Goal: Information Seeking & Learning: Learn about a topic

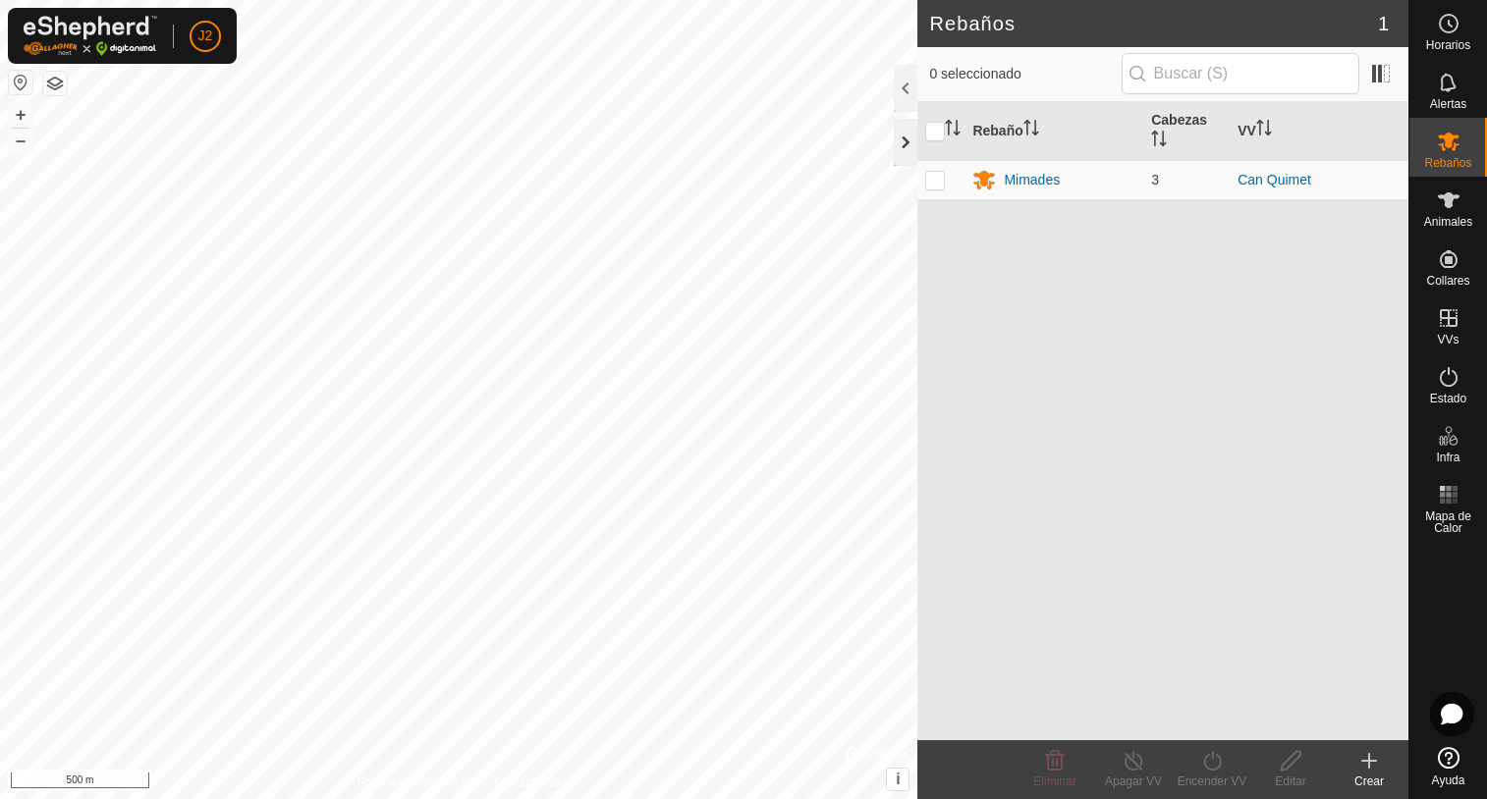
click at [912, 148] on div at bounding box center [906, 142] width 24 height 47
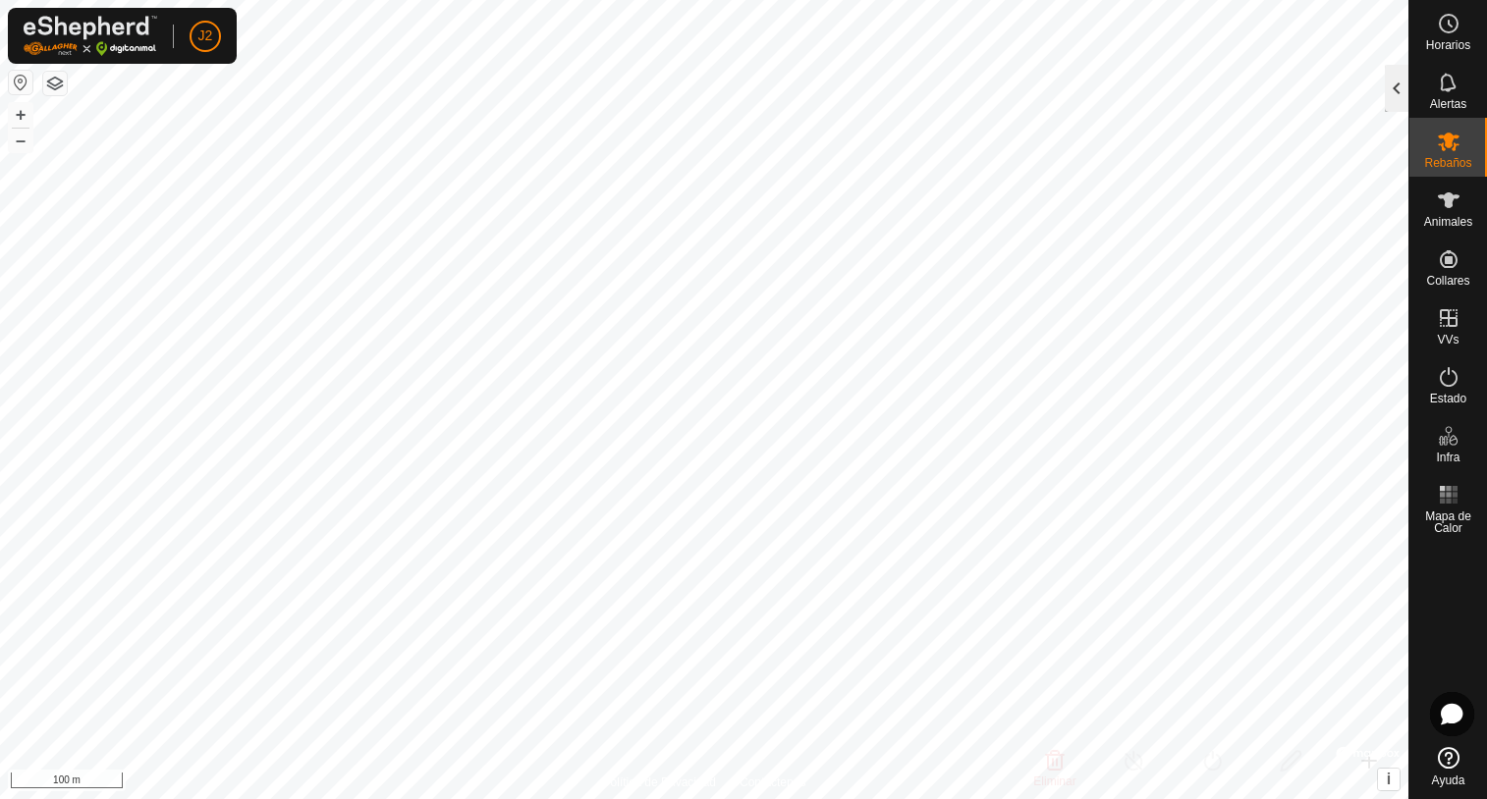
click at [1394, 105] on div at bounding box center [1397, 88] width 24 height 47
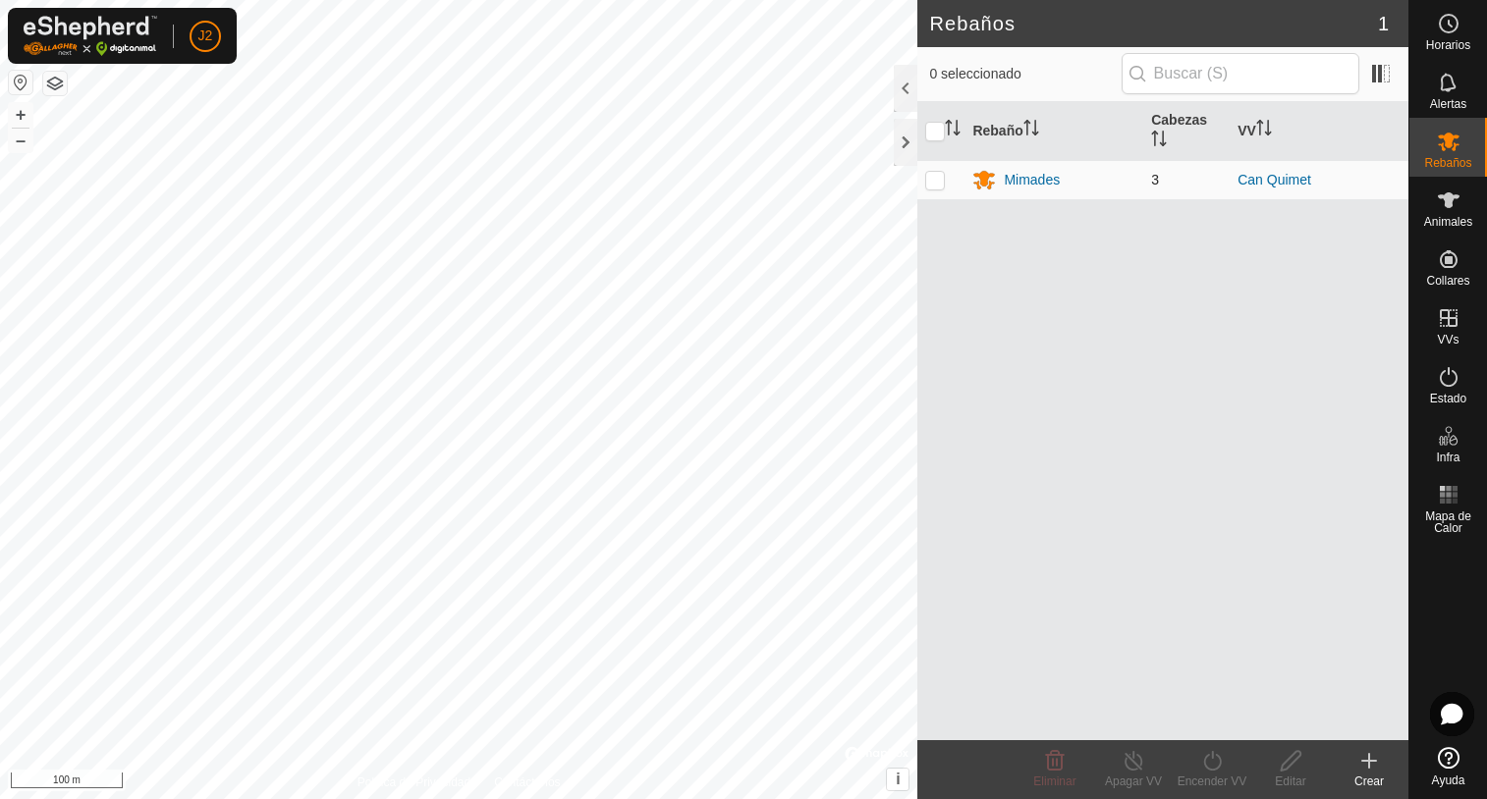
click at [930, 183] on p-checkbox at bounding box center [935, 180] width 20 height 16
checkbox input "true"
click at [1289, 770] on icon at bounding box center [1291, 761] width 25 height 24
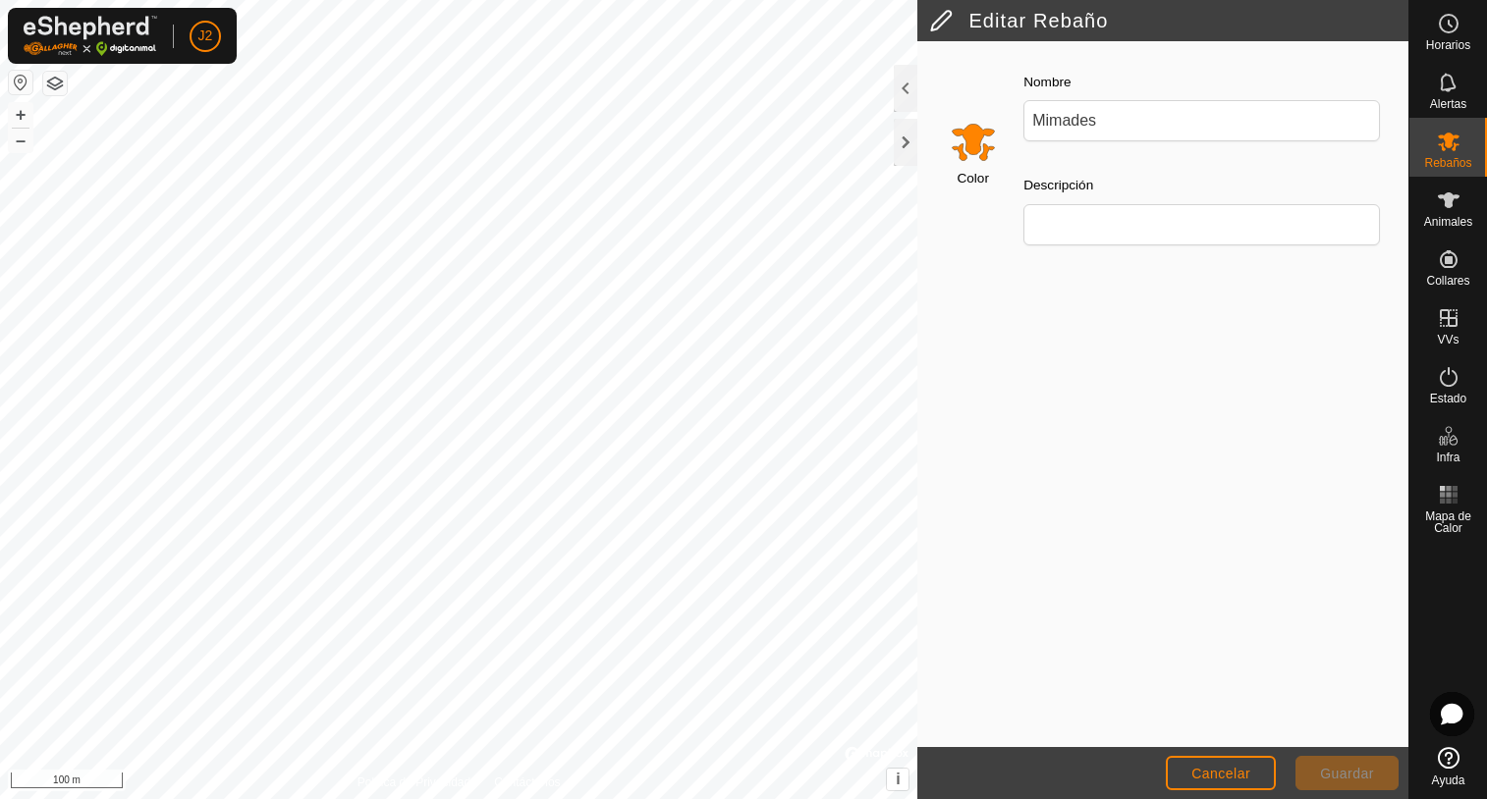
click at [904, 92] on div at bounding box center [906, 88] width 24 height 47
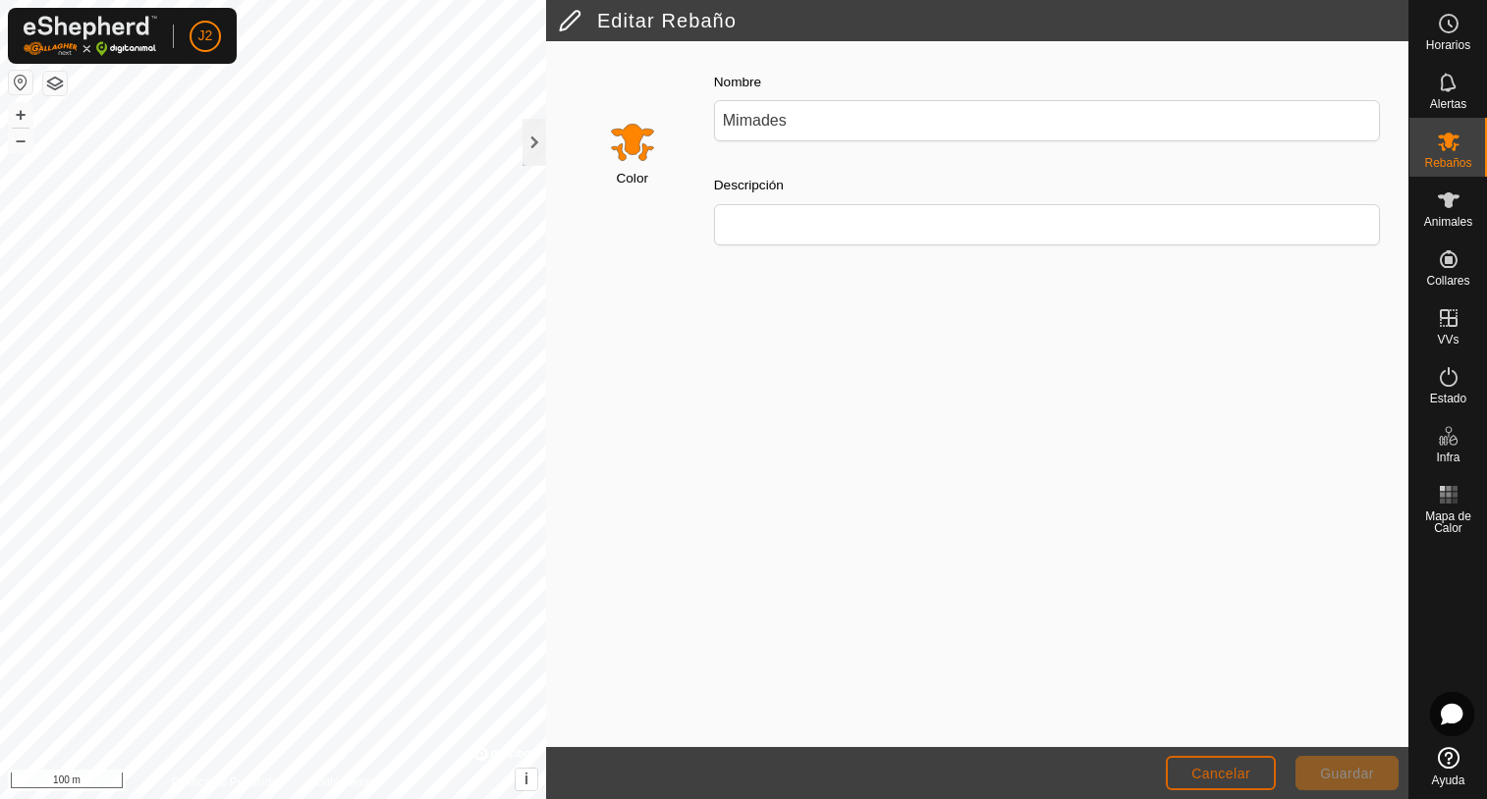
click at [1241, 777] on span "Cancelar" at bounding box center [1220, 774] width 59 height 16
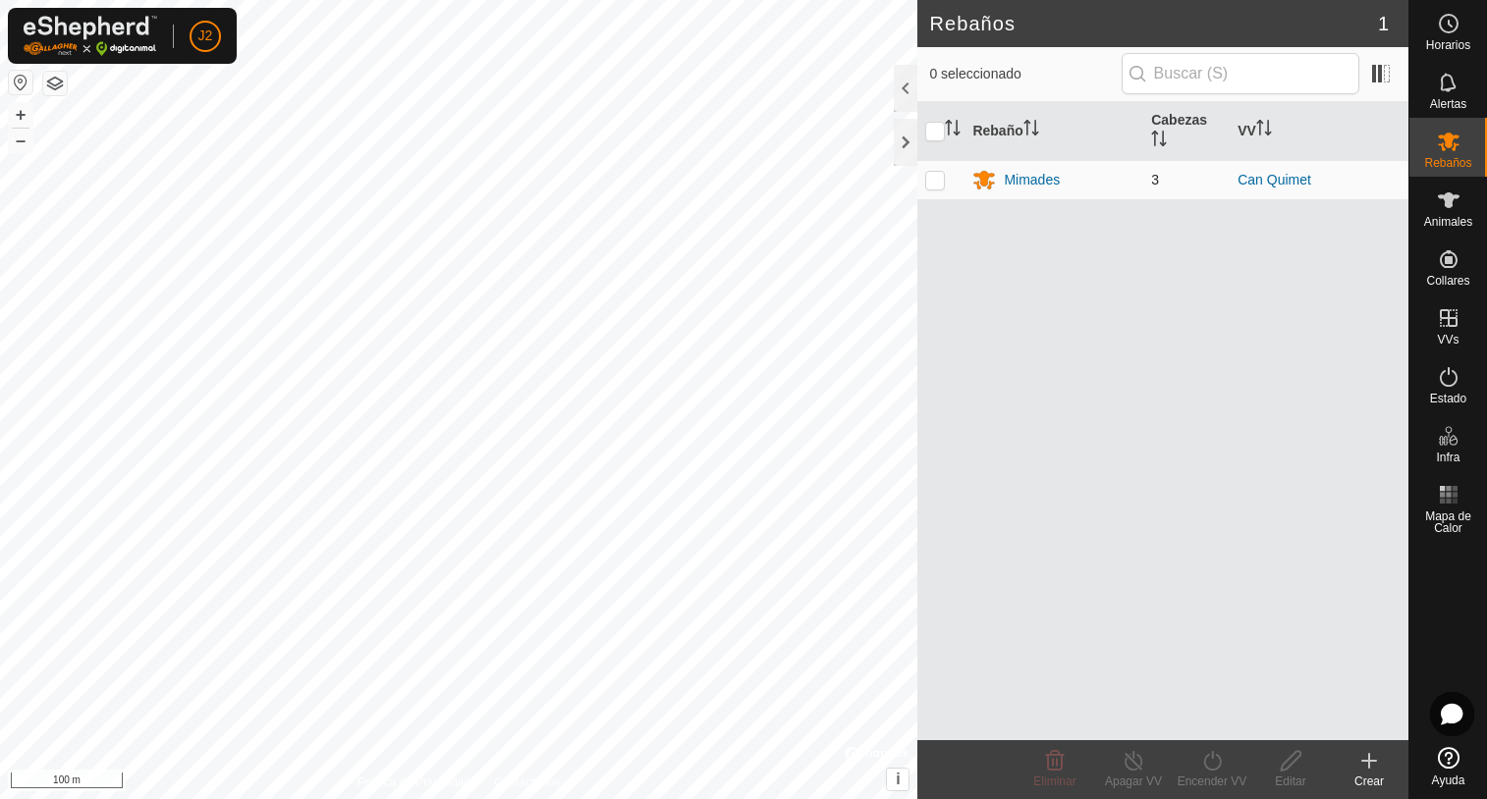
click at [936, 183] on p-checkbox at bounding box center [935, 180] width 20 height 16
checkbox input "true"
click at [1156, 138] on icon "Activar para ordenar" at bounding box center [1159, 139] width 16 height 16
click at [1159, 136] on icon "Activar para ordenar" at bounding box center [1159, 139] width 16 height 16
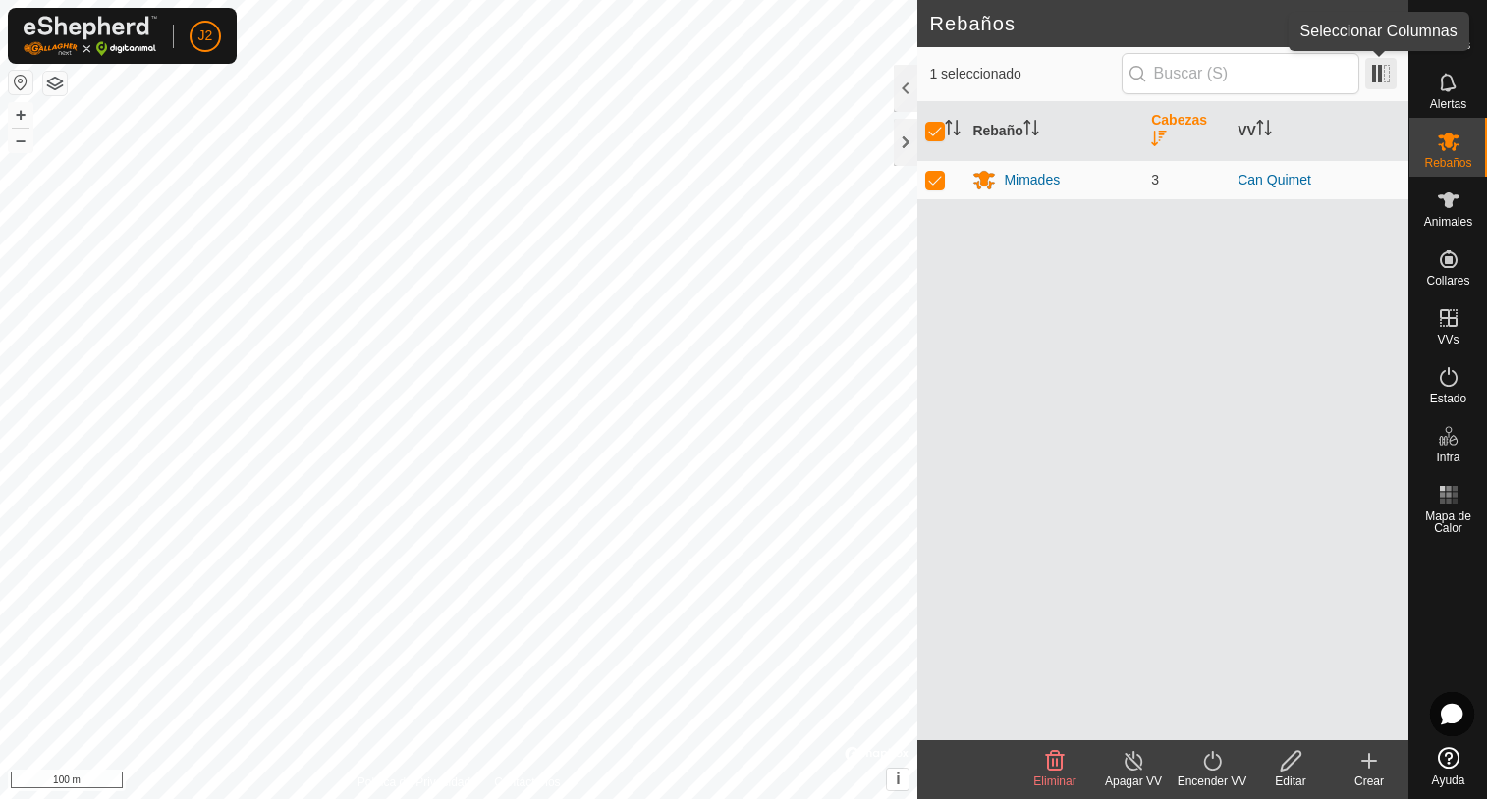
click at [1374, 76] on span at bounding box center [1380, 73] width 31 height 31
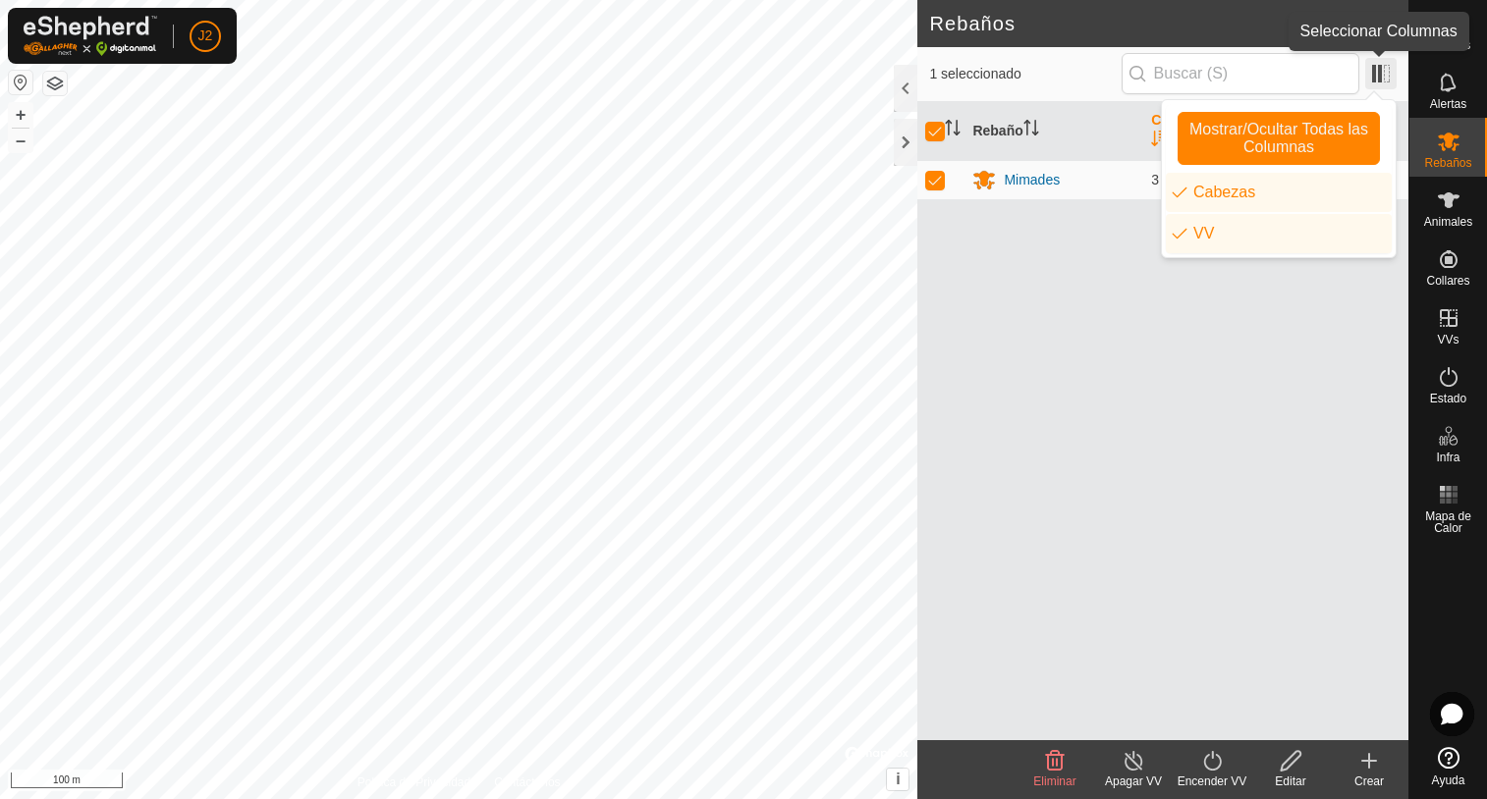
click at [1388, 73] on span at bounding box center [1380, 73] width 31 height 31
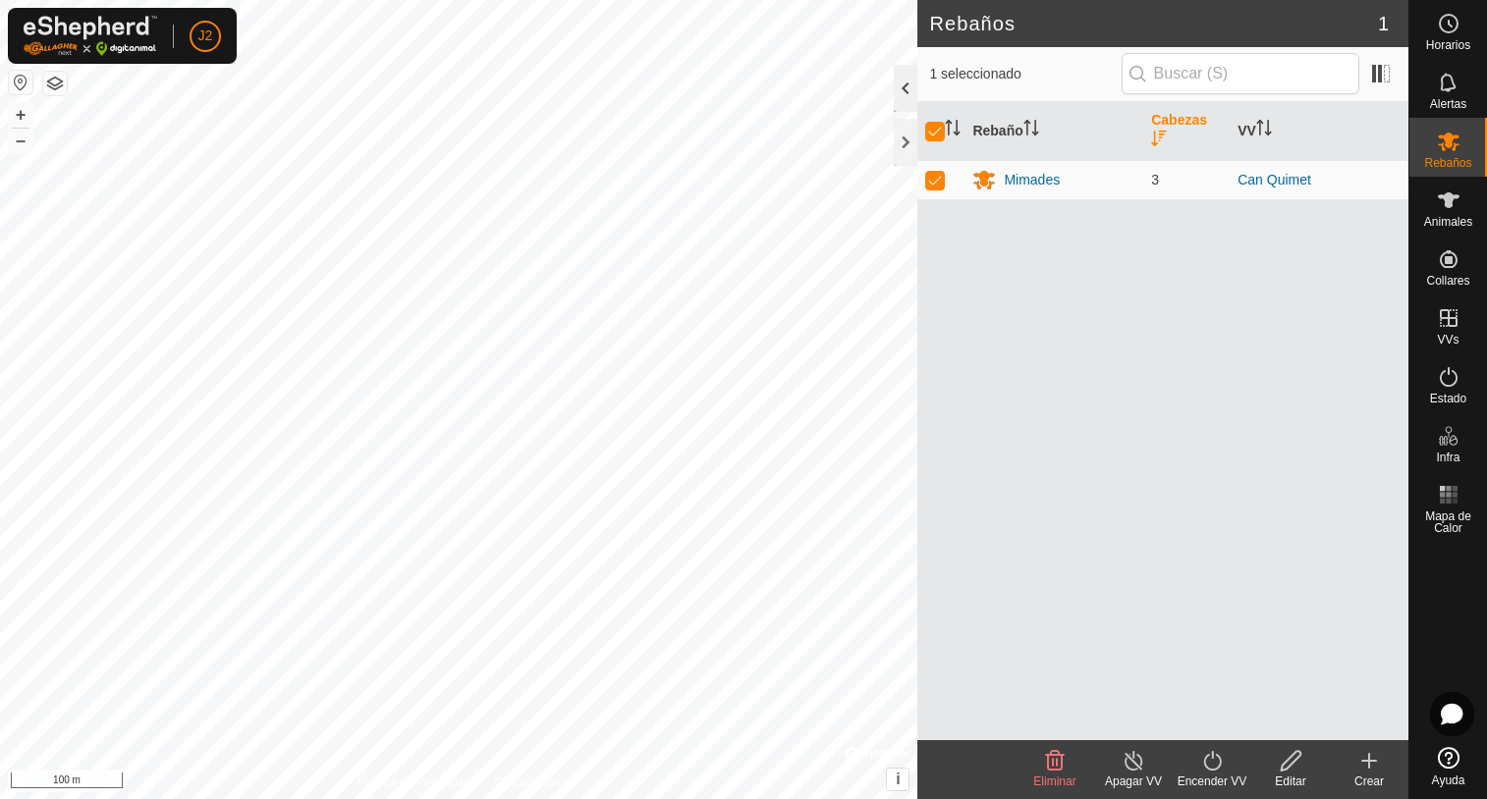
click at [910, 83] on div at bounding box center [906, 88] width 24 height 47
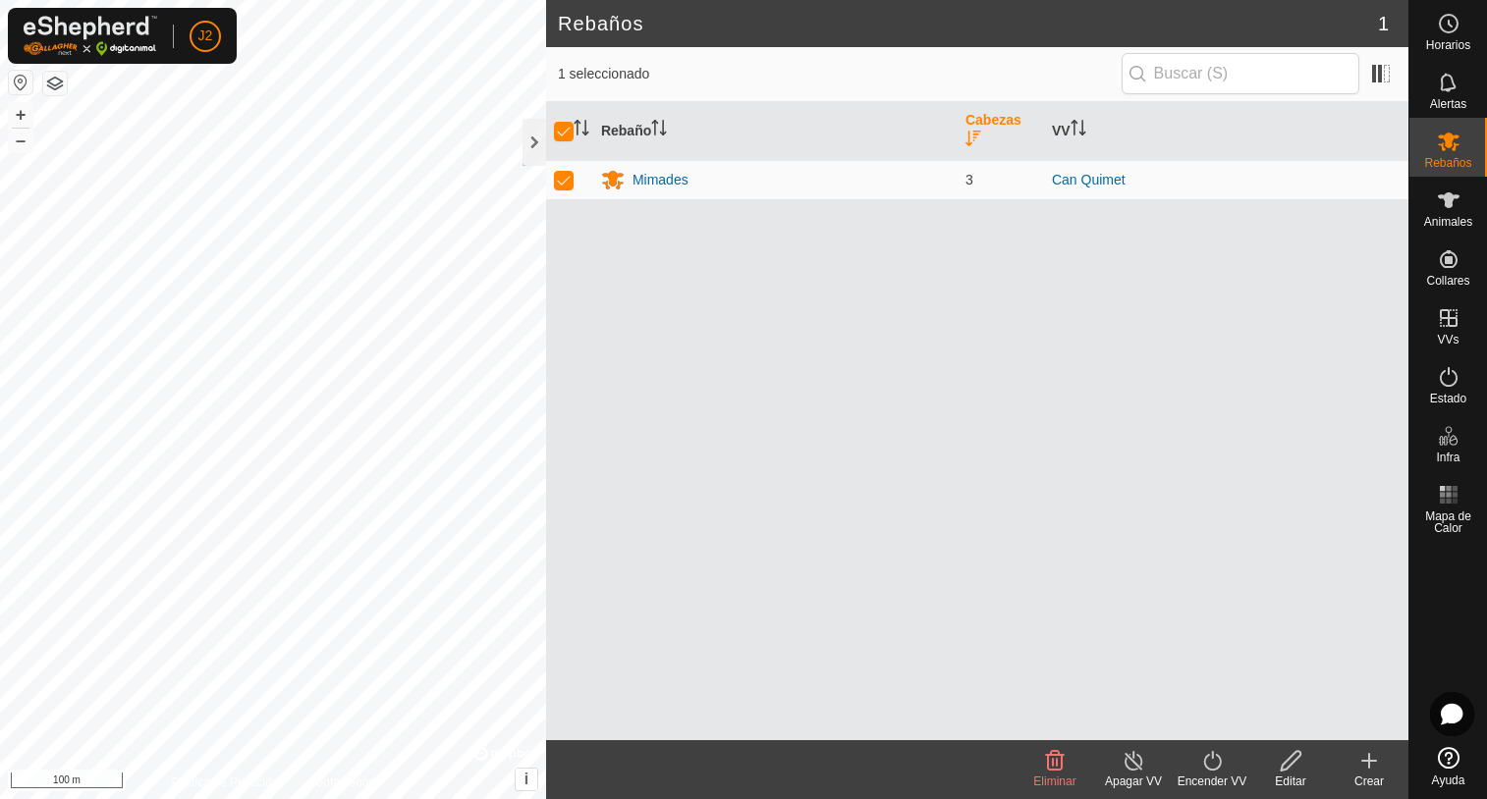
click at [1366, 767] on icon at bounding box center [1369, 761] width 24 height 24
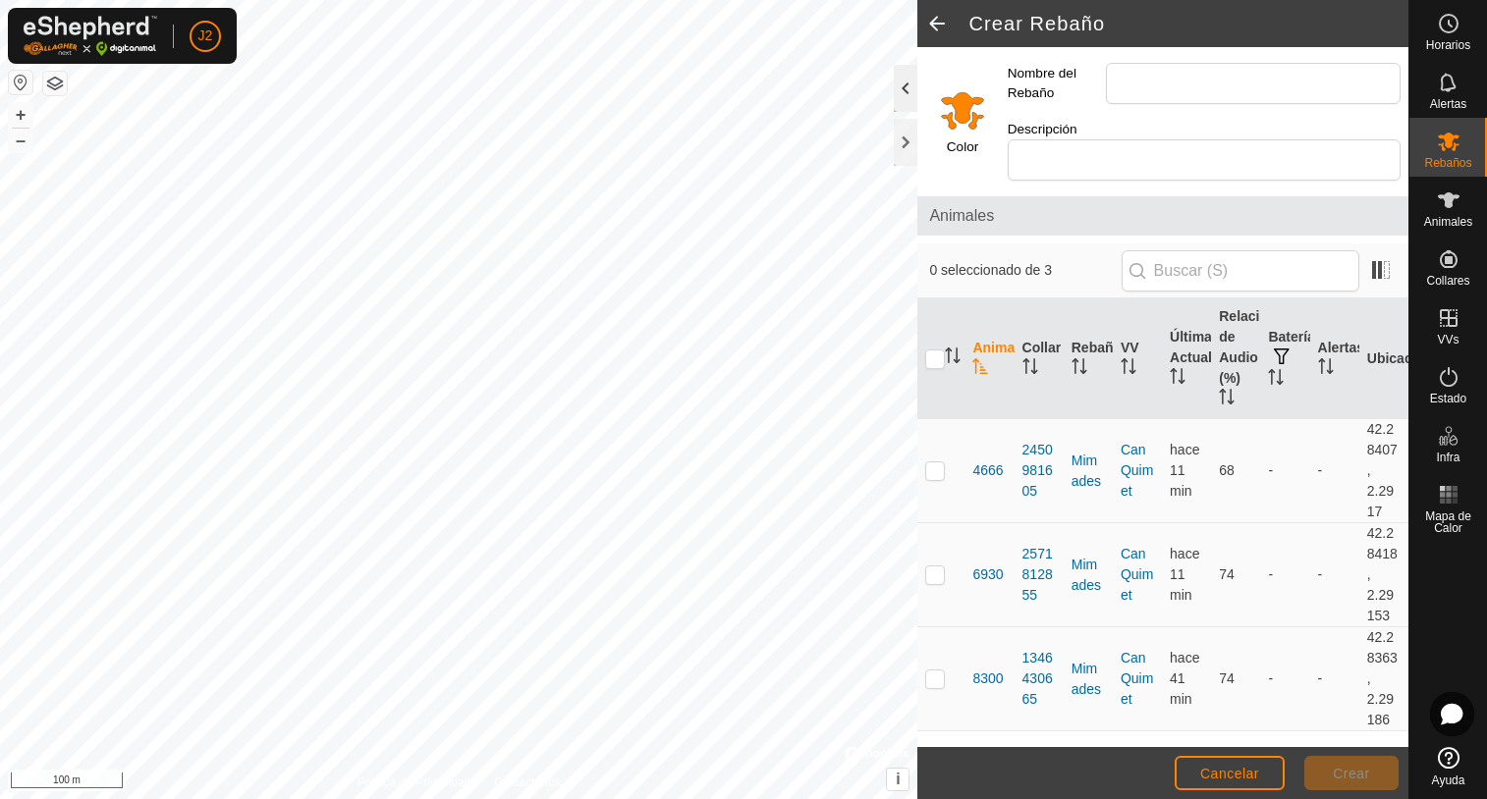
click at [904, 89] on div at bounding box center [906, 88] width 24 height 47
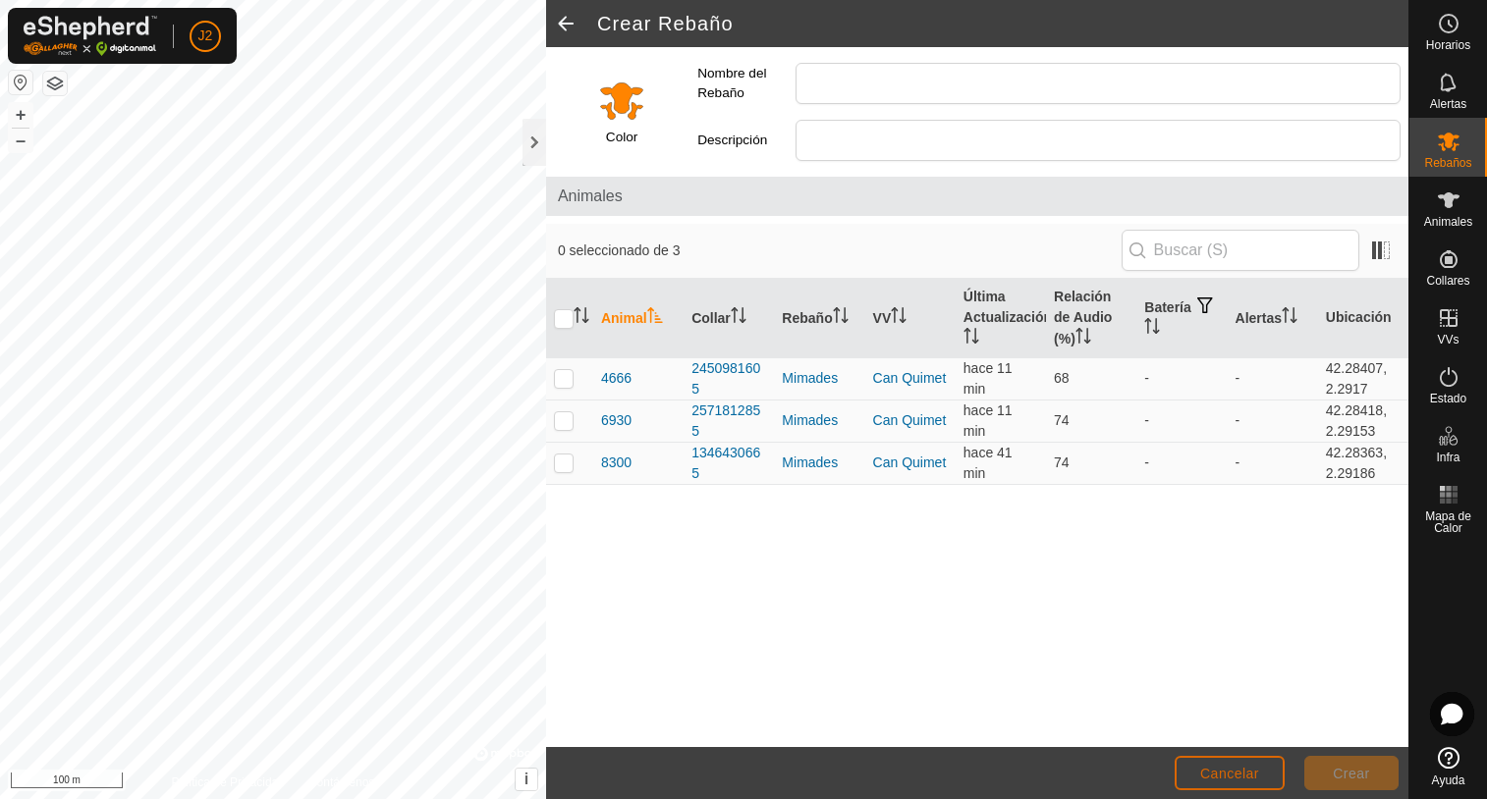
click at [1232, 774] on span "Cancelar" at bounding box center [1229, 774] width 59 height 16
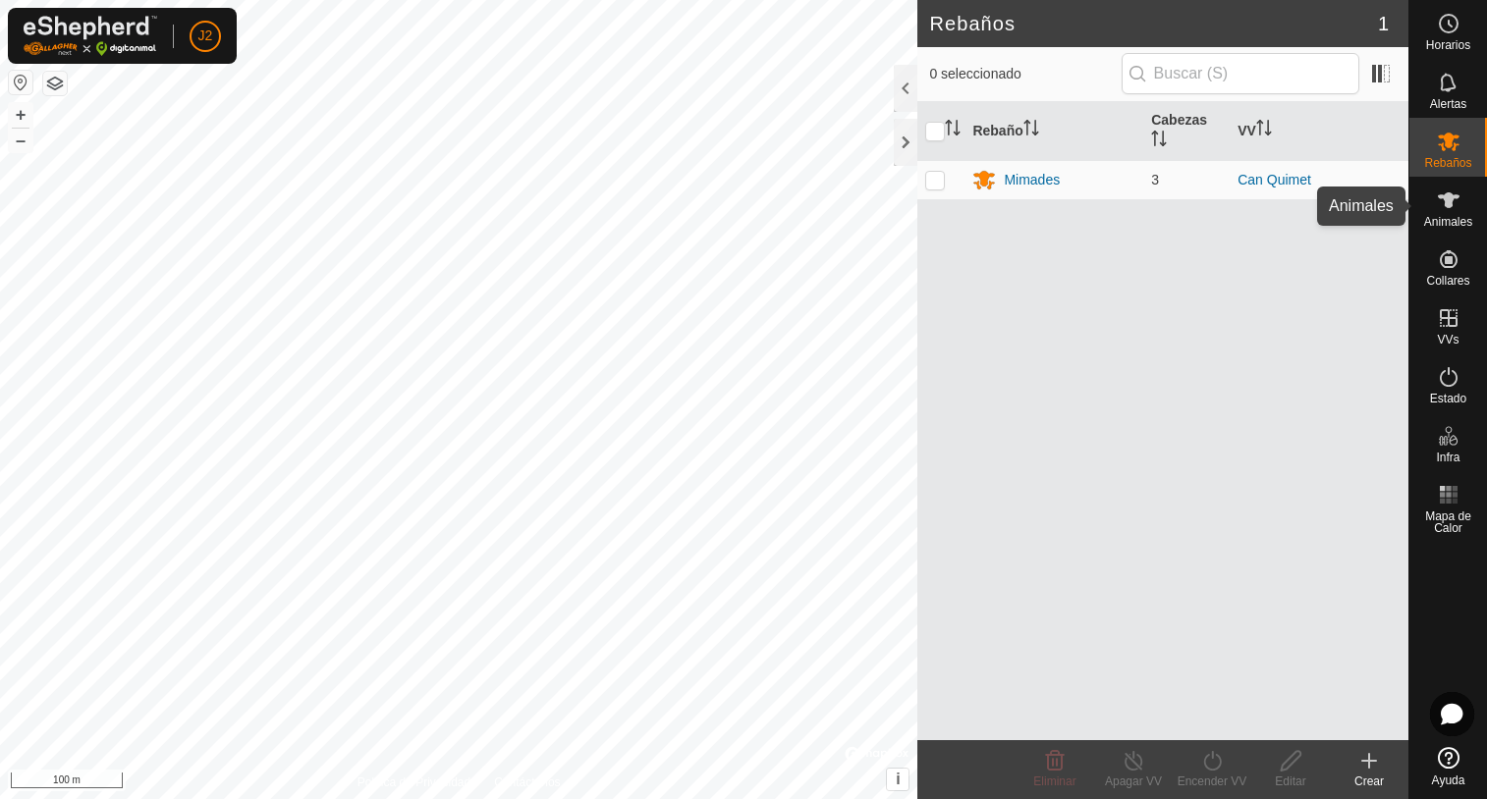
click at [1441, 211] on icon at bounding box center [1449, 201] width 24 height 24
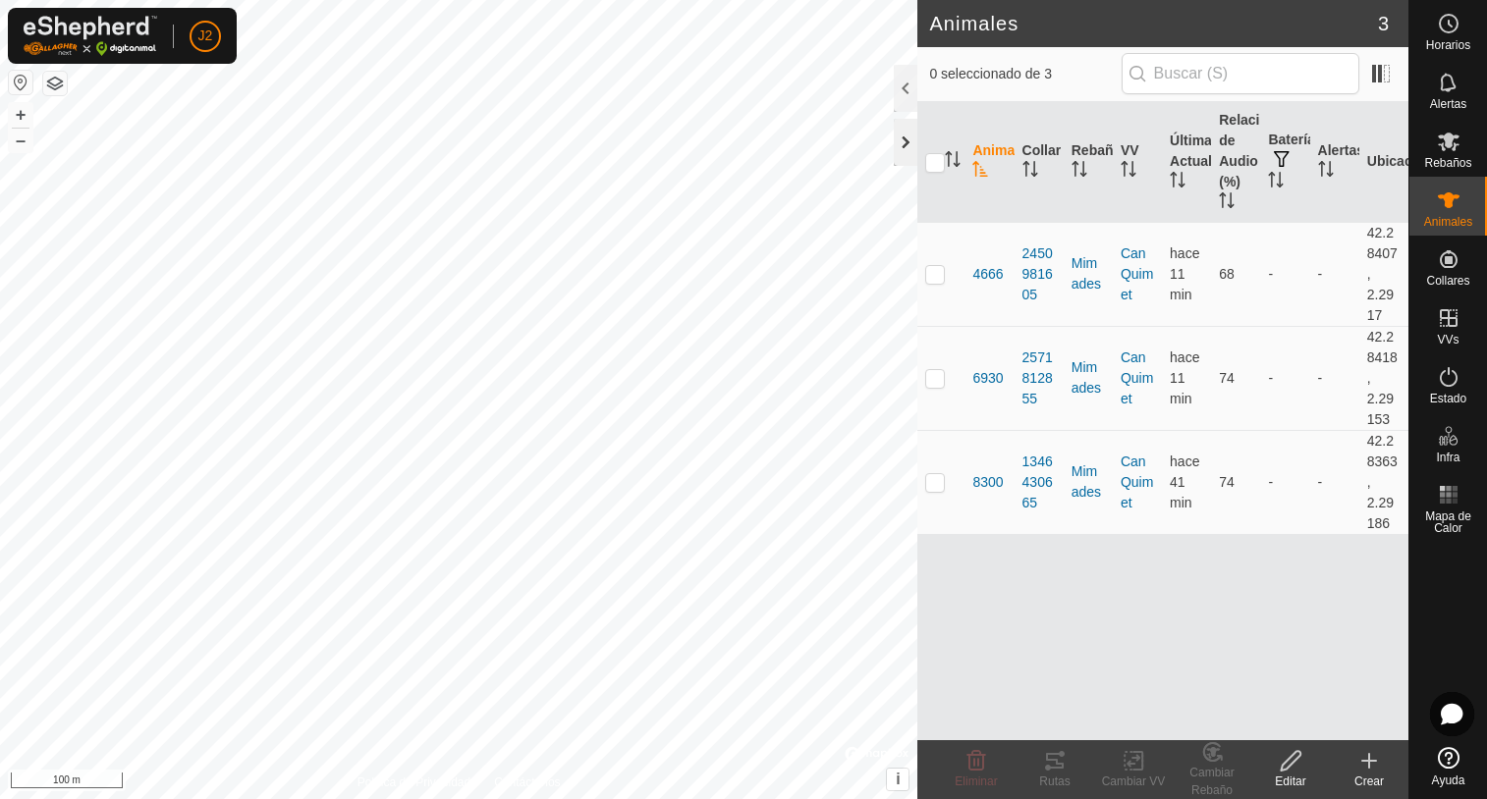
click at [905, 142] on div at bounding box center [906, 142] width 24 height 47
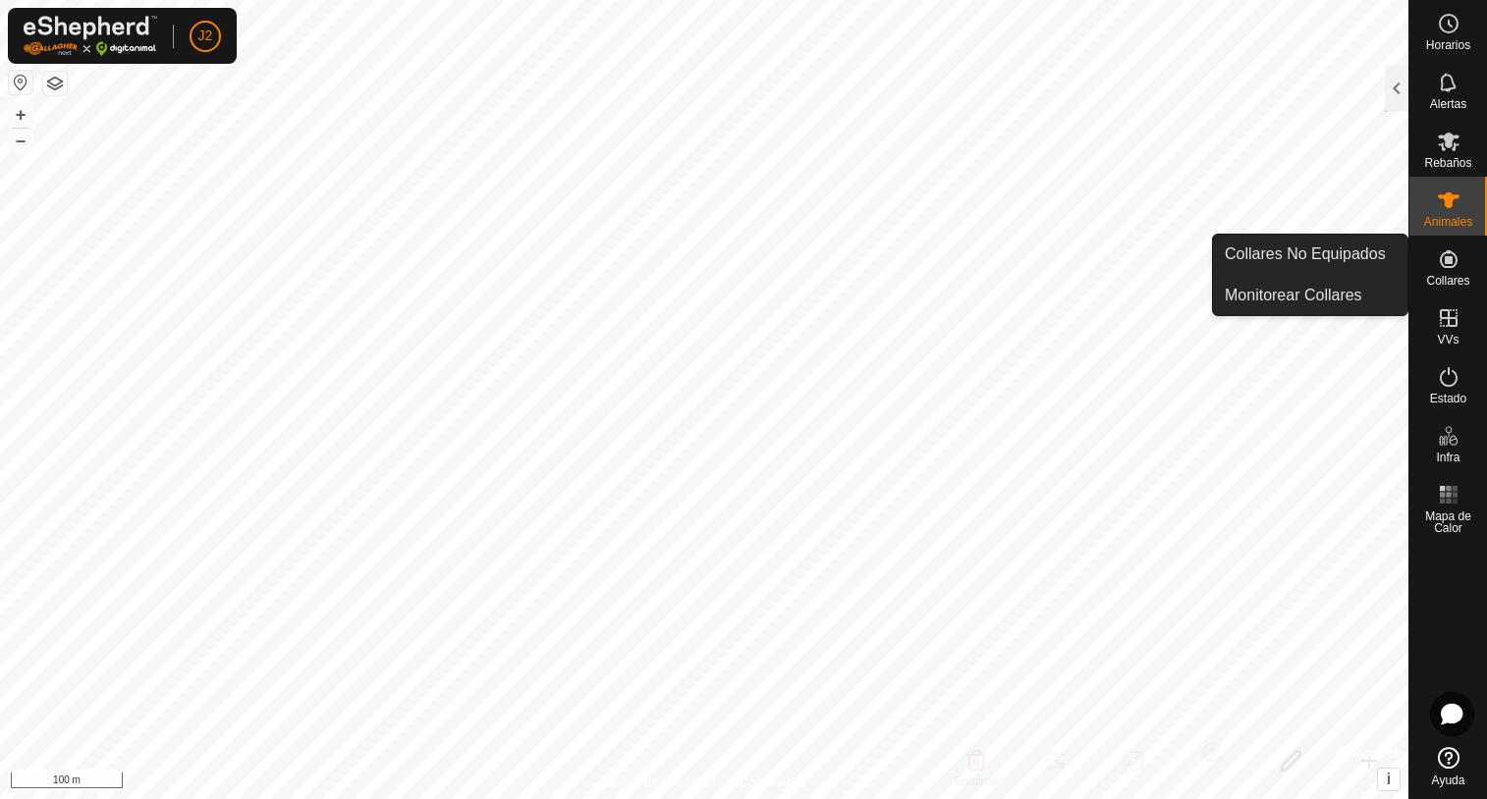
click at [1451, 273] on es-neckbands-svg-icon at bounding box center [1448, 259] width 35 height 31
click at [1307, 296] on link "Monitorear Collares" at bounding box center [1310, 295] width 194 height 39
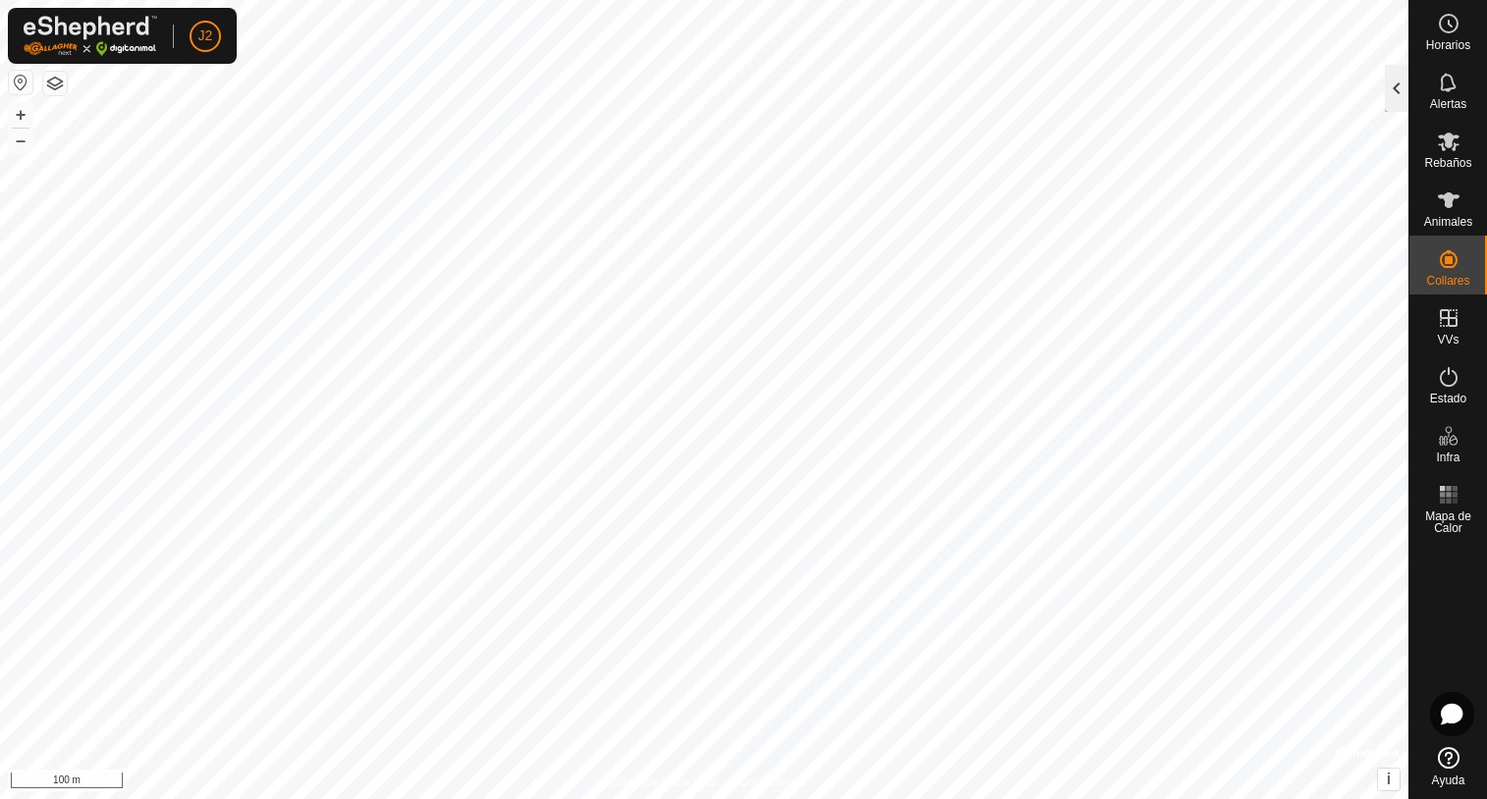
click at [1397, 91] on div at bounding box center [1397, 88] width 24 height 47
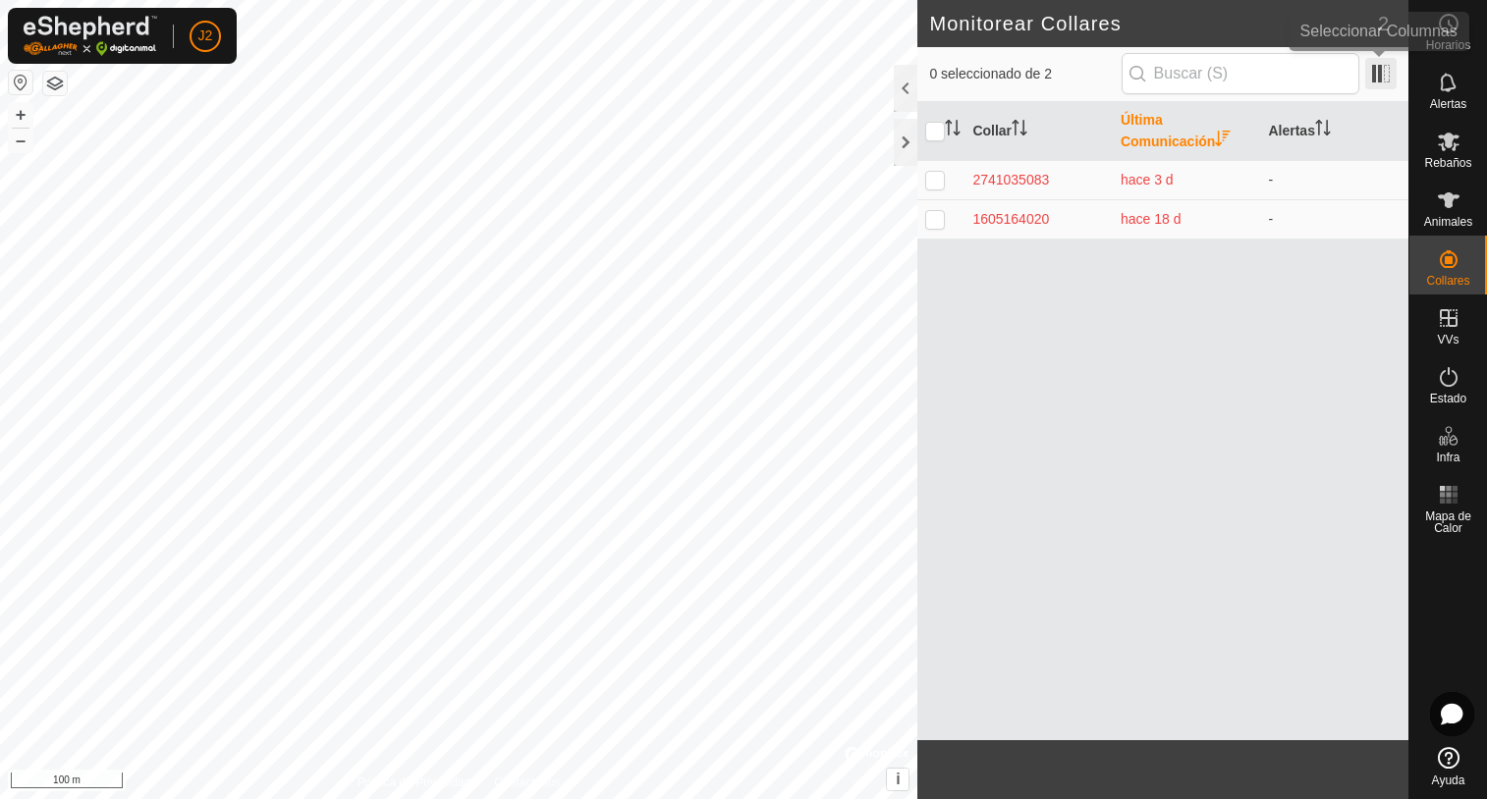
click at [1372, 69] on span at bounding box center [1380, 73] width 31 height 31
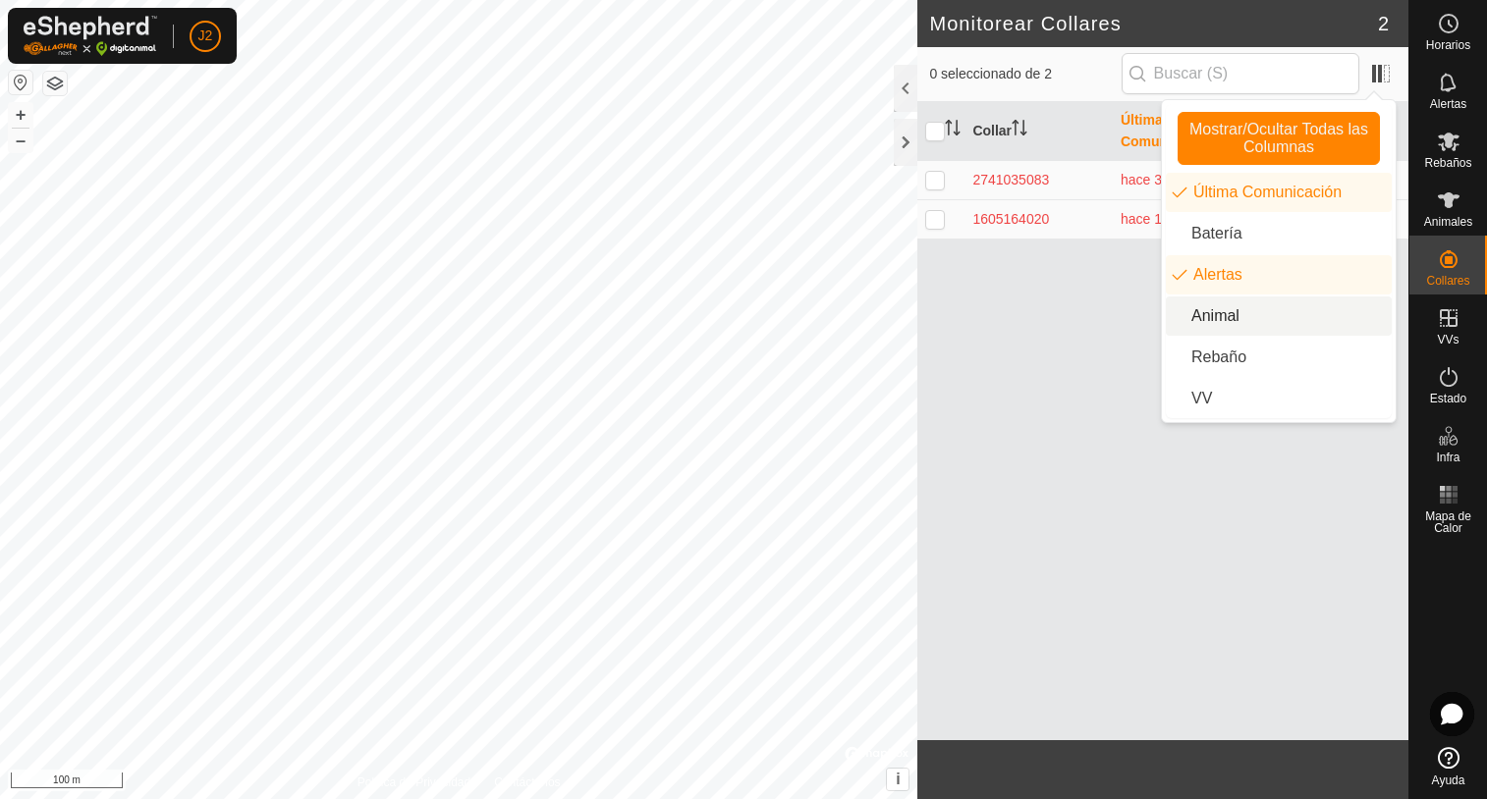
click at [1221, 322] on li "Animal" at bounding box center [1279, 316] width 226 height 39
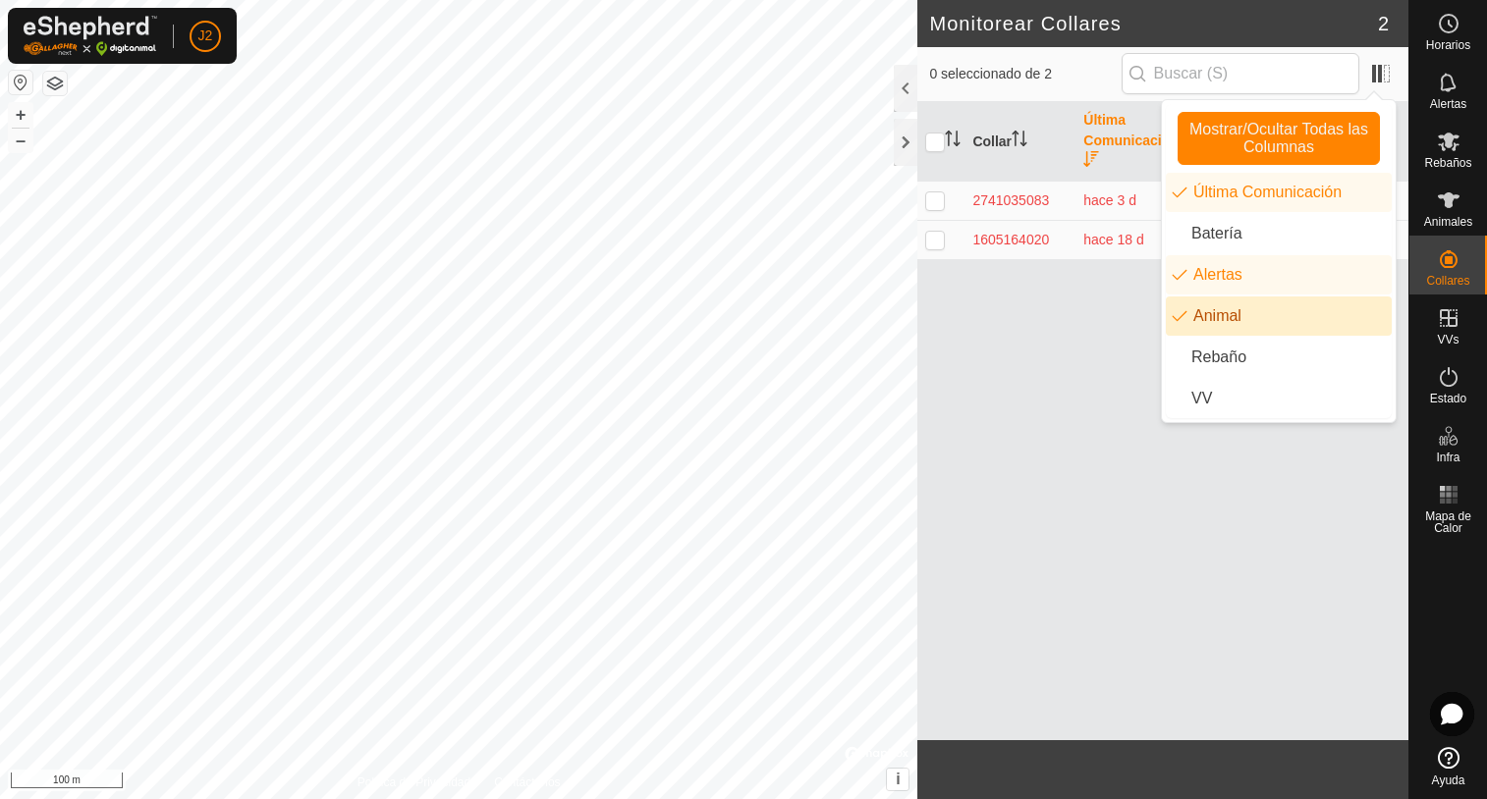
click at [1218, 314] on li "Animal" at bounding box center [1279, 316] width 226 height 39
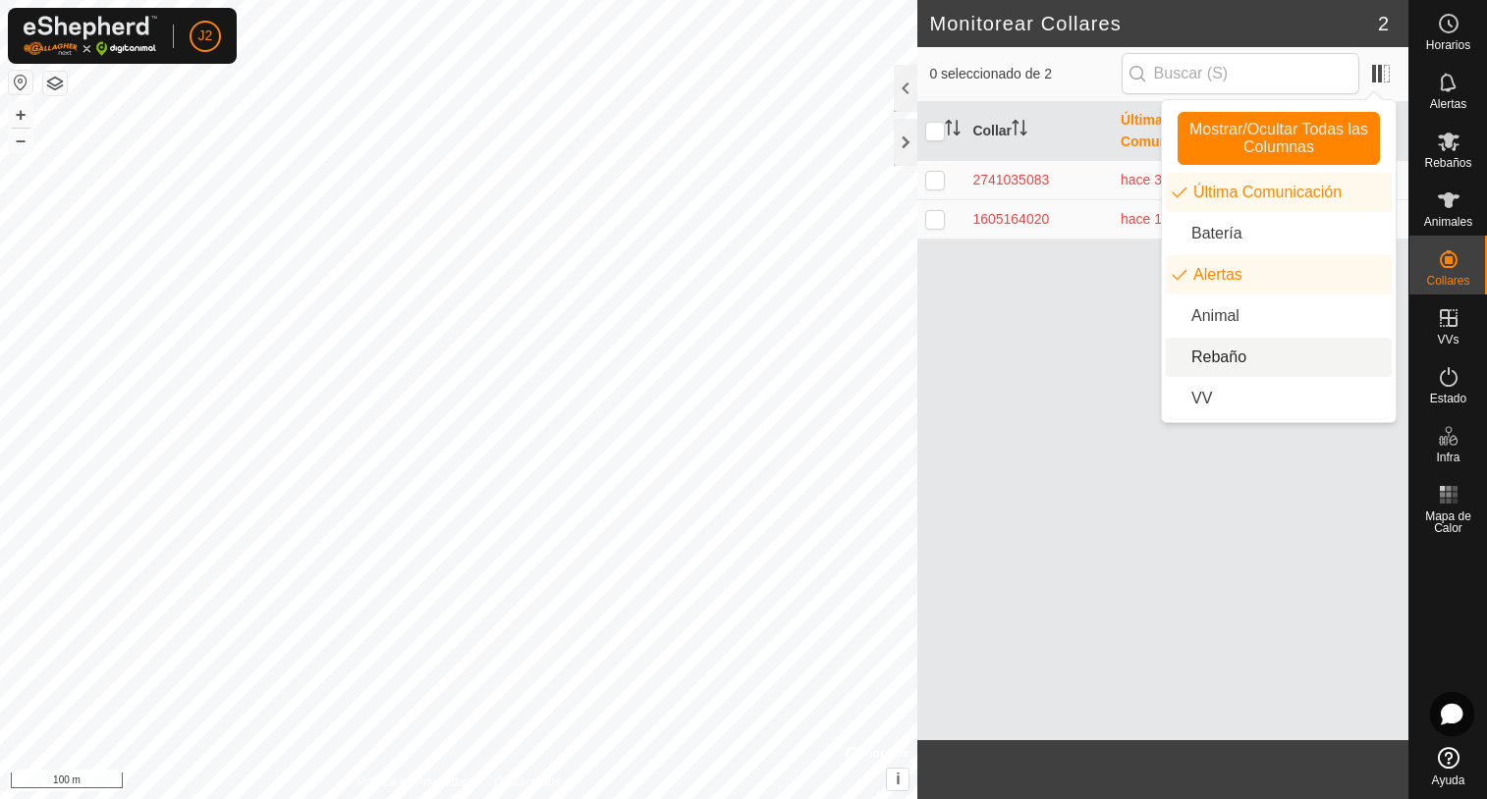
click at [1209, 358] on li "Rebaño" at bounding box center [1279, 357] width 226 height 39
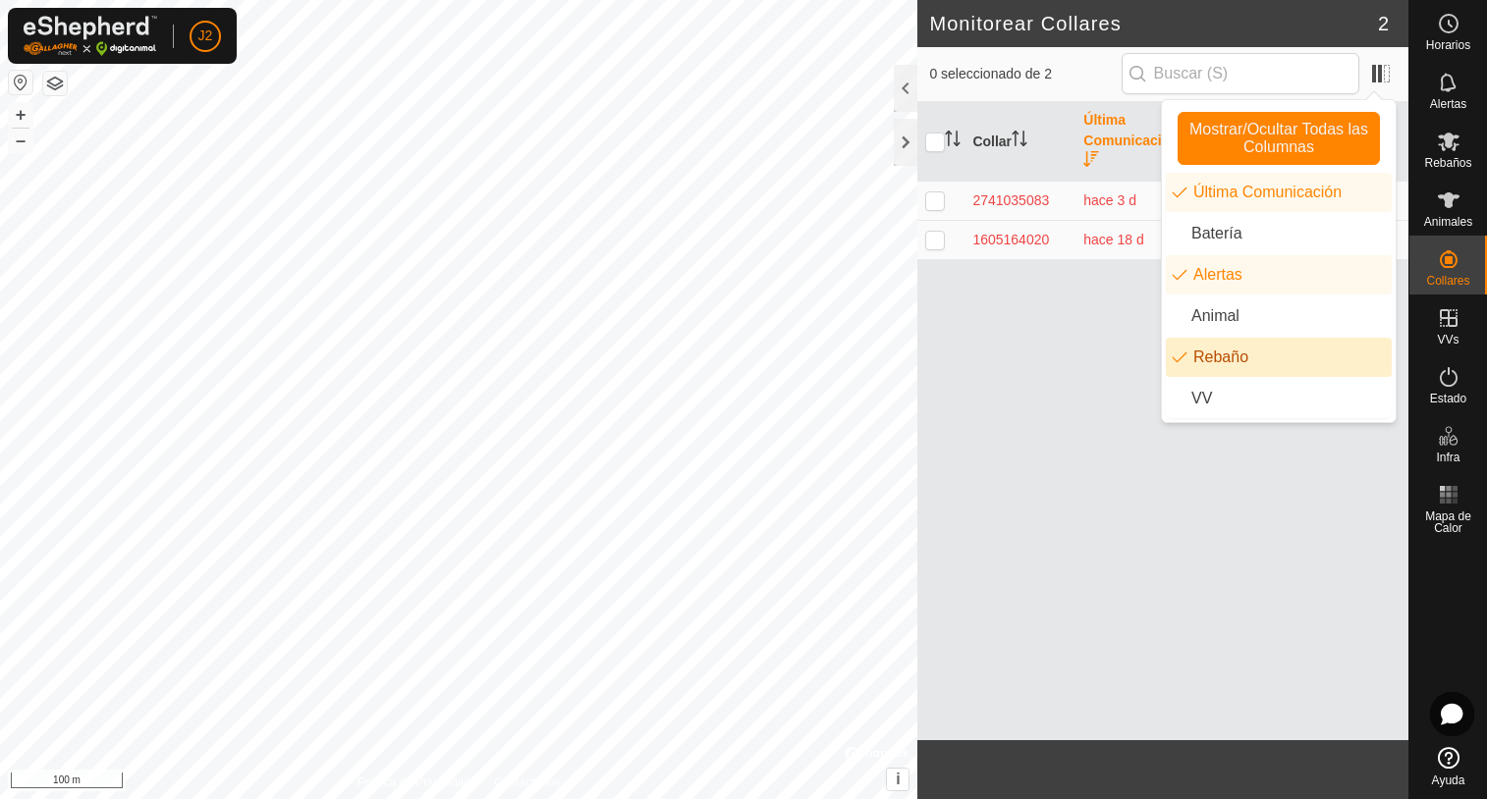
click at [1209, 358] on li "Rebaño" at bounding box center [1279, 357] width 226 height 39
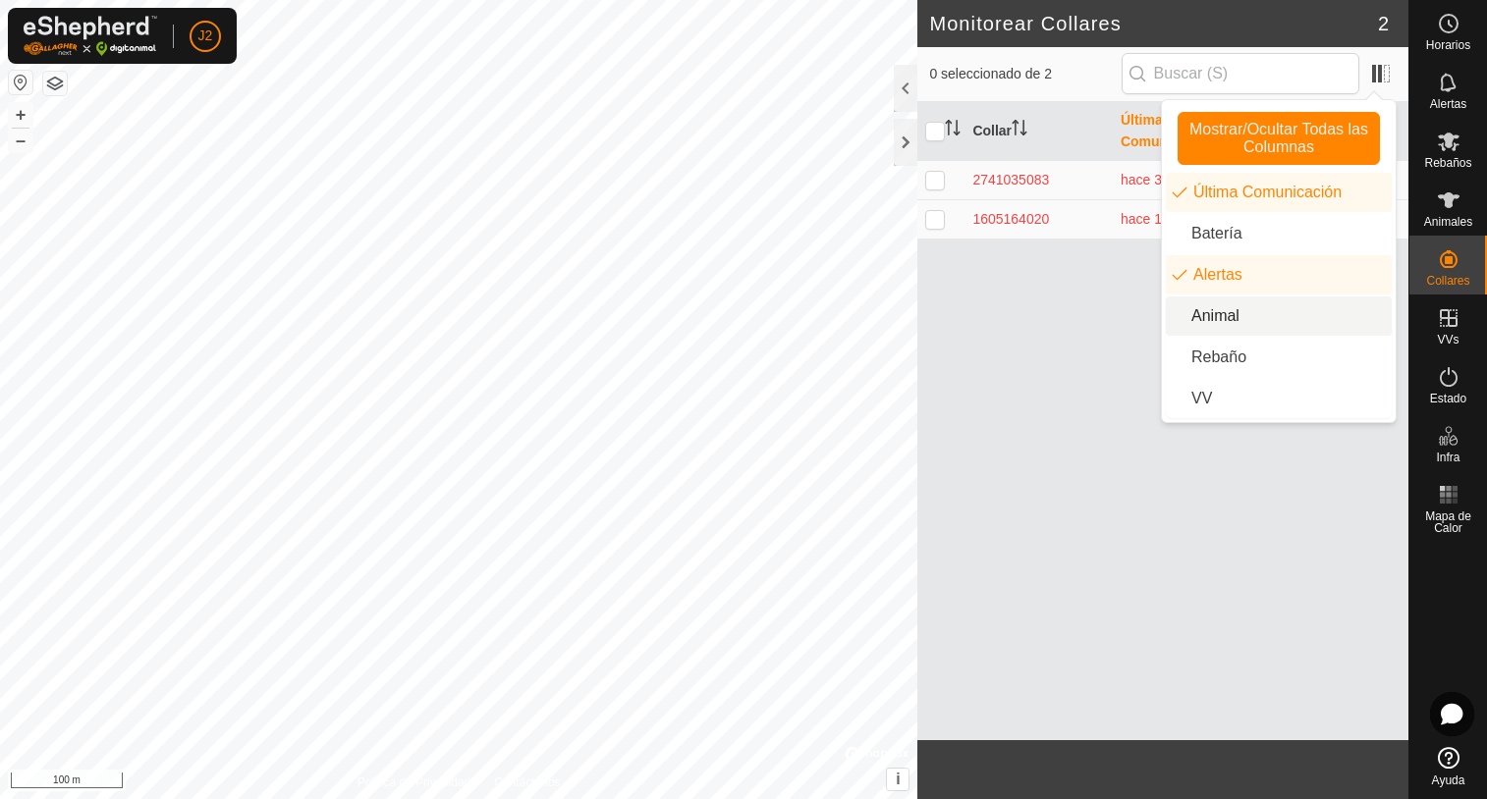
click at [903, 91] on div at bounding box center [906, 88] width 24 height 47
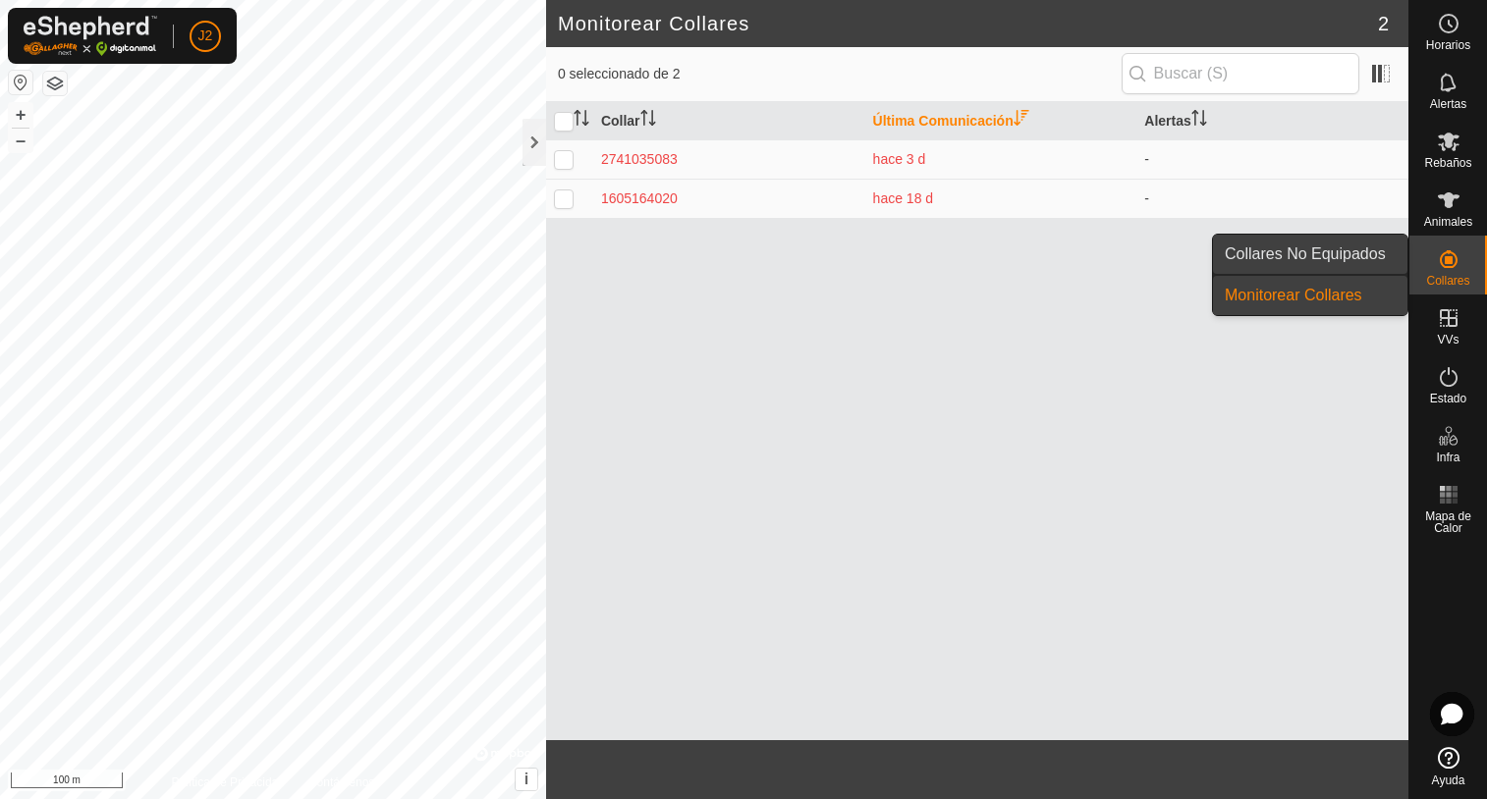
click at [1276, 244] on link "Collares No Equipados" at bounding box center [1310, 254] width 194 height 39
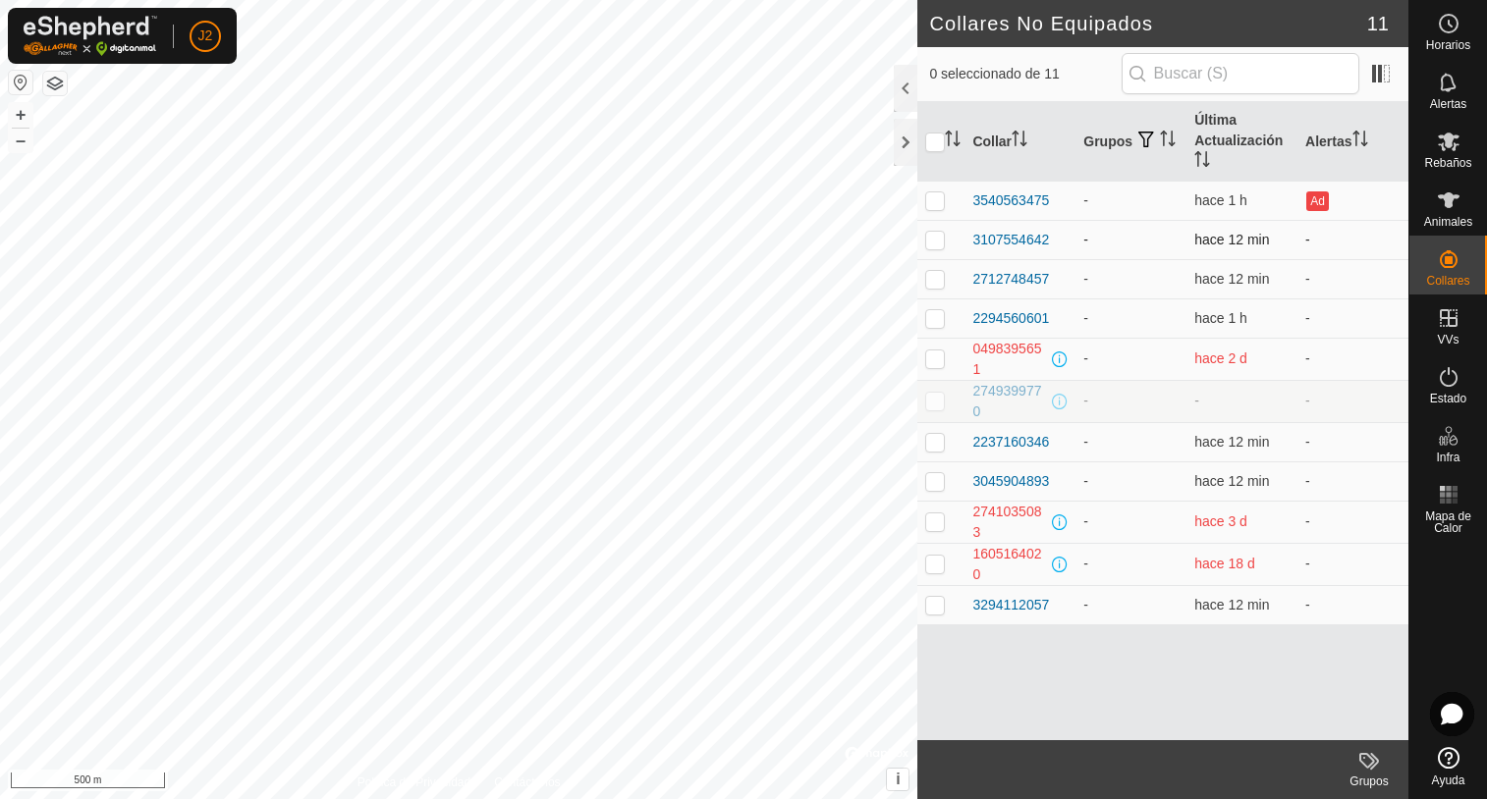
click at [936, 242] on p-checkbox at bounding box center [935, 240] width 20 height 16
checkbox input "false"
click at [936, 277] on p-checkbox at bounding box center [935, 279] width 20 height 16
checkbox input "true"
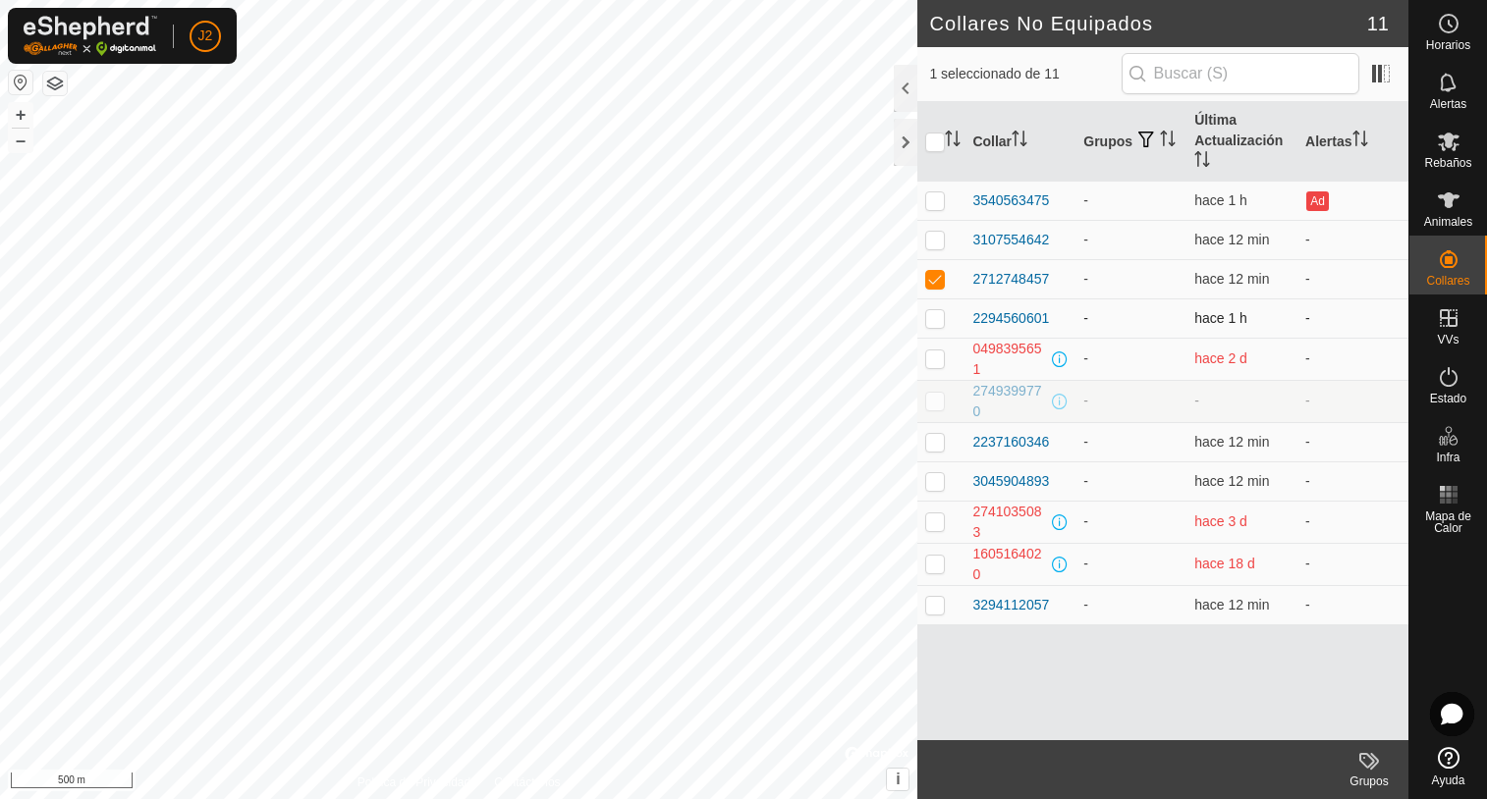
click at [938, 317] on p-checkbox at bounding box center [935, 318] width 20 height 16
checkbox input "true"
click at [932, 282] on p-checkbox at bounding box center [935, 279] width 20 height 16
checkbox input "false"
click at [931, 319] on p-checkbox at bounding box center [935, 318] width 20 height 16
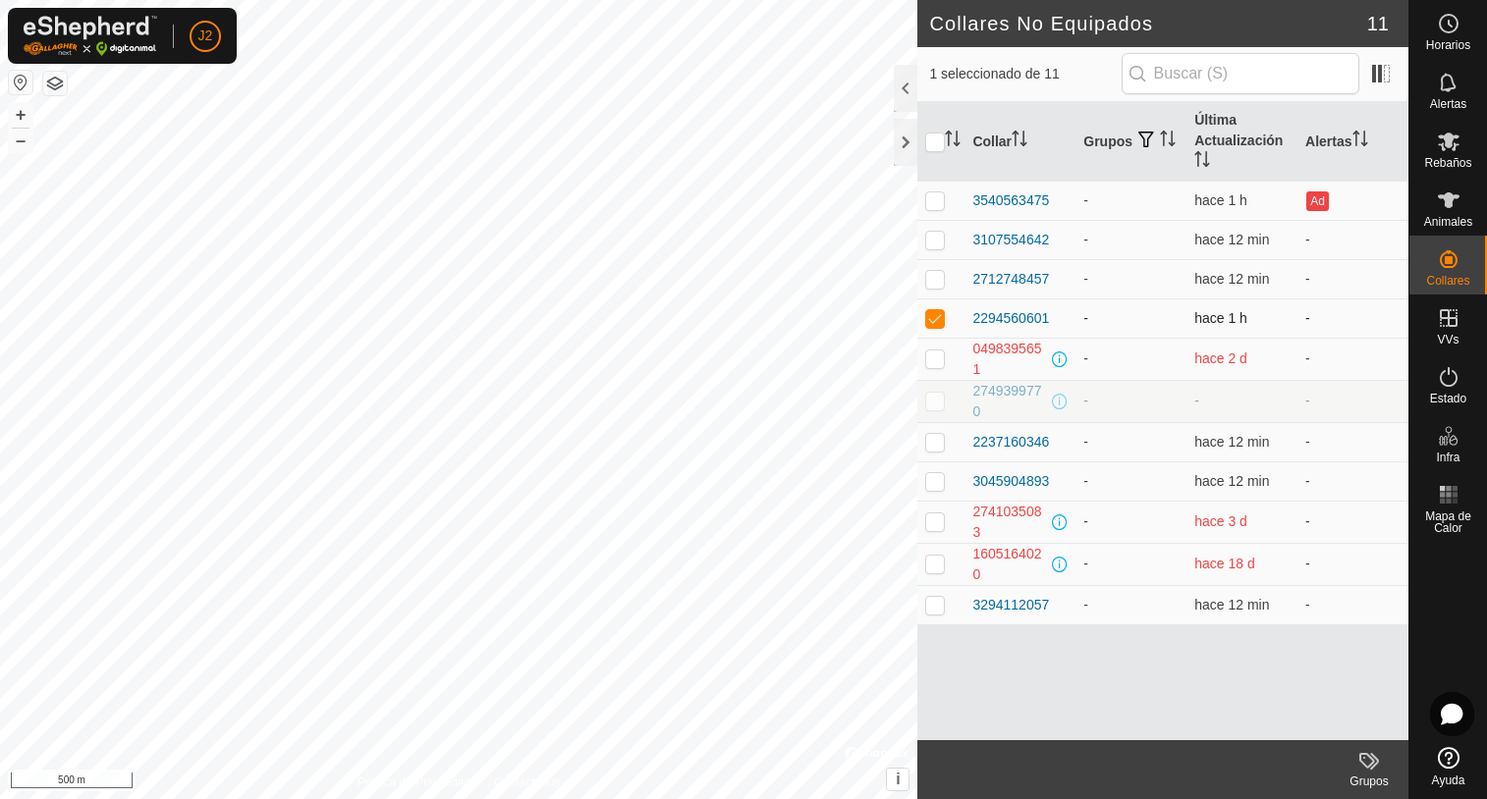
checkbox input "false"
click at [937, 241] on p-checkbox at bounding box center [935, 240] width 20 height 16
checkbox input "false"
click at [935, 204] on p-checkbox at bounding box center [935, 200] width 20 height 16
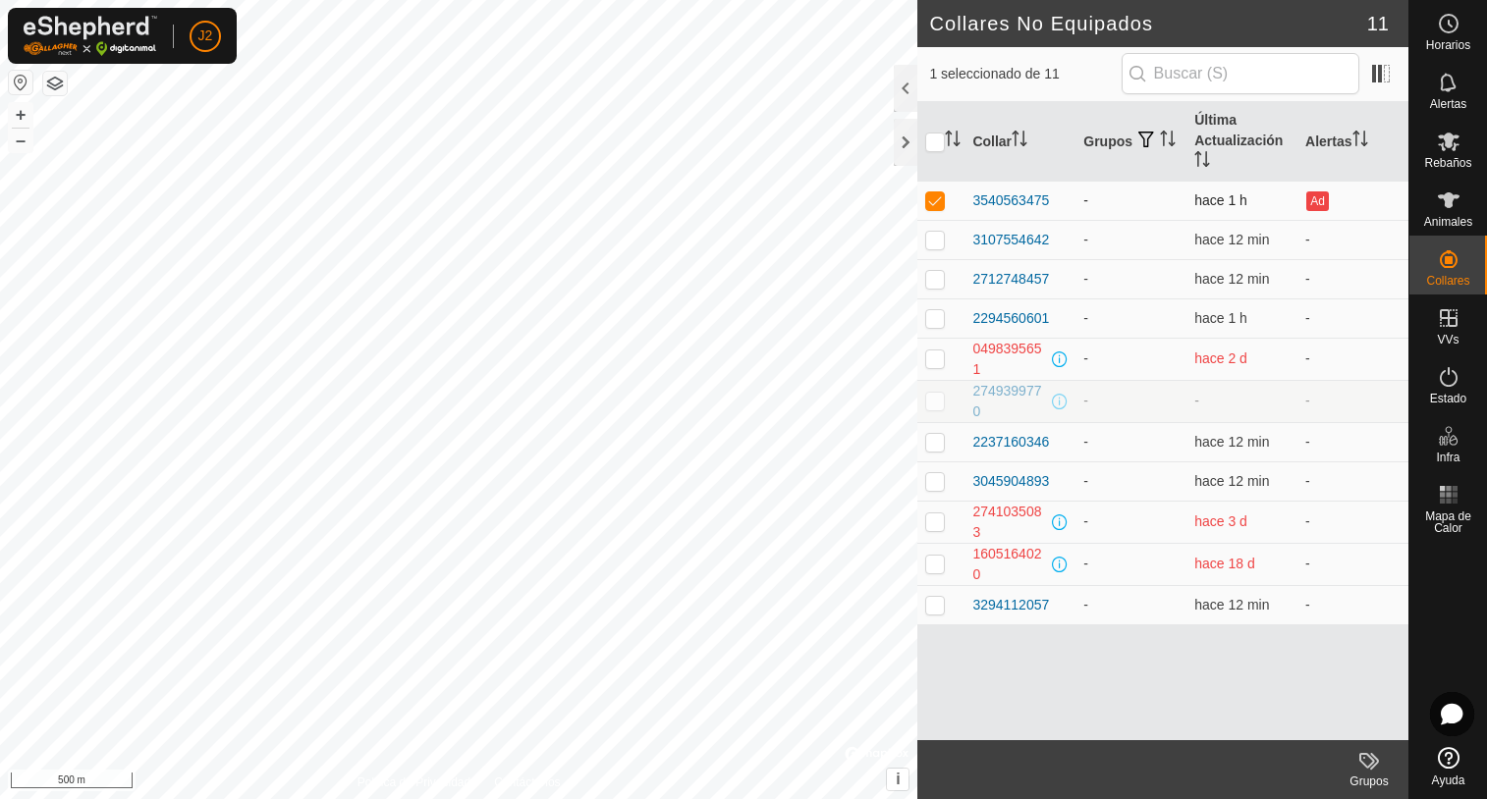
click at [935, 204] on p-checkbox at bounding box center [935, 200] width 20 height 16
checkbox input "false"
click at [935, 360] on p-checkbox at bounding box center [935, 359] width 20 height 16
checkbox input "false"
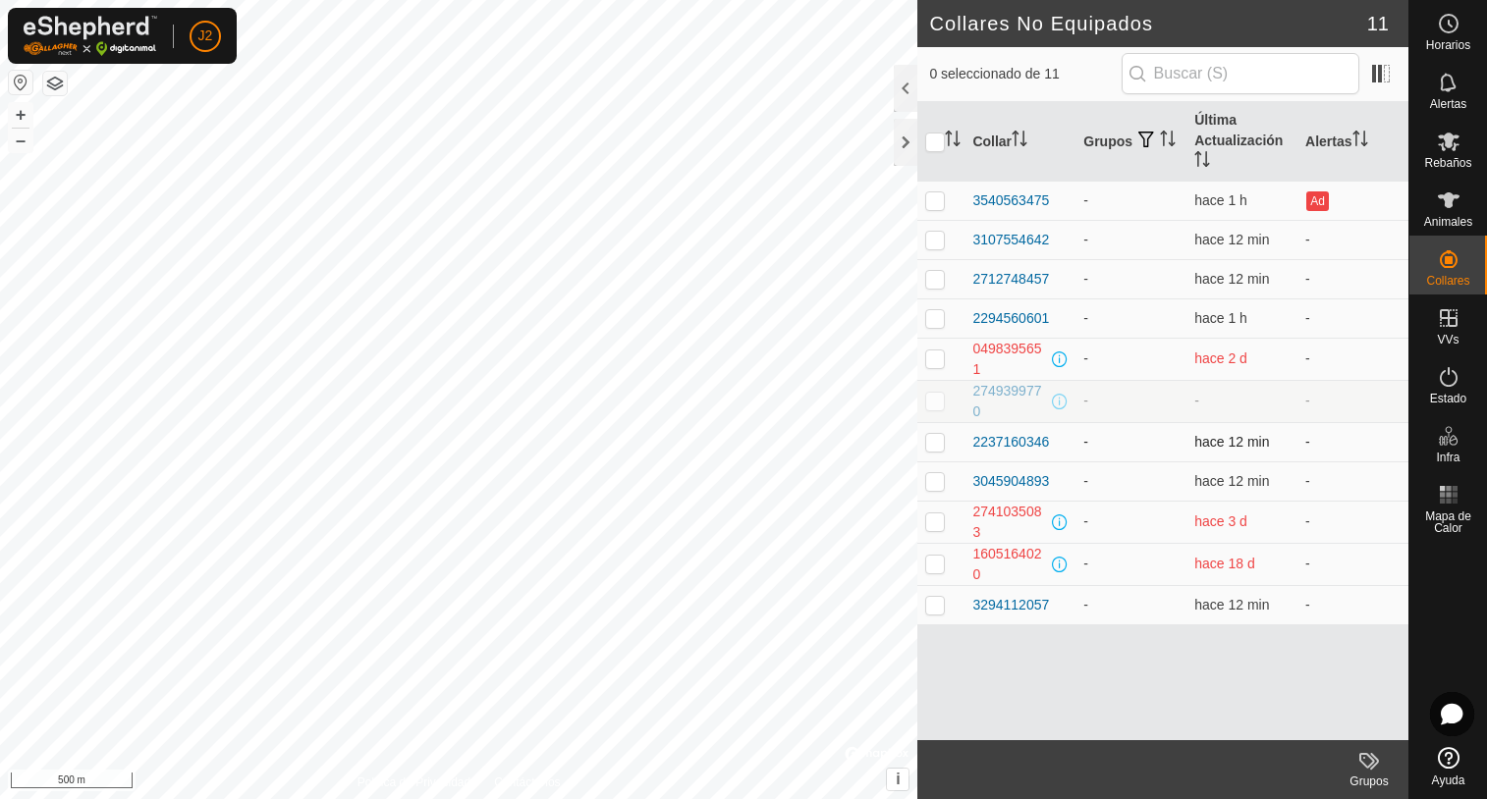
click at [939, 446] on p-checkbox at bounding box center [935, 442] width 20 height 16
click at [939, 444] on p-checkbox at bounding box center [935, 442] width 20 height 16
checkbox input "false"
click at [940, 481] on p-checkbox at bounding box center [935, 481] width 20 height 16
click at [939, 481] on p-checkbox at bounding box center [935, 481] width 20 height 16
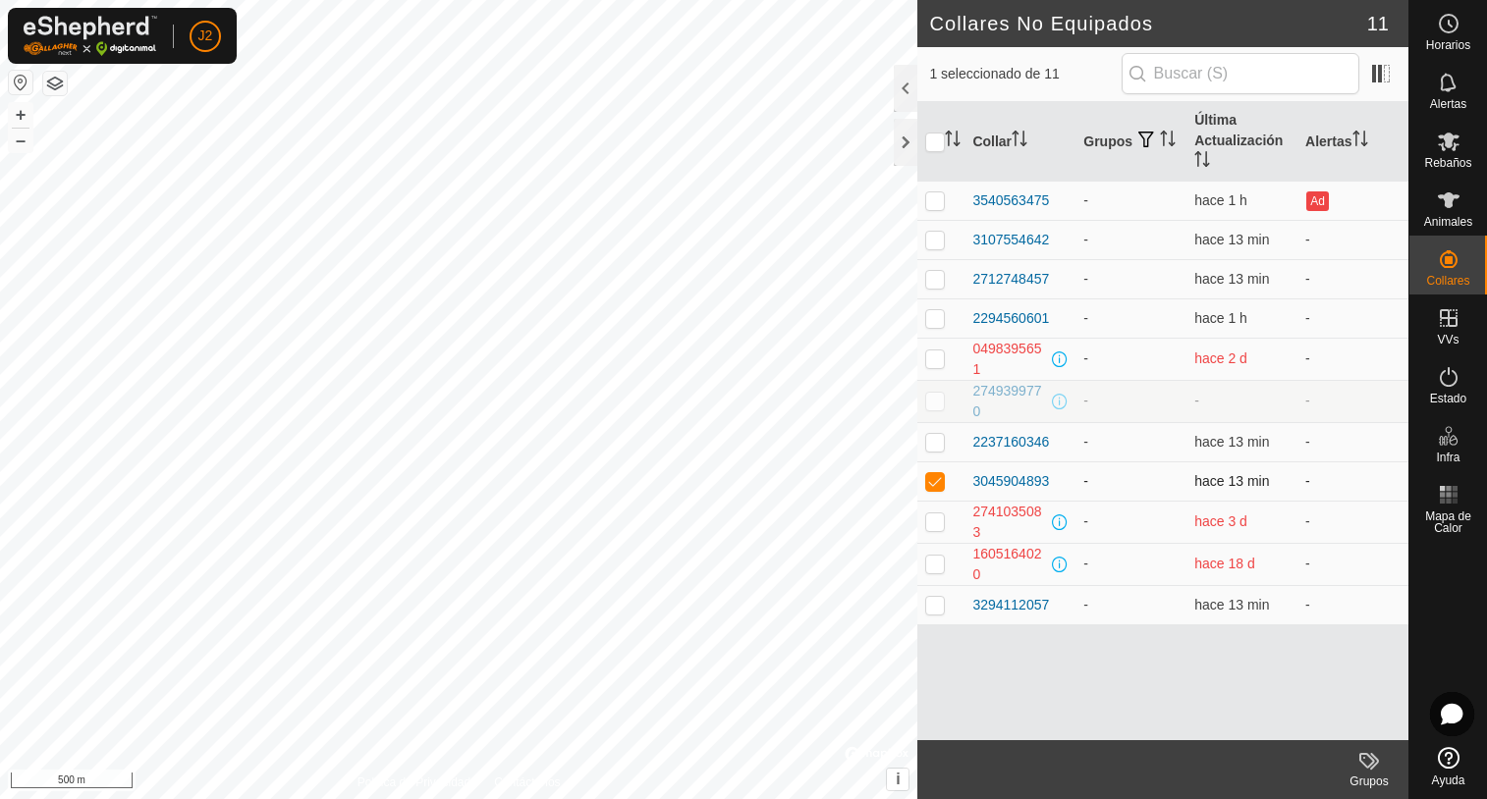
checkbox input "false"
click at [940, 518] on p-checkbox at bounding box center [935, 522] width 20 height 16
click at [930, 517] on p-checkbox at bounding box center [935, 522] width 20 height 16
checkbox input "false"
click at [930, 565] on p-checkbox at bounding box center [935, 564] width 20 height 16
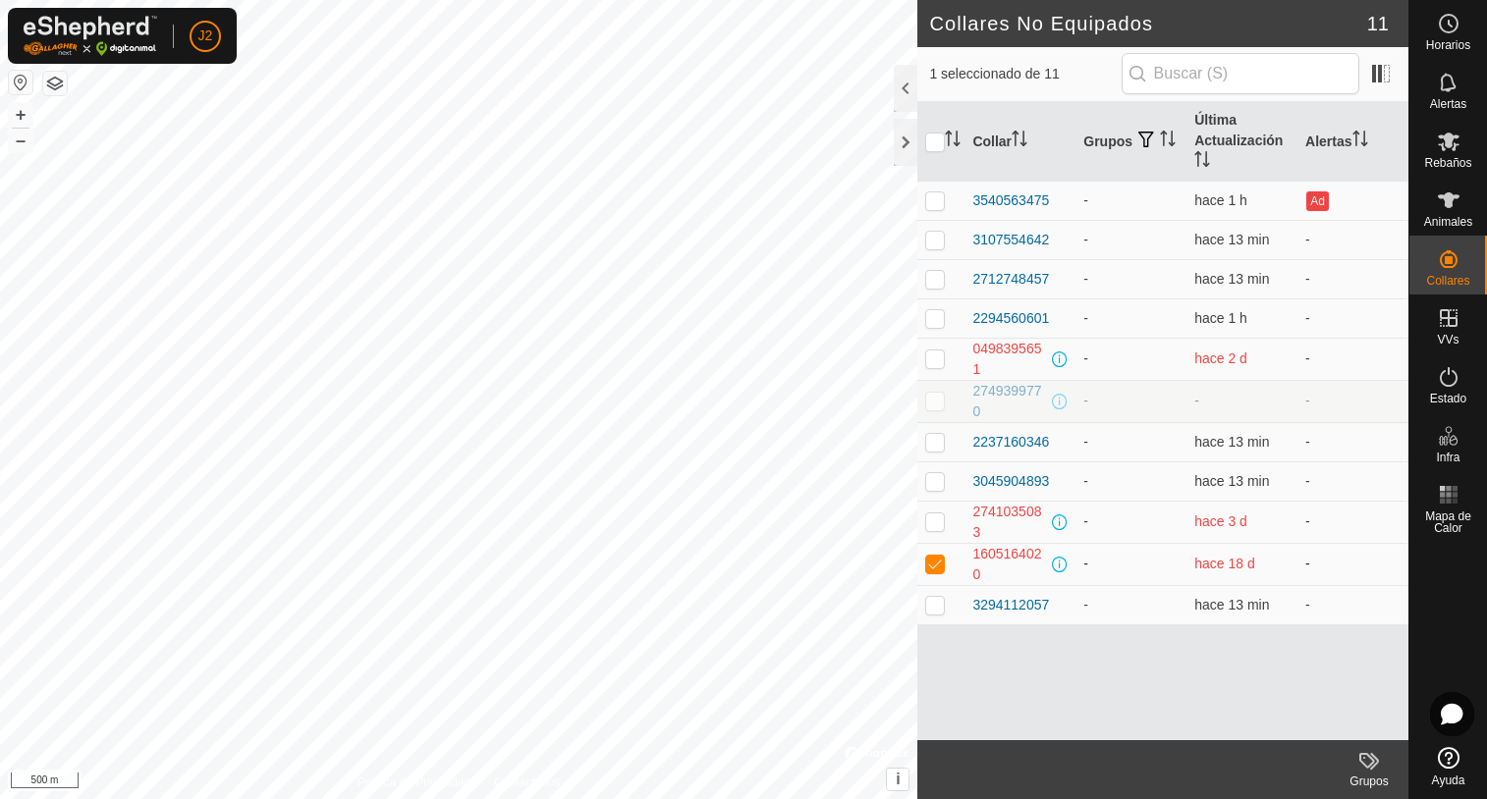
click at [935, 568] on p-checkbox at bounding box center [935, 564] width 20 height 16
checkbox input "false"
click at [937, 602] on p-checkbox at bounding box center [935, 605] width 20 height 16
checkbox input "true"
click at [903, 92] on div at bounding box center [906, 88] width 24 height 47
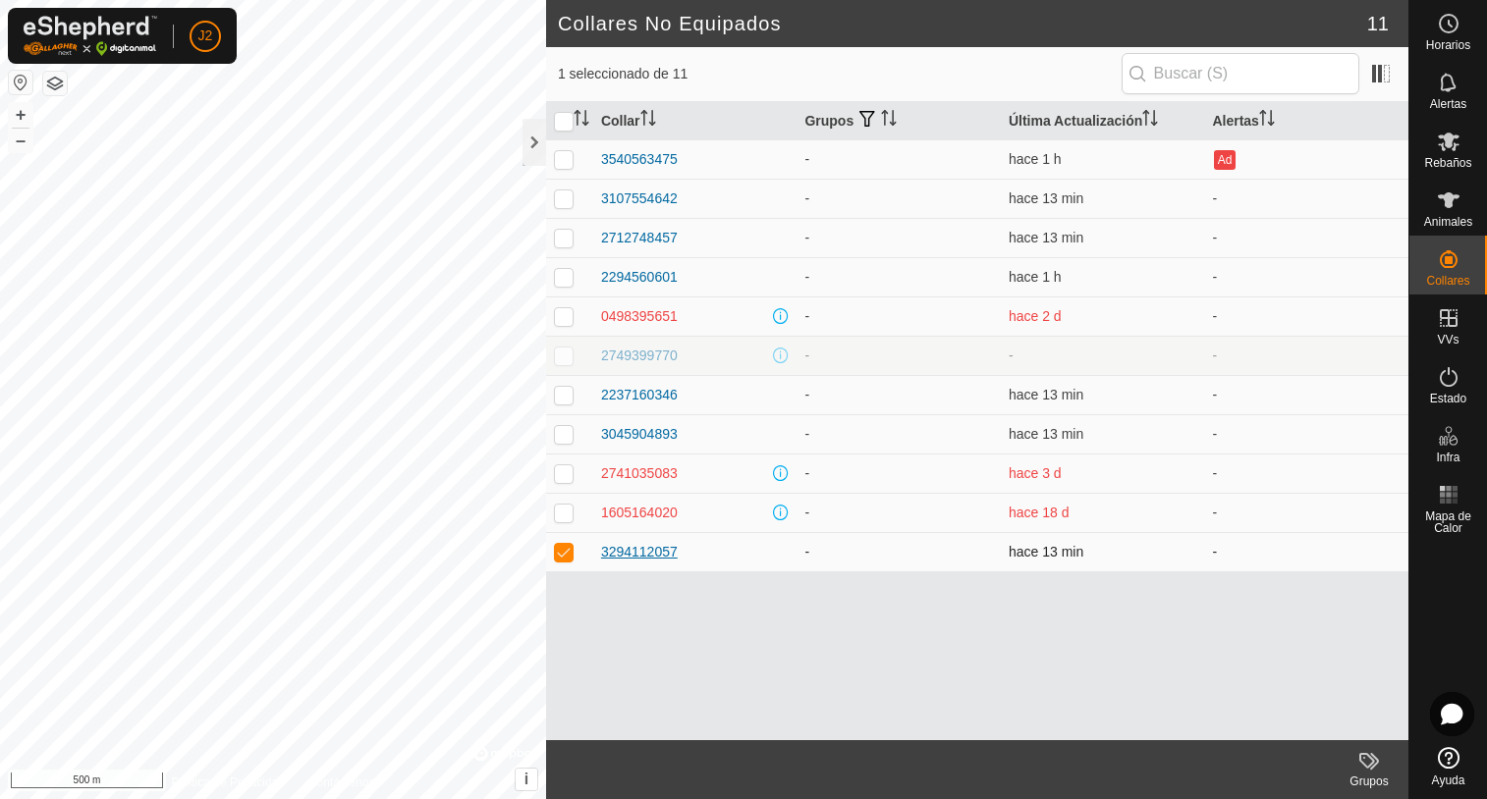
click at [634, 548] on div "3294112057" at bounding box center [639, 552] width 77 height 21
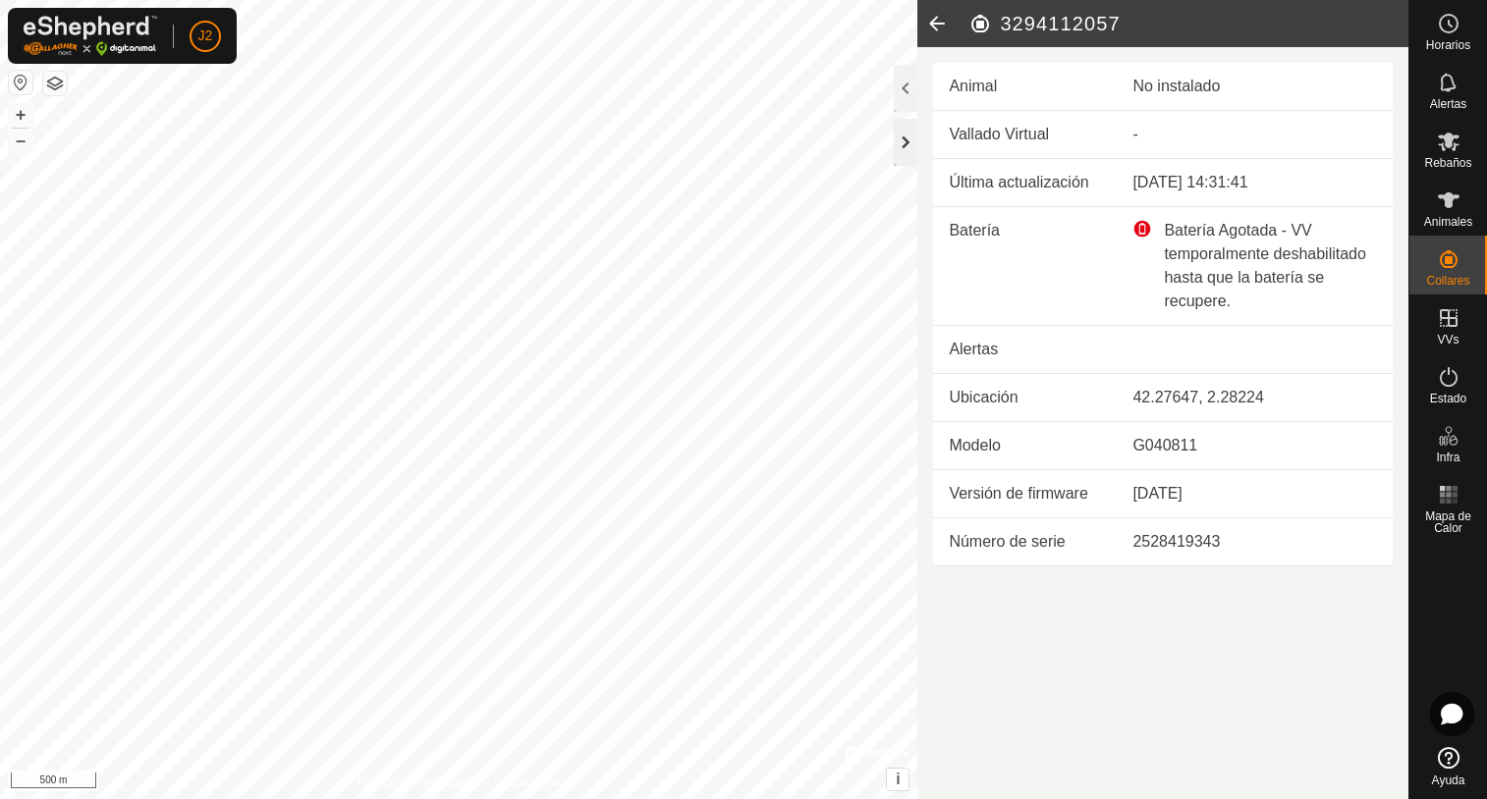
click at [900, 149] on div at bounding box center [906, 142] width 24 height 47
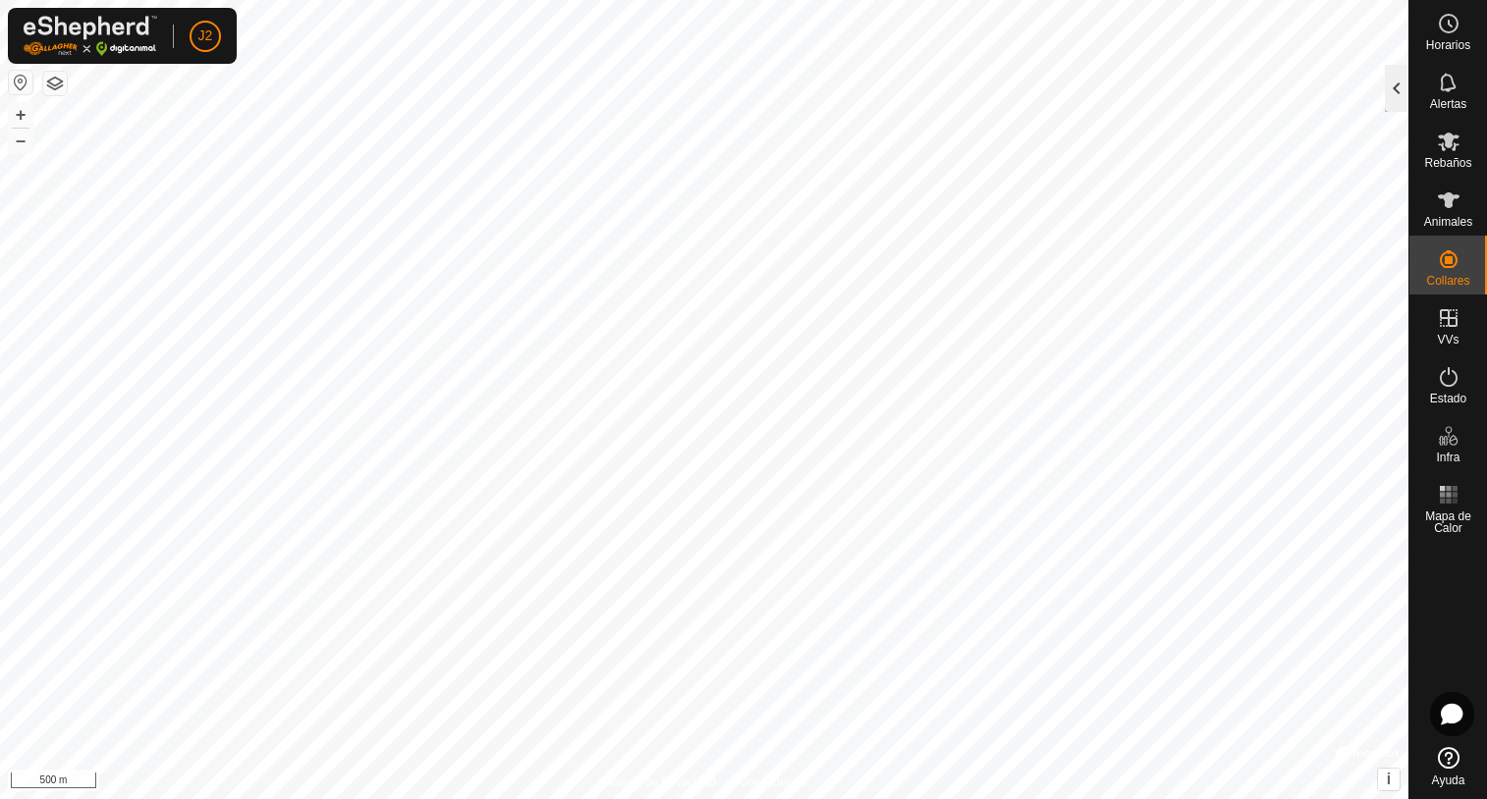
click at [1391, 101] on div at bounding box center [1397, 88] width 24 height 47
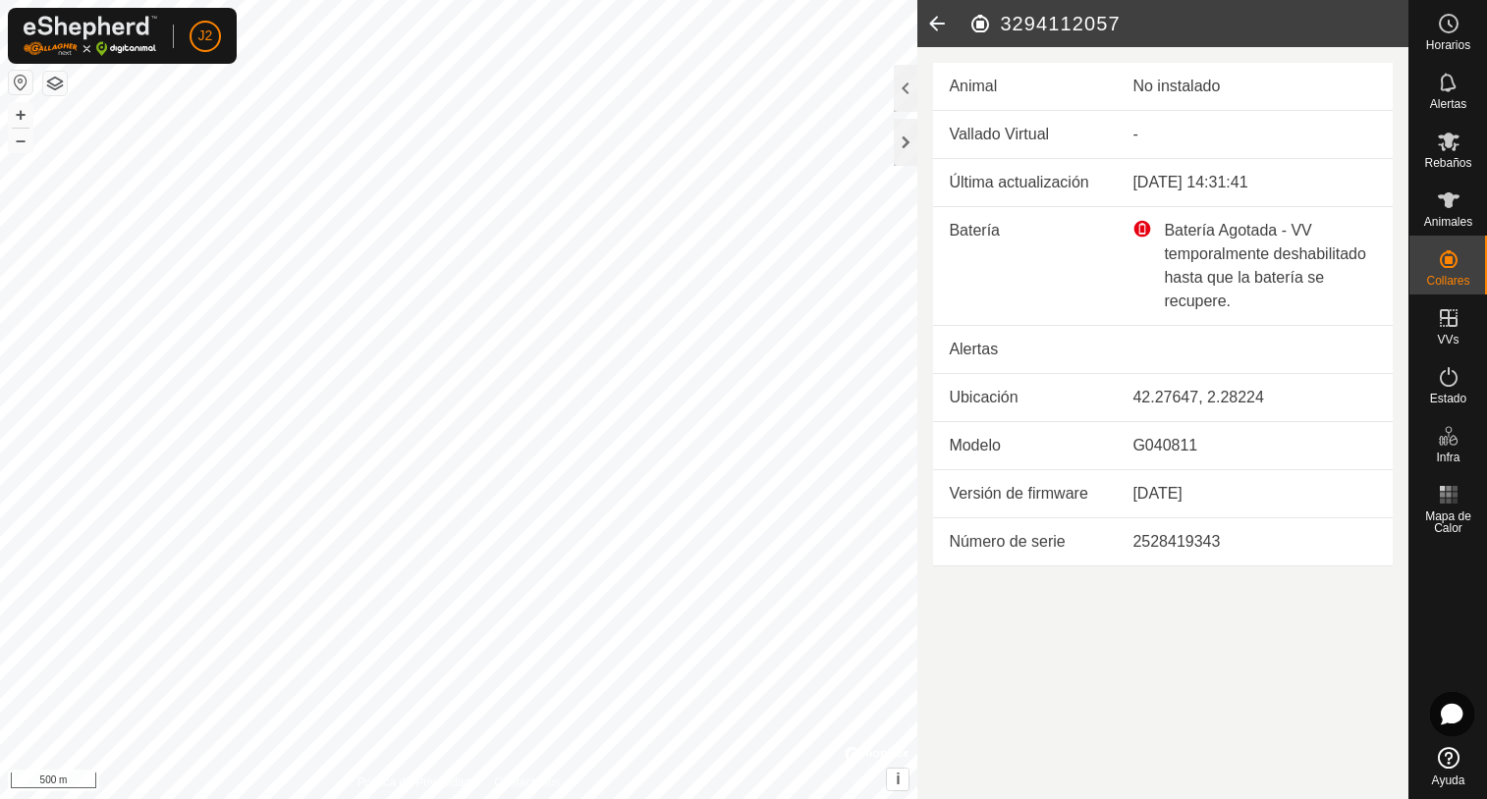
click at [939, 25] on icon at bounding box center [936, 23] width 39 height 47
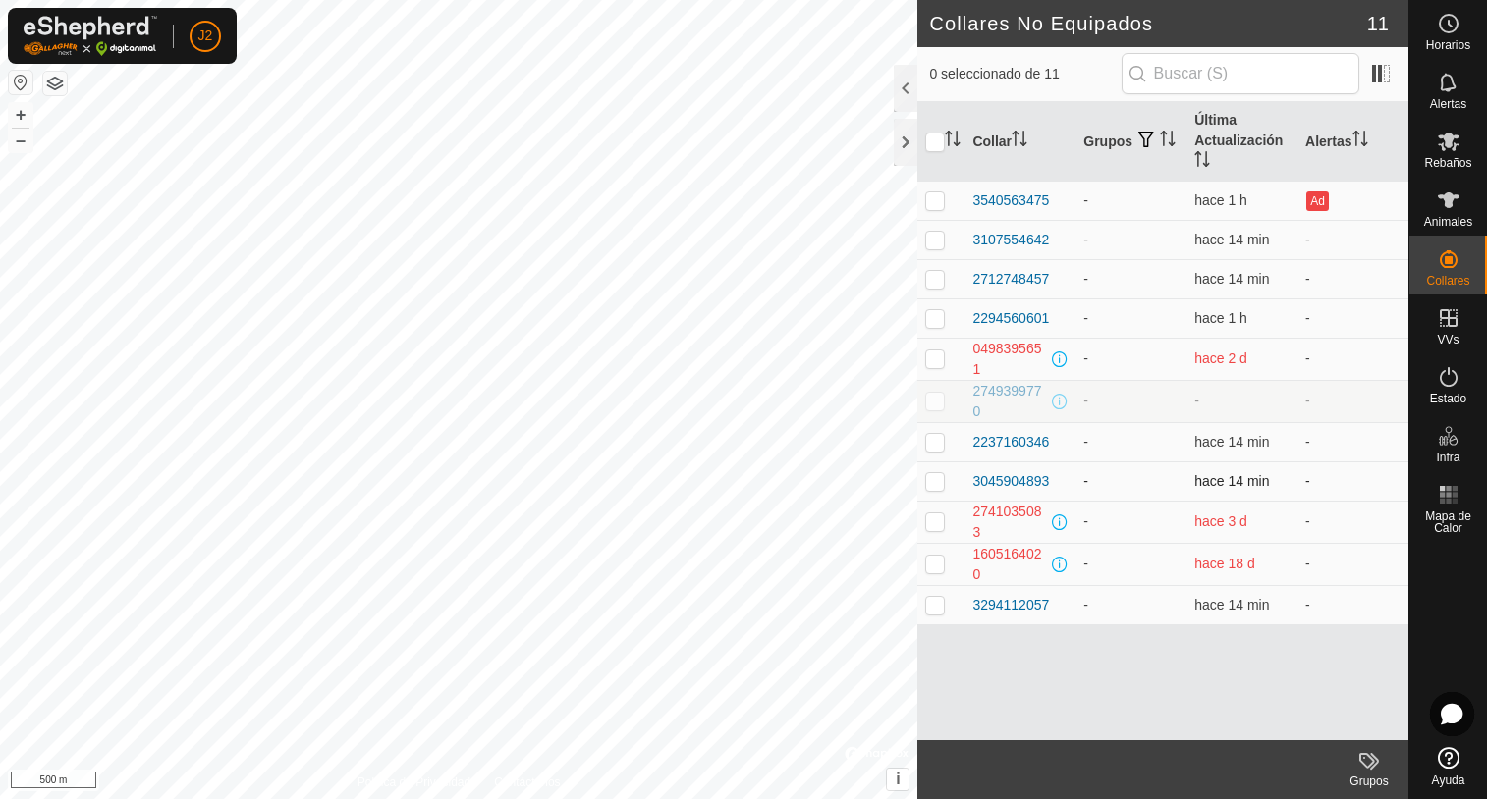
click at [937, 483] on p-checkbox at bounding box center [935, 481] width 20 height 16
checkbox input "true"
click at [1009, 478] on div "3045904893" at bounding box center [1010, 481] width 77 height 21
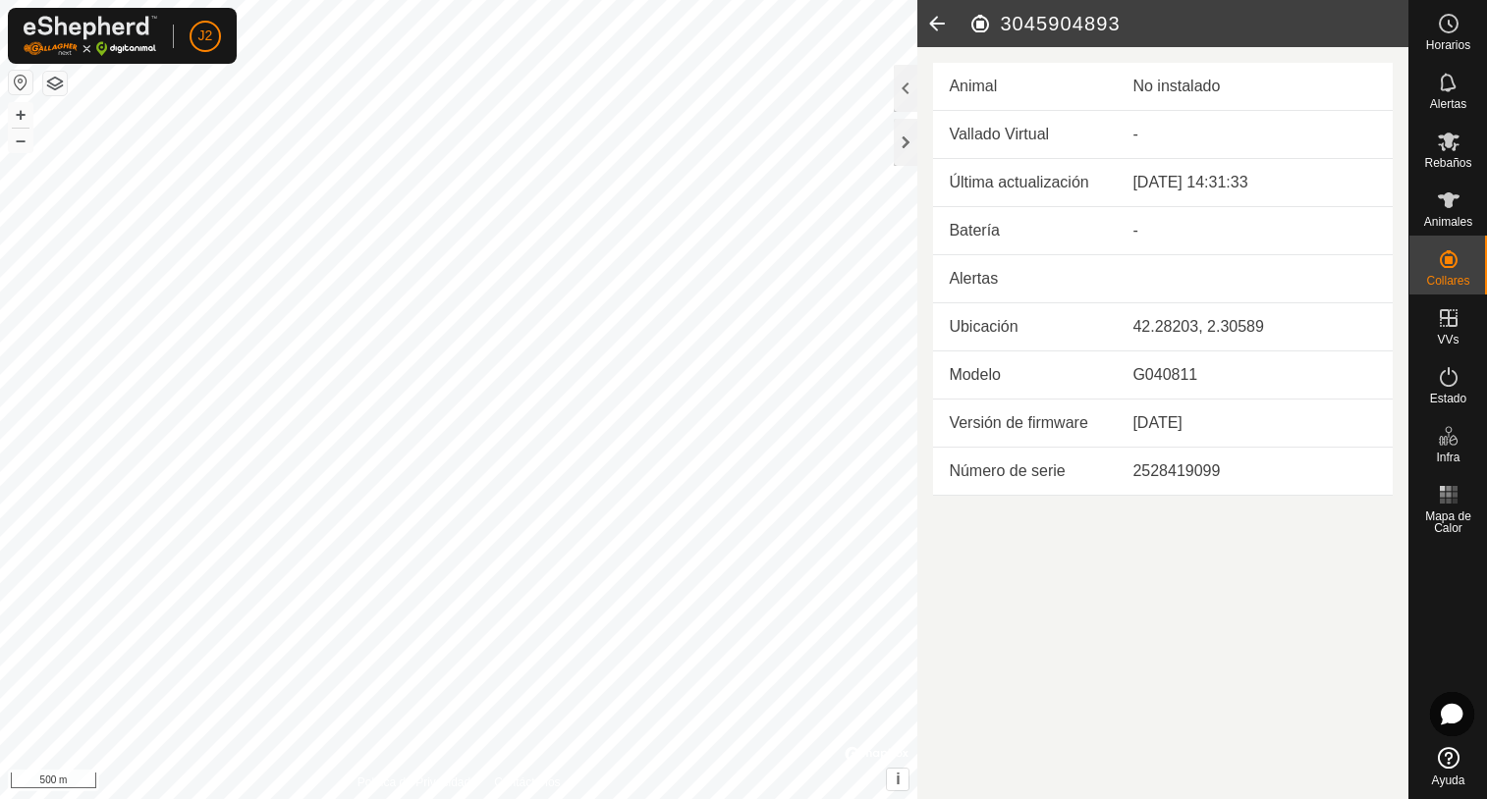
click at [929, 26] on icon at bounding box center [936, 23] width 39 height 47
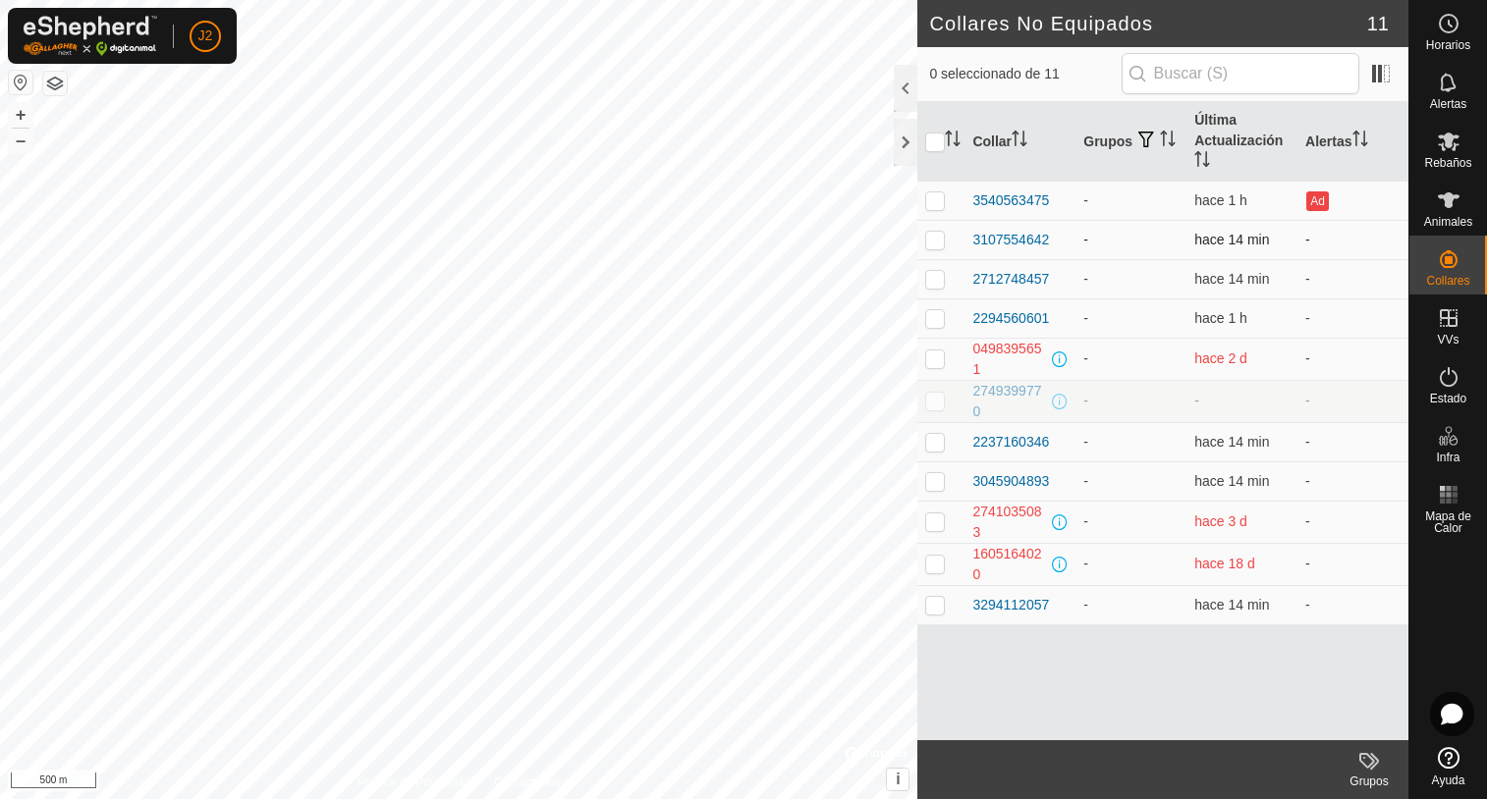
click at [927, 244] on p-checkbox at bounding box center [935, 240] width 20 height 16
checkbox input "true"
click at [899, 93] on div at bounding box center [906, 88] width 24 height 47
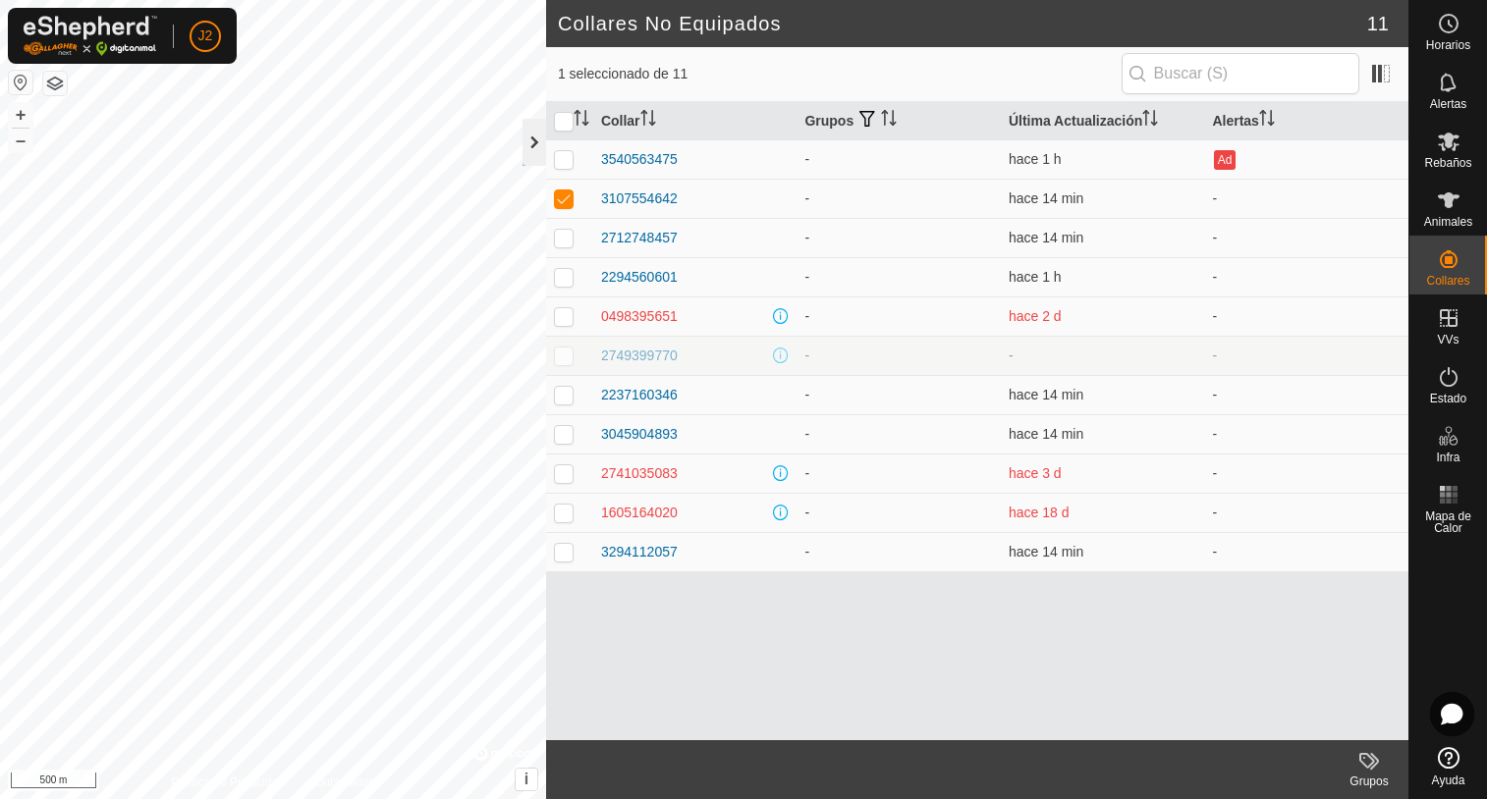
click at [532, 149] on div at bounding box center [534, 142] width 24 height 47
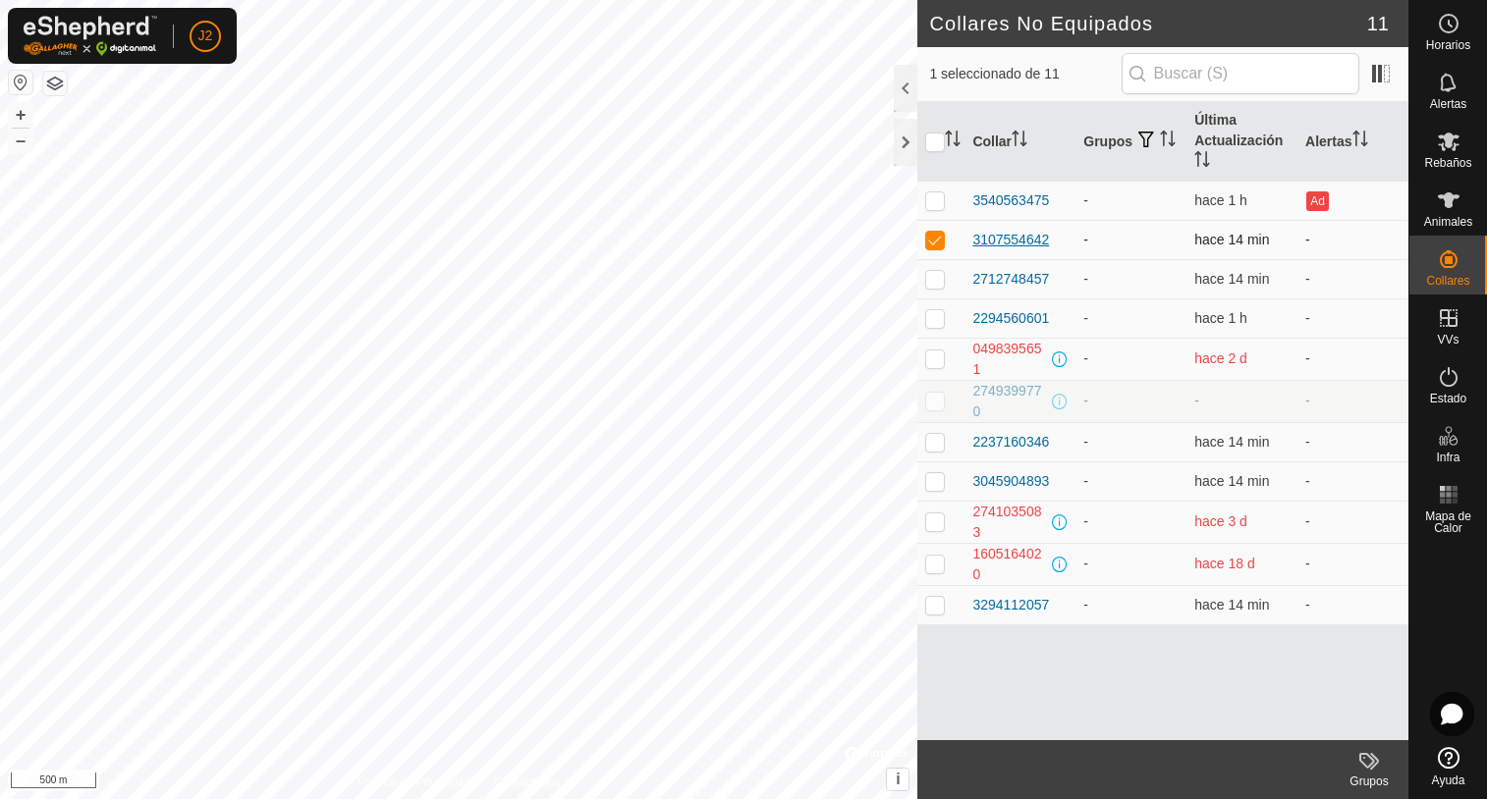
click at [1020, 241] on div "3107554642" at bounding box center [1010, 240] width 77 height 21
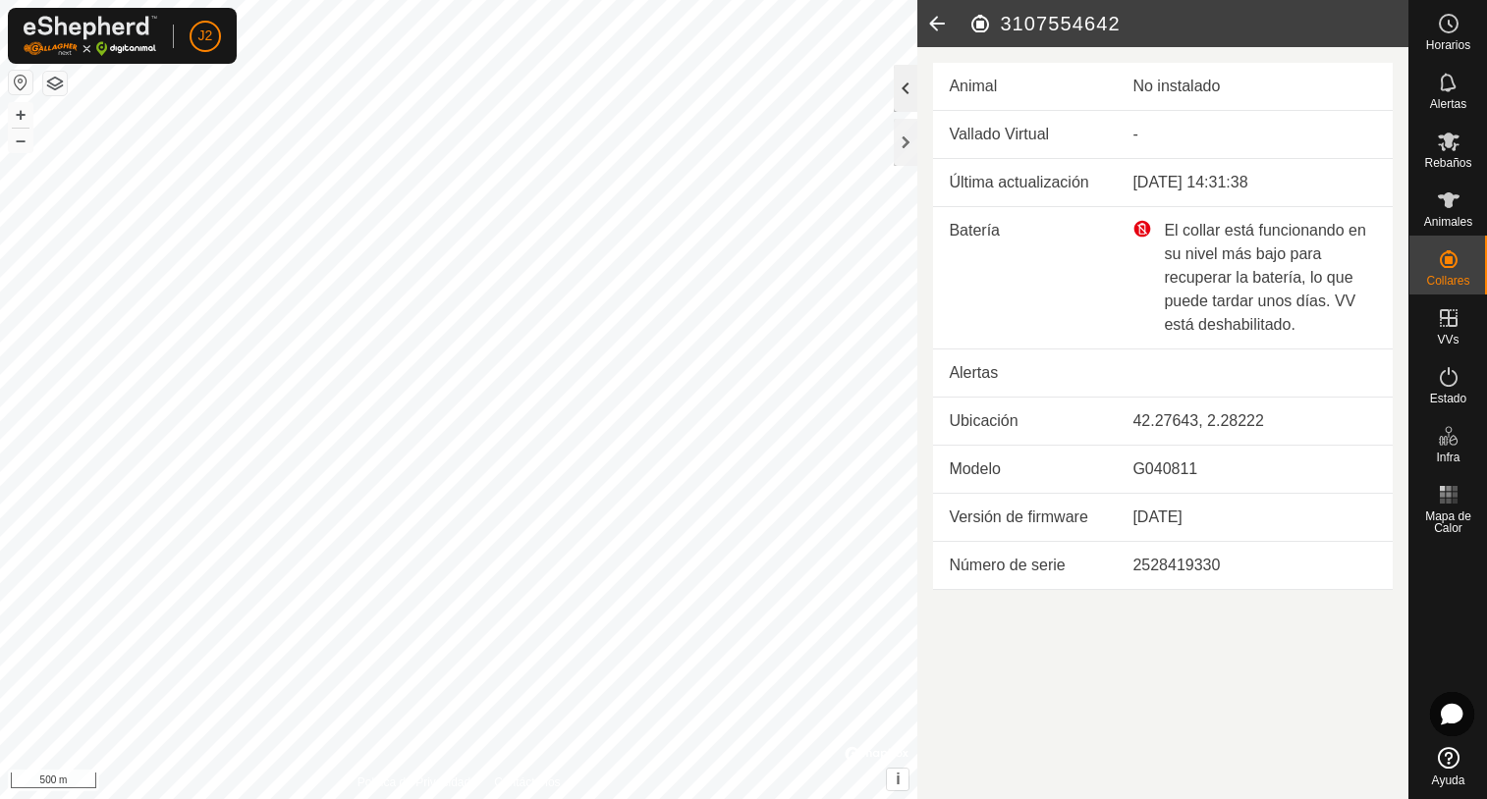
click at [901, 83] on div at bounding box center [906, 88] width 24 height 47
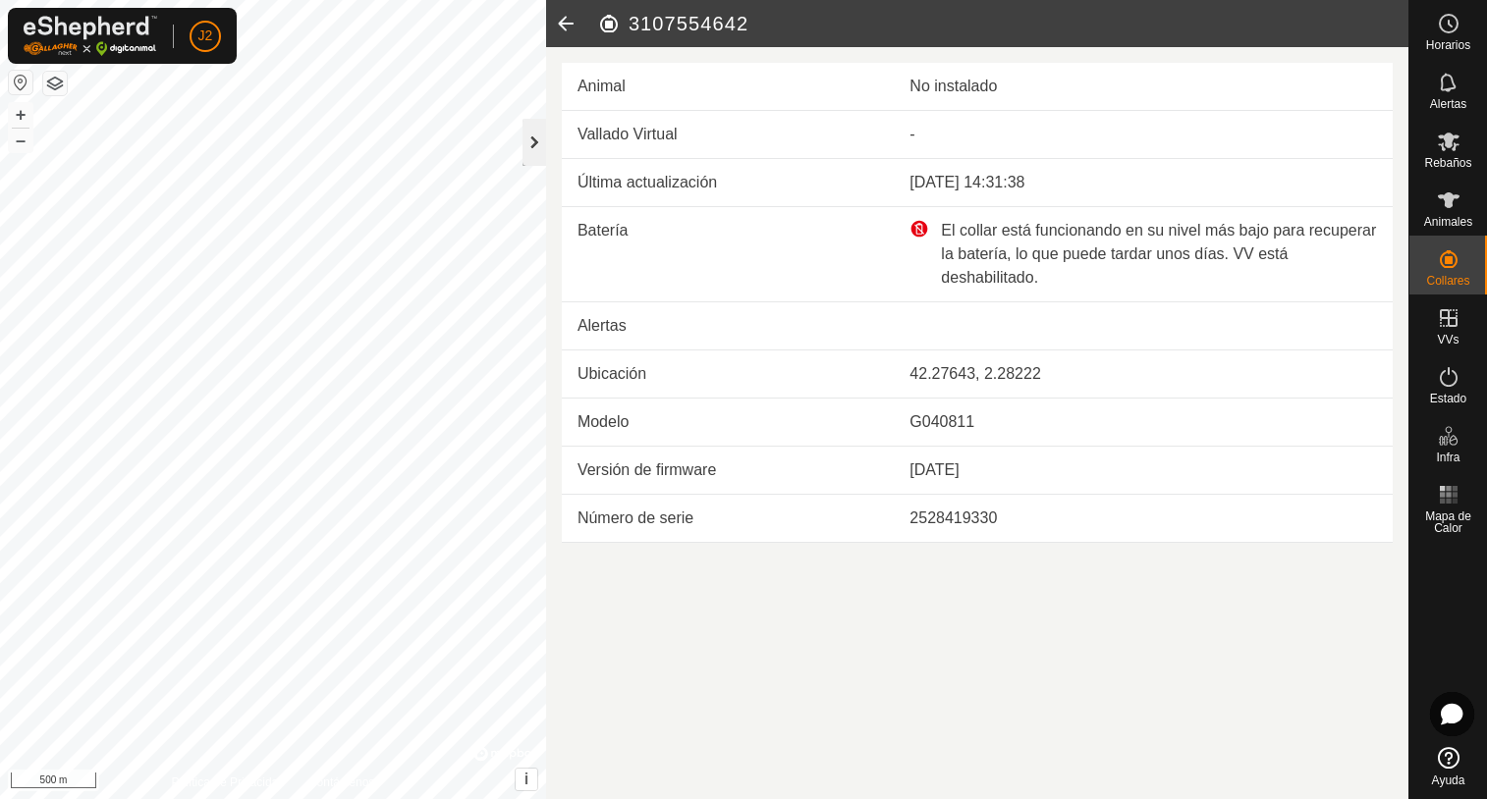
click at [538, 144] on div at bounding box center [534, 142] width 24 height 47
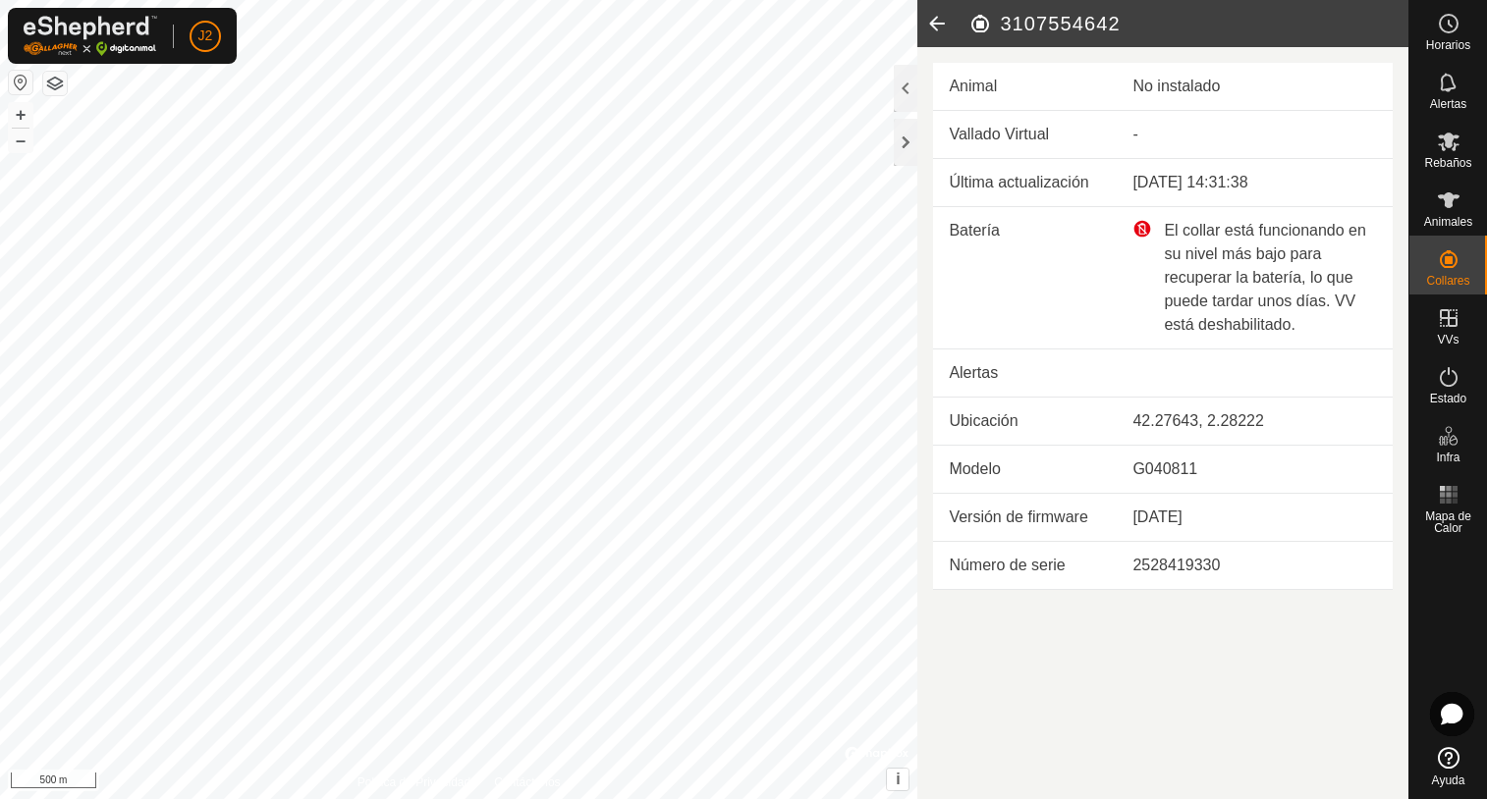
click at [929, 32] on icon at bounding box center [936, 23] width 39 height 47
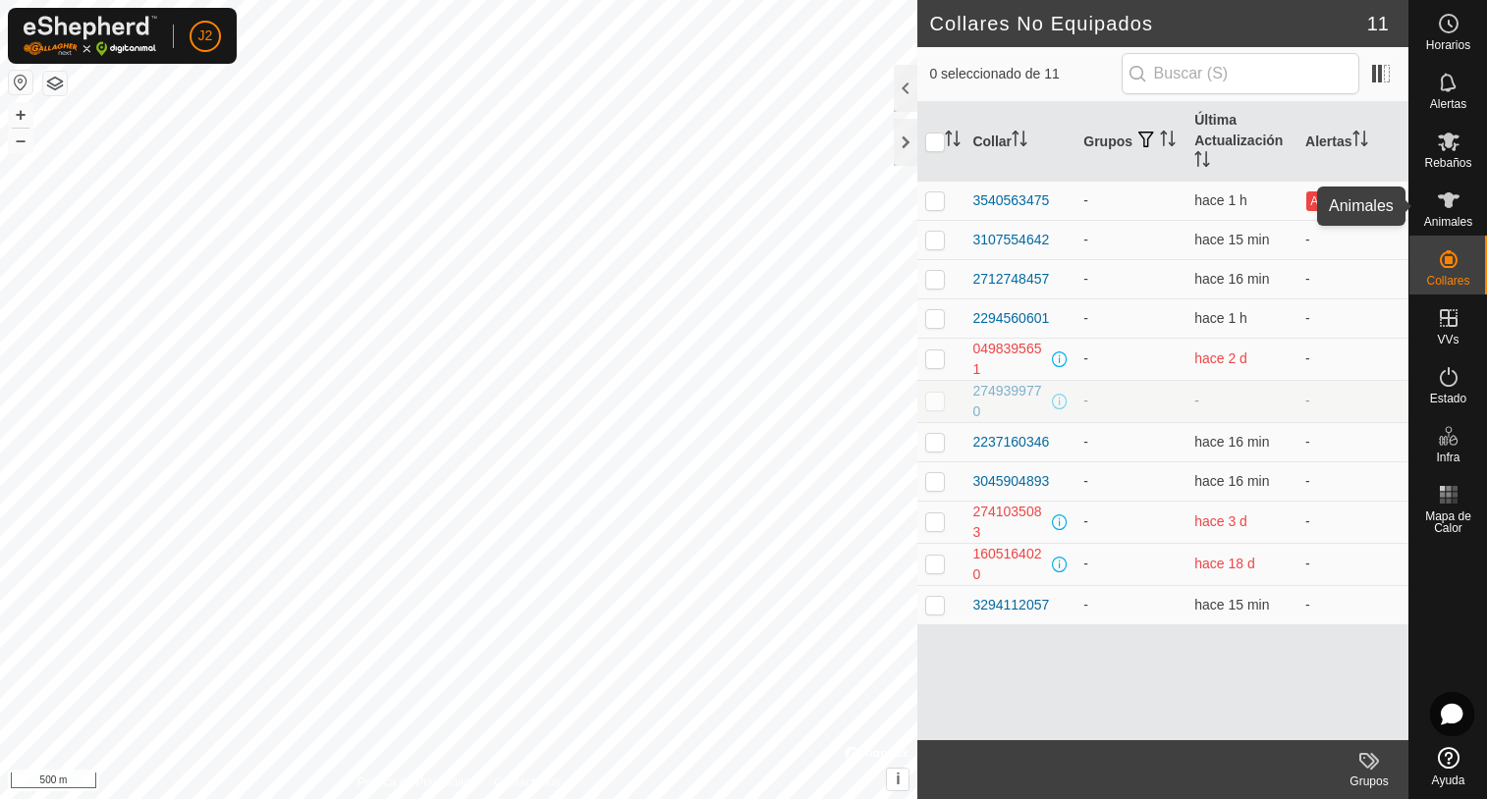
click at [1454, 205] on icon at bounding box center [1449, 201] width 24 height 24
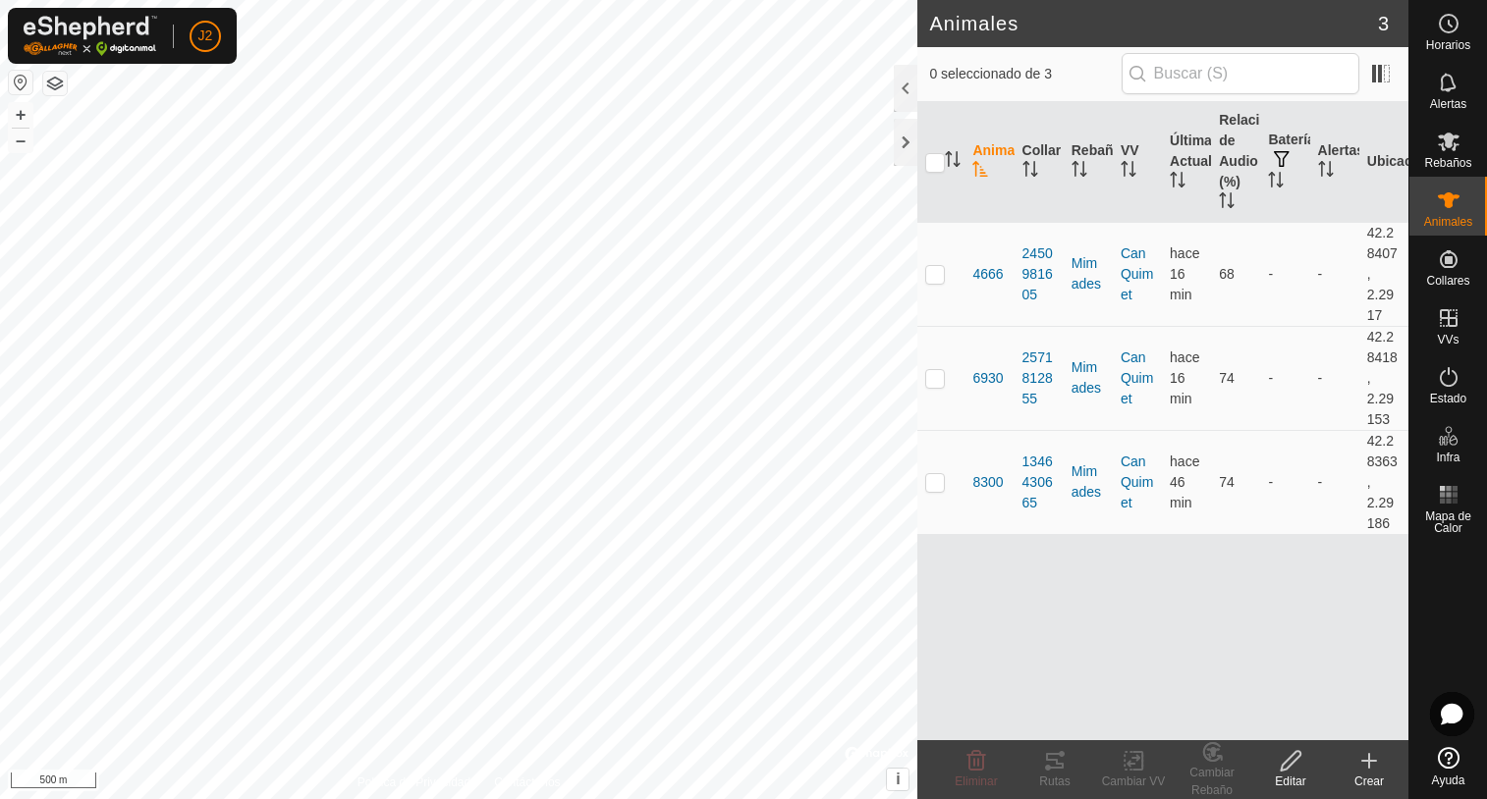
click at [1362, 767] on icon at bounding box center [1369, 761] width 24 height 24
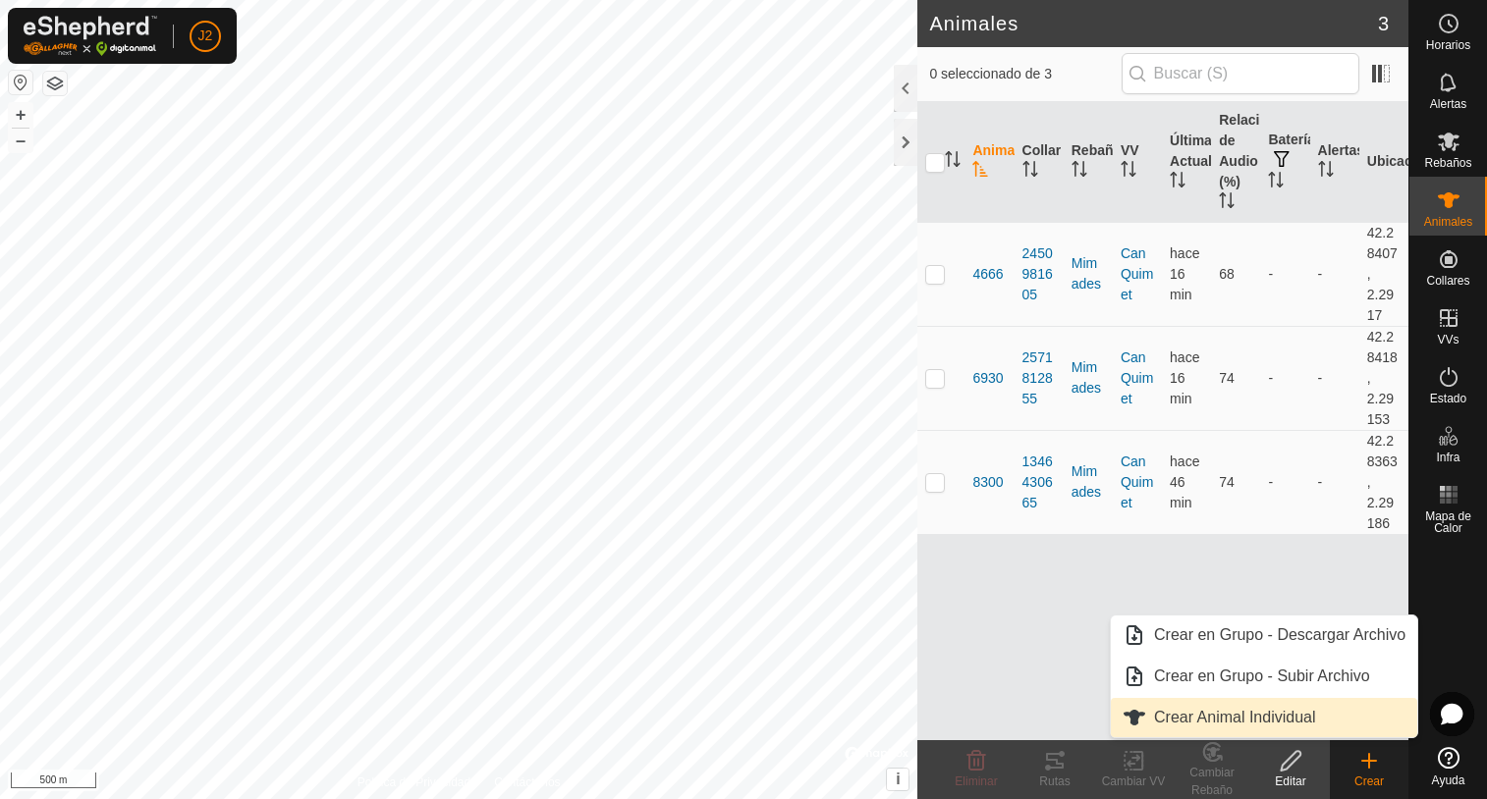
click at [1185, 713] on link "Crear Animal Individual" at bounding box center [1264, 717] width 306 height 39
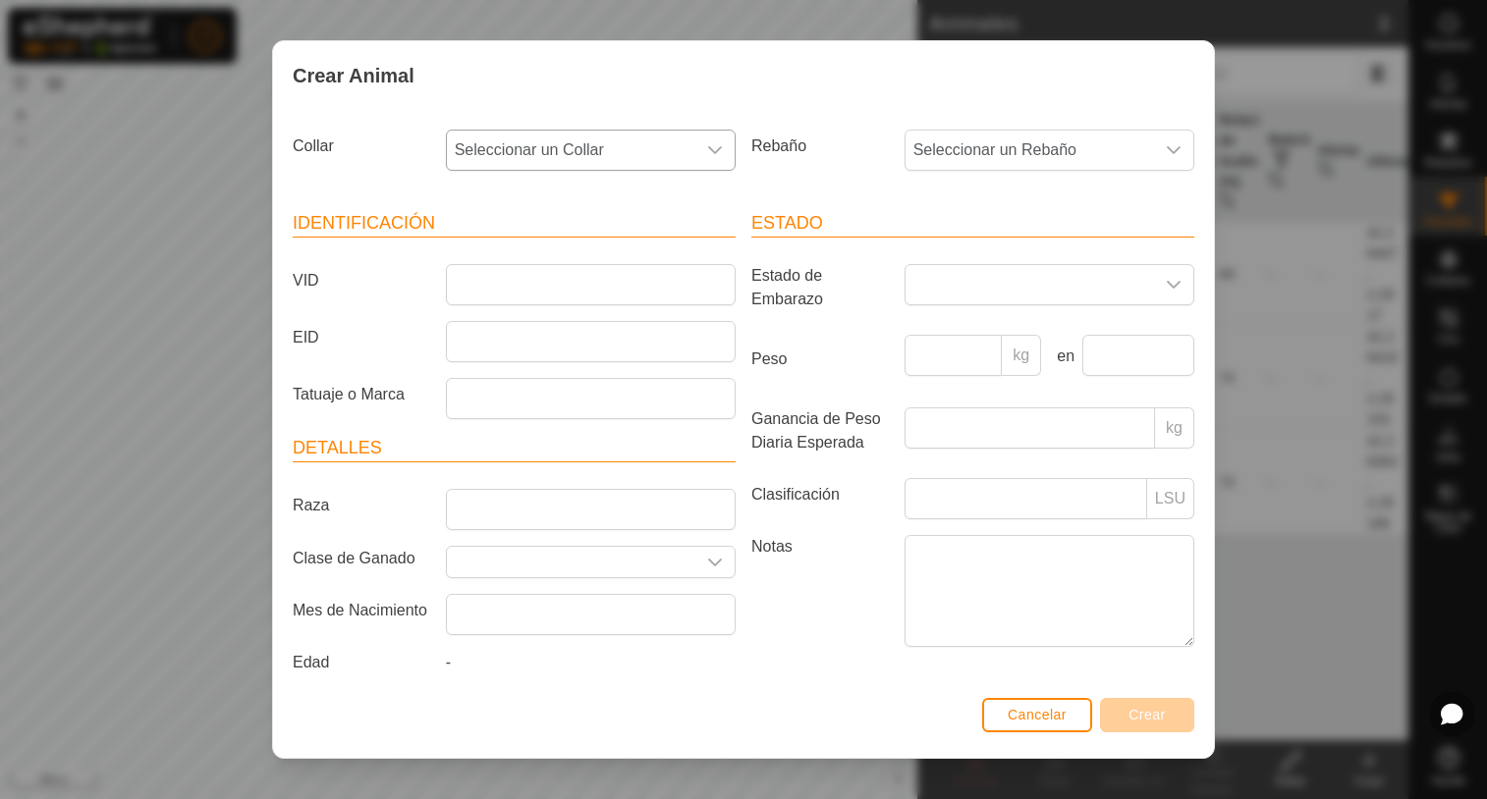
click at [707, 149] on icon "dropdown trigger" at bounding box center [715, 150] width 16 height 16
click at [1033, 717] on span "Cancelar" at bounding box center [1037, 715] width 59 height 16
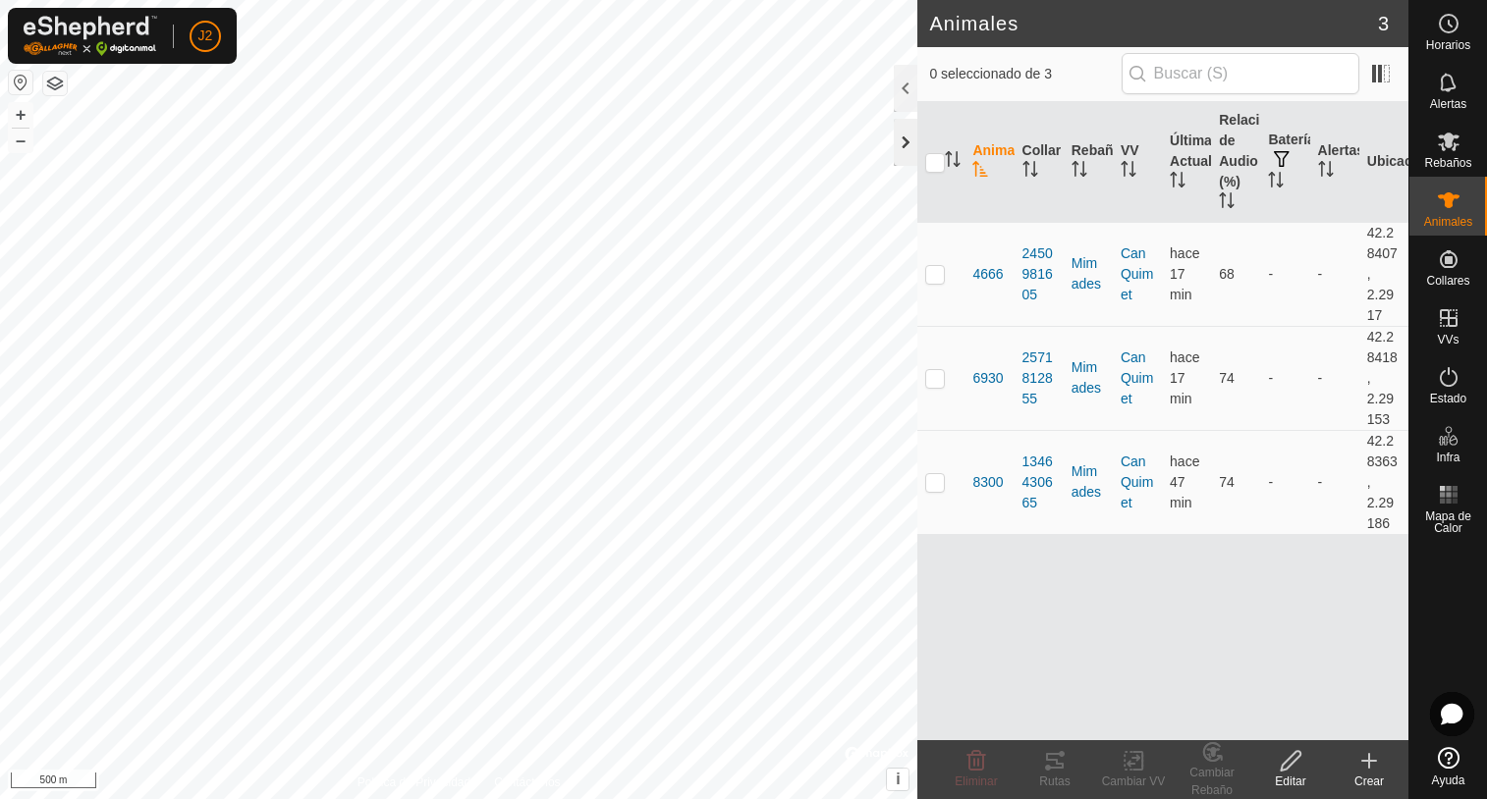
click at [899, 137] on div at bounding box center [906, 142] width 24 height 47
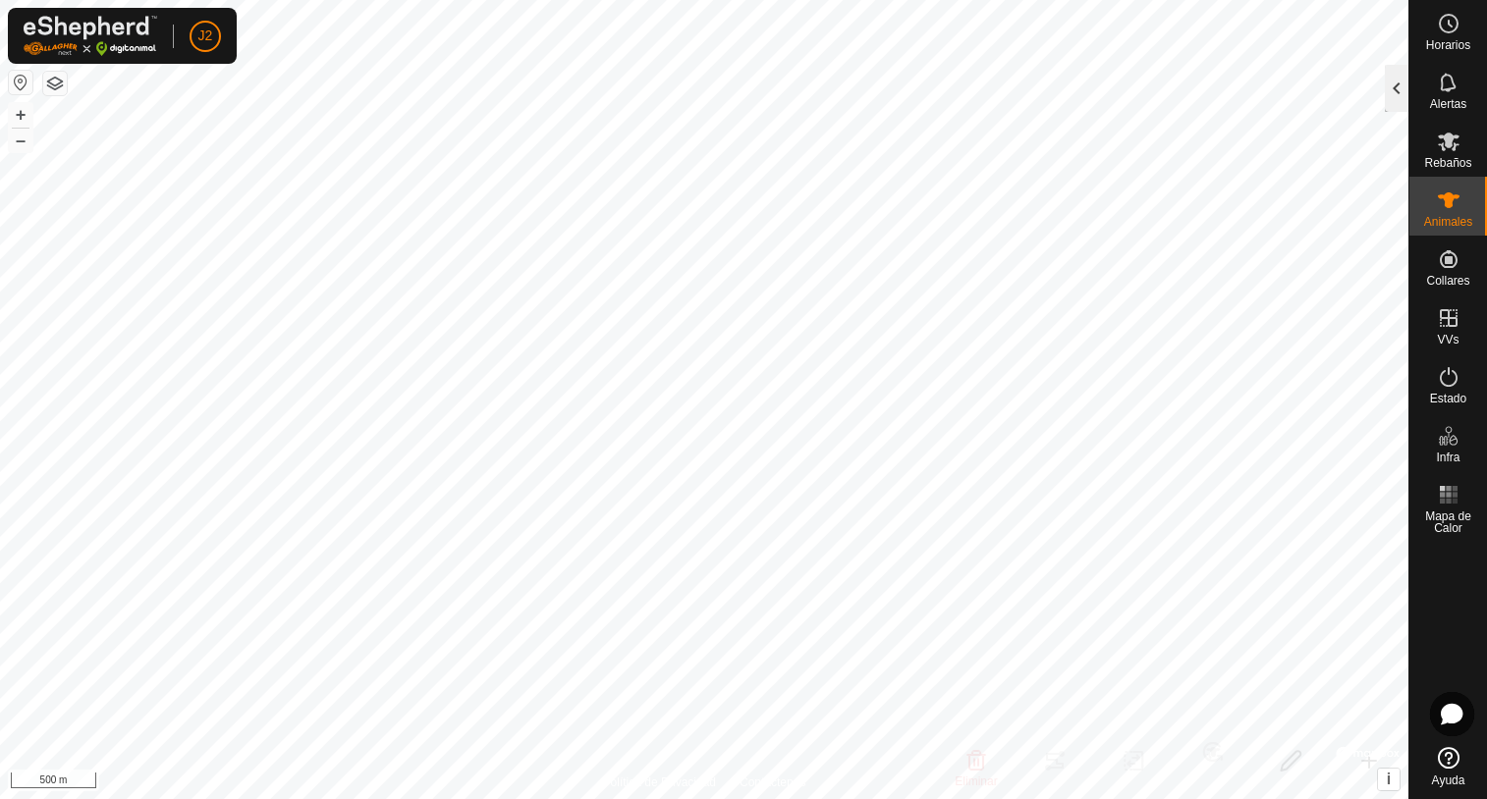
click at [1391, 98] on div at bounding box center [1397, 88] width 24 height 47
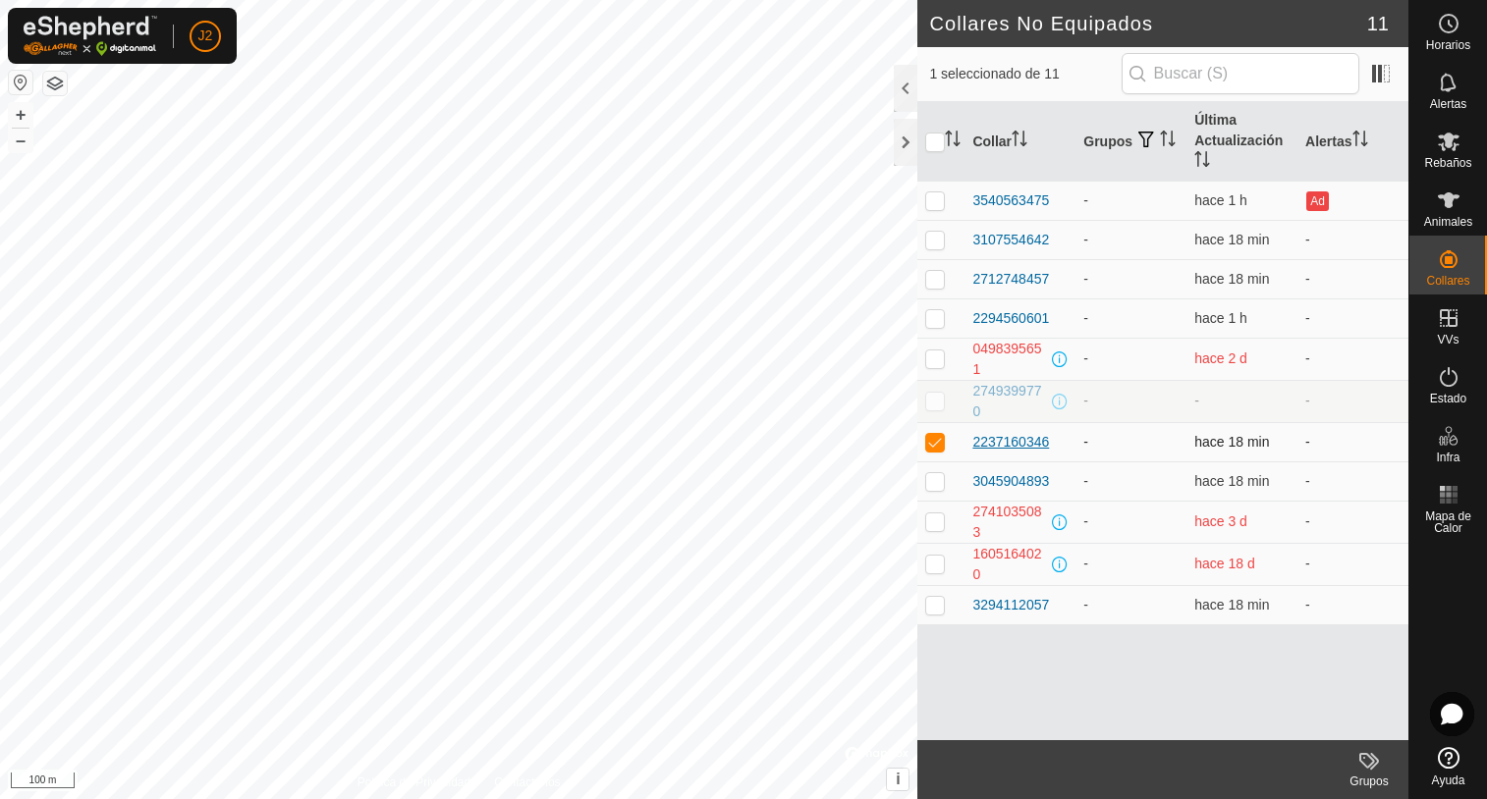
click at [1008, 437] on div "2237160346" at bounding box center [1010, 442] width 77 height 21
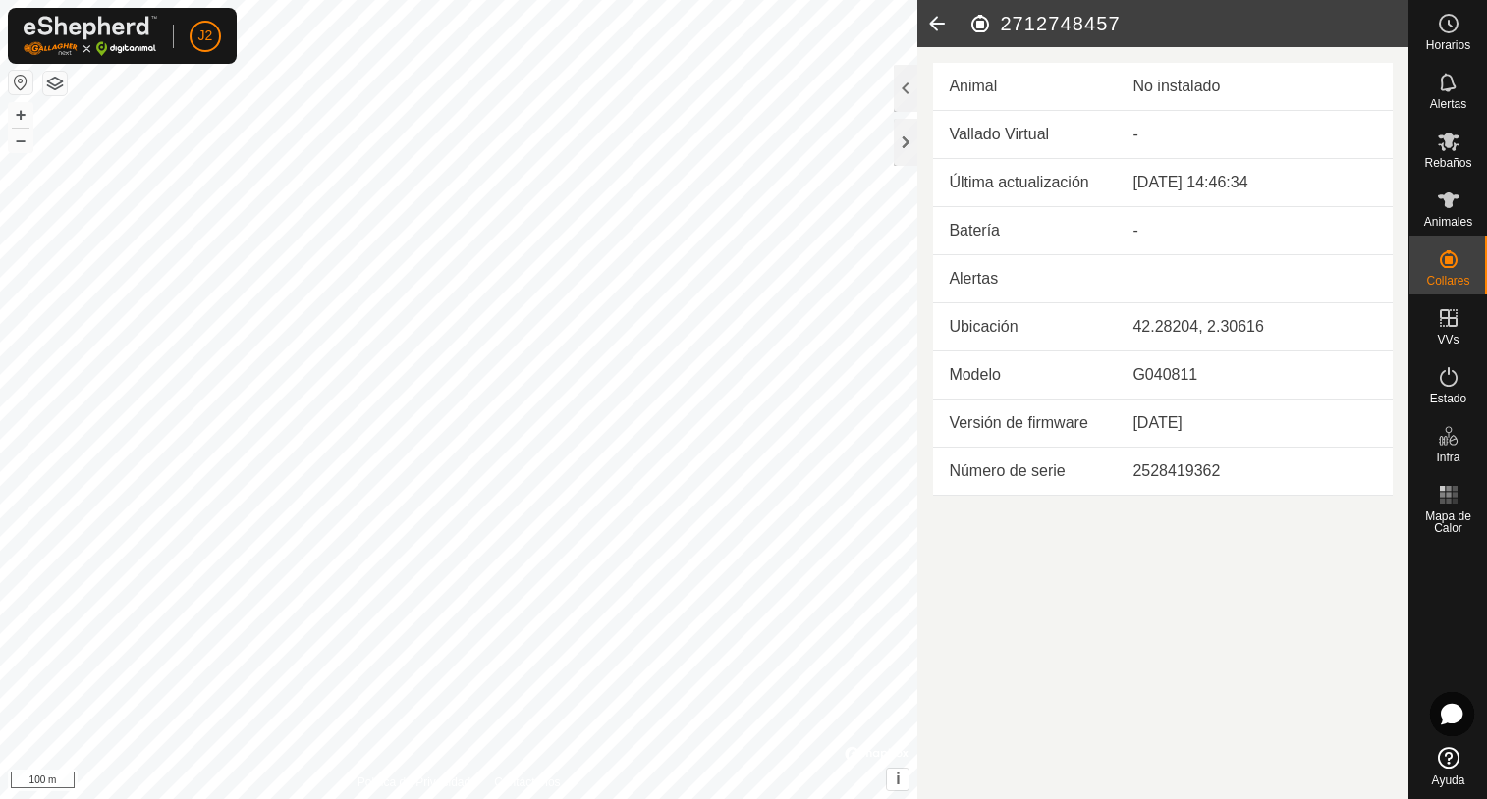
click at [934, 21] on icon at bounding box center [936, 23] width 39 height 47
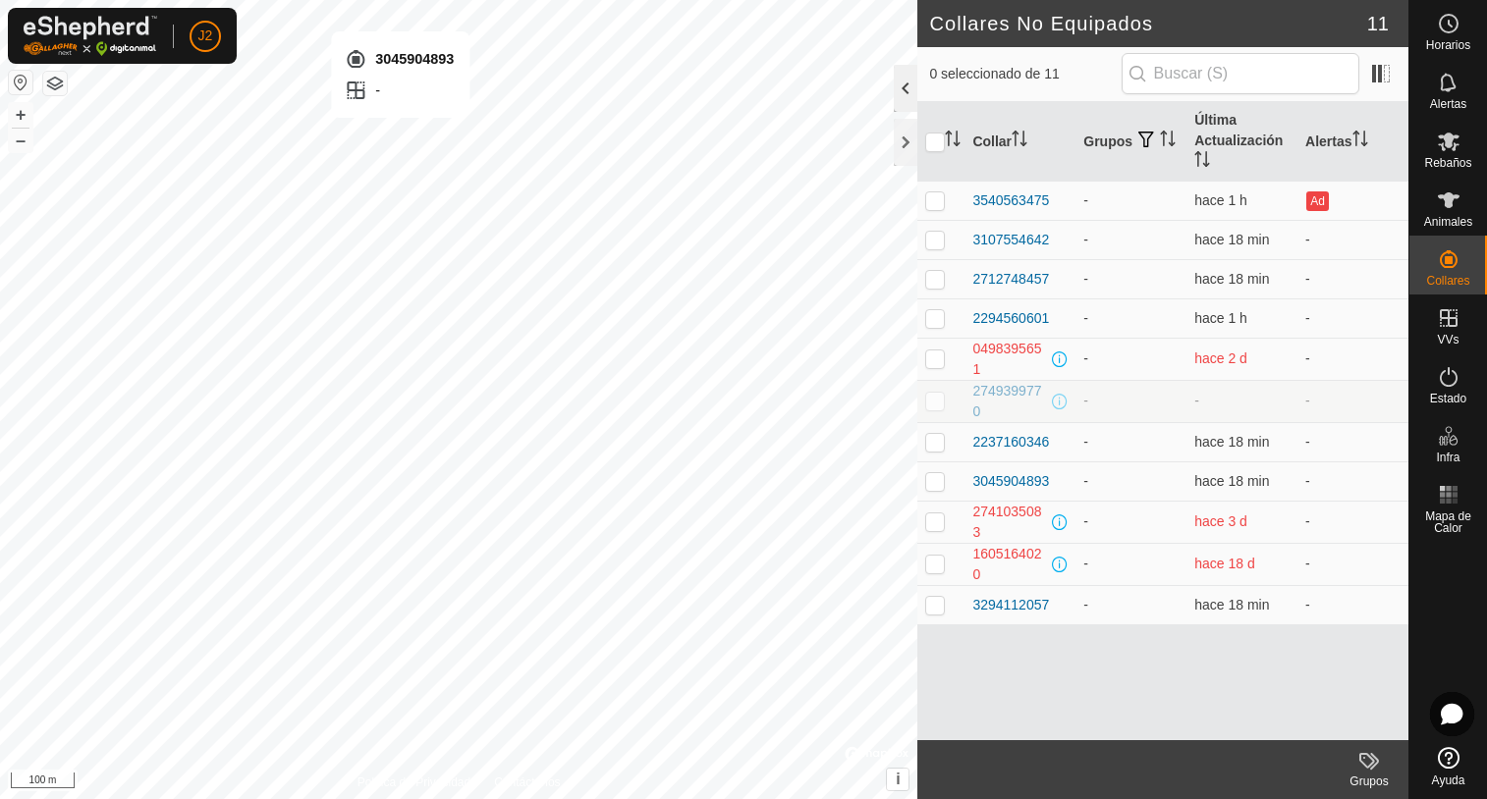
checkbox input "true"
click at [1002, 480] on div "3045904893" at bounding box center [1010, 481] width 77 height 21
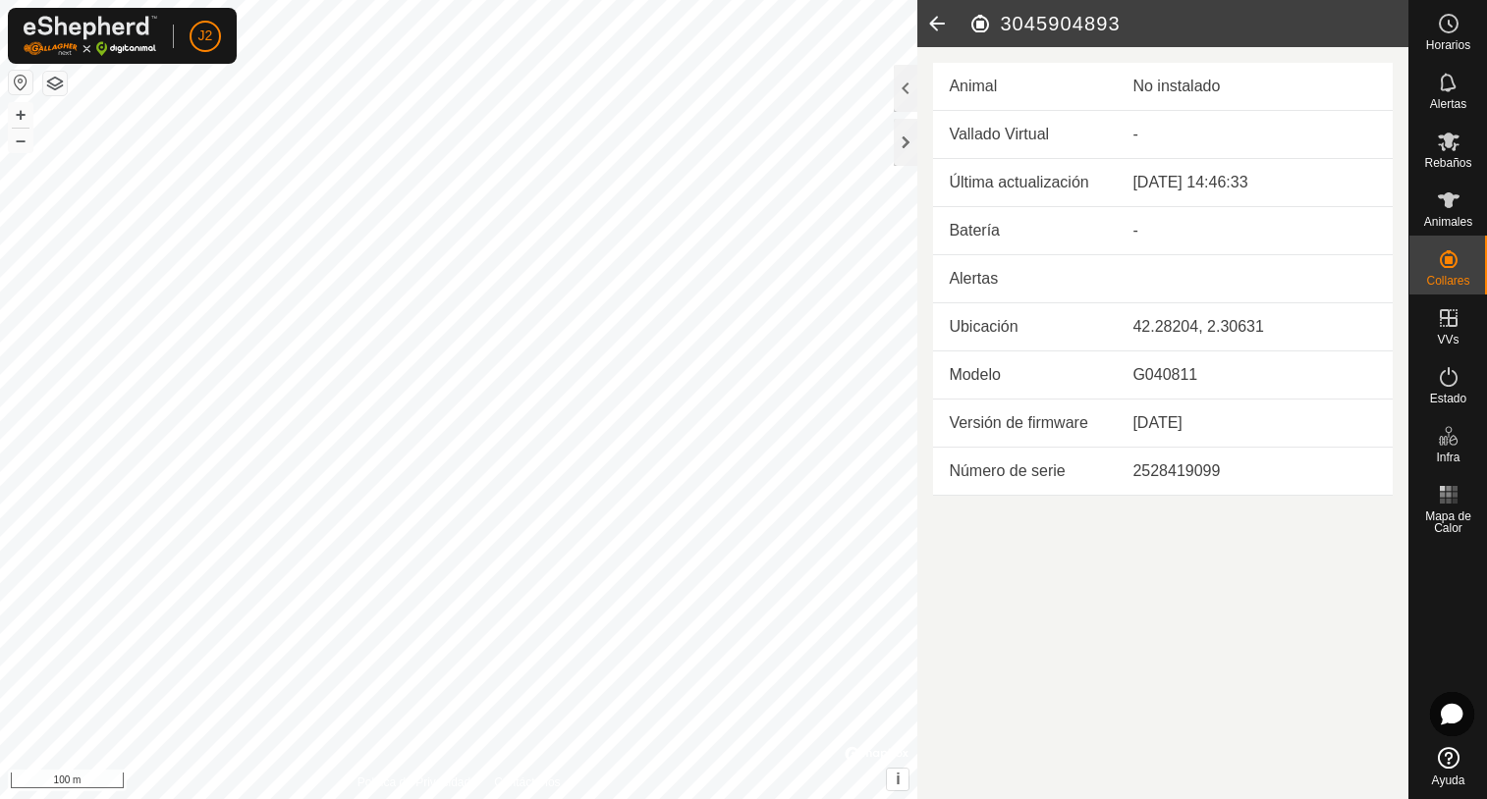
click at [933, 24] on icon at bounding box center [936, 23] width 39 height 47
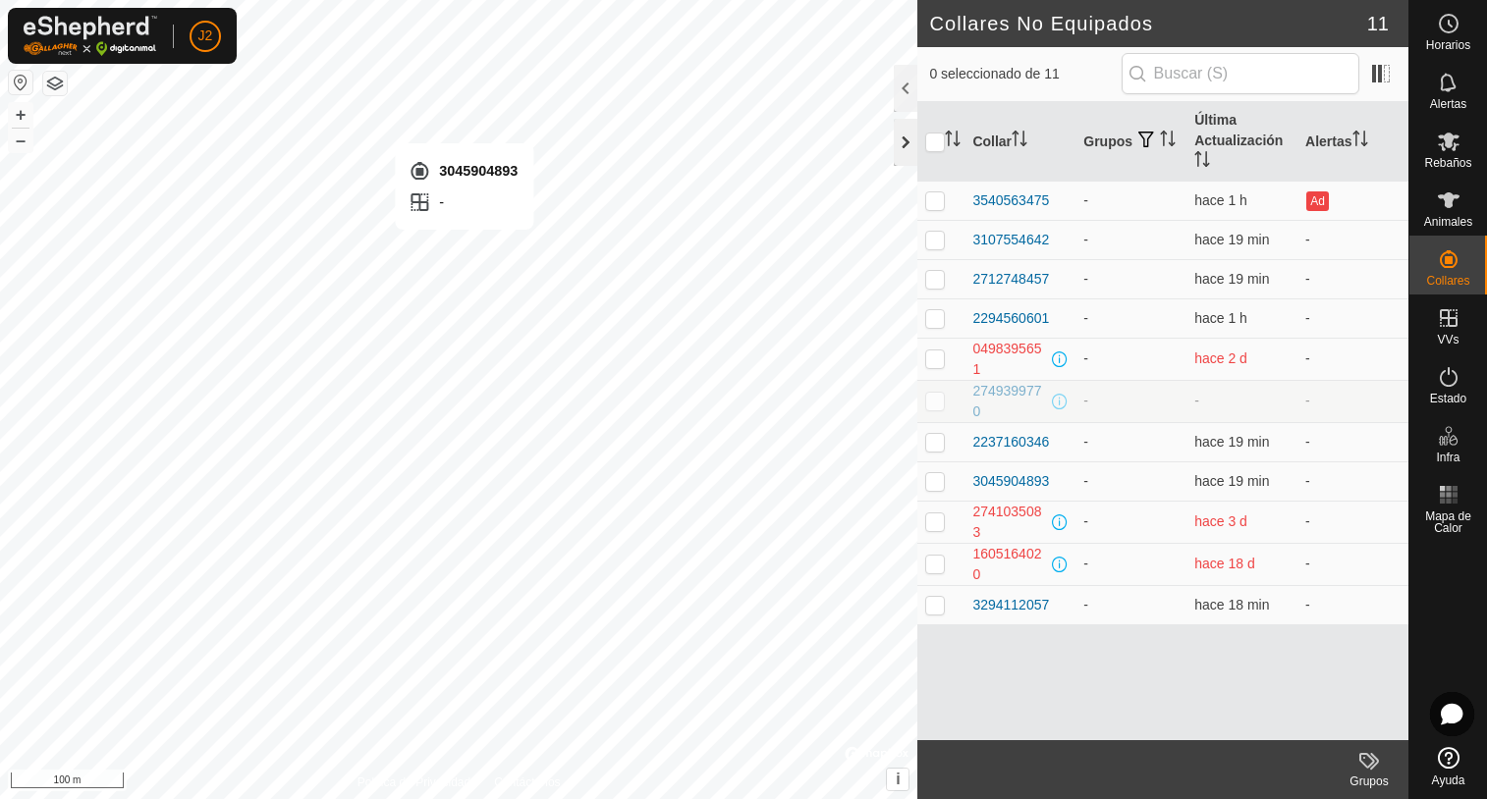
checkbox input "true"
click at [994, 487] on div "3045904893" at bounding box center [1010, 481] width 77 height 21
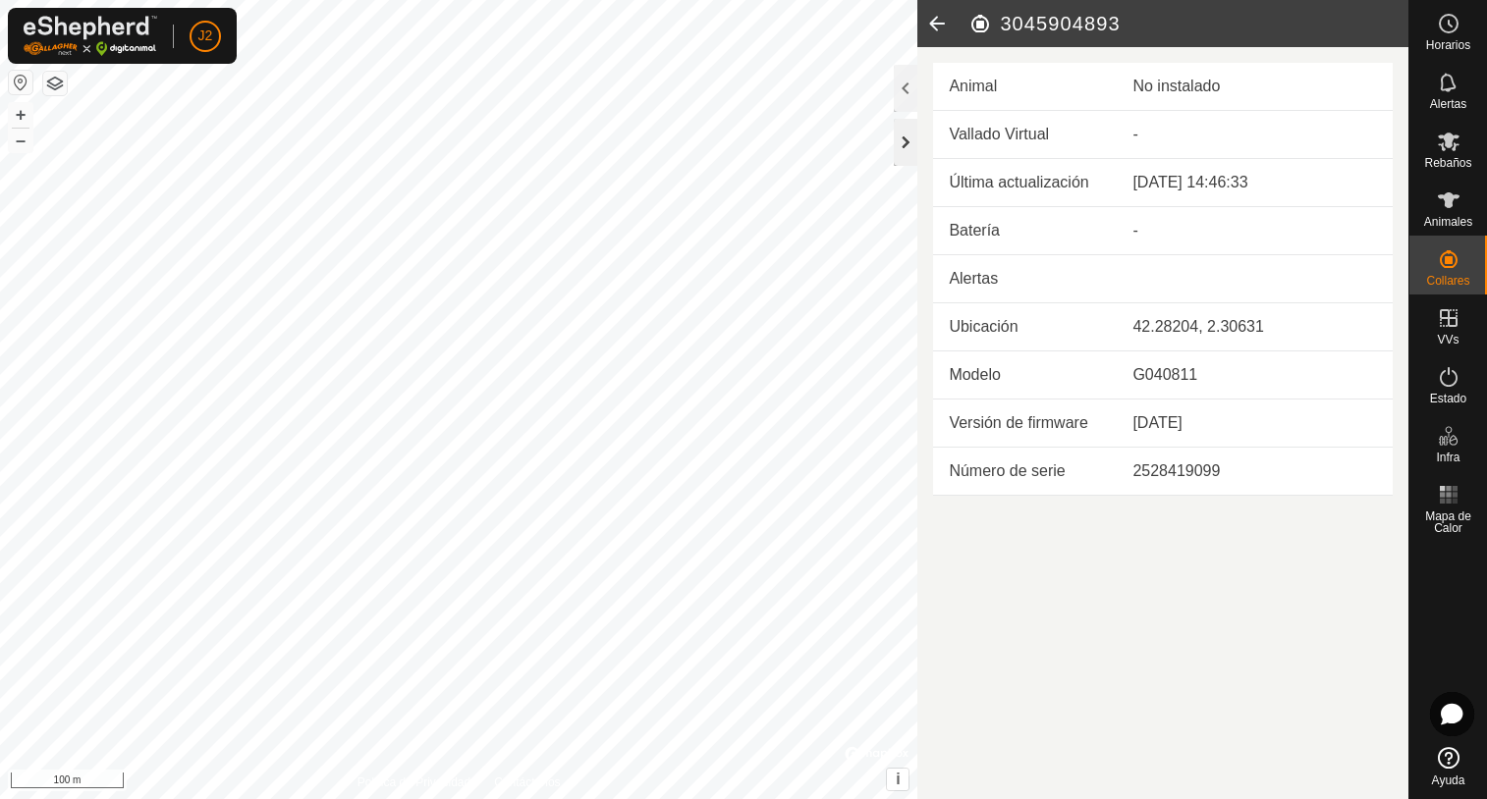
click at [908, 136] on div at bounding box center [906, 142] width 24 height 47
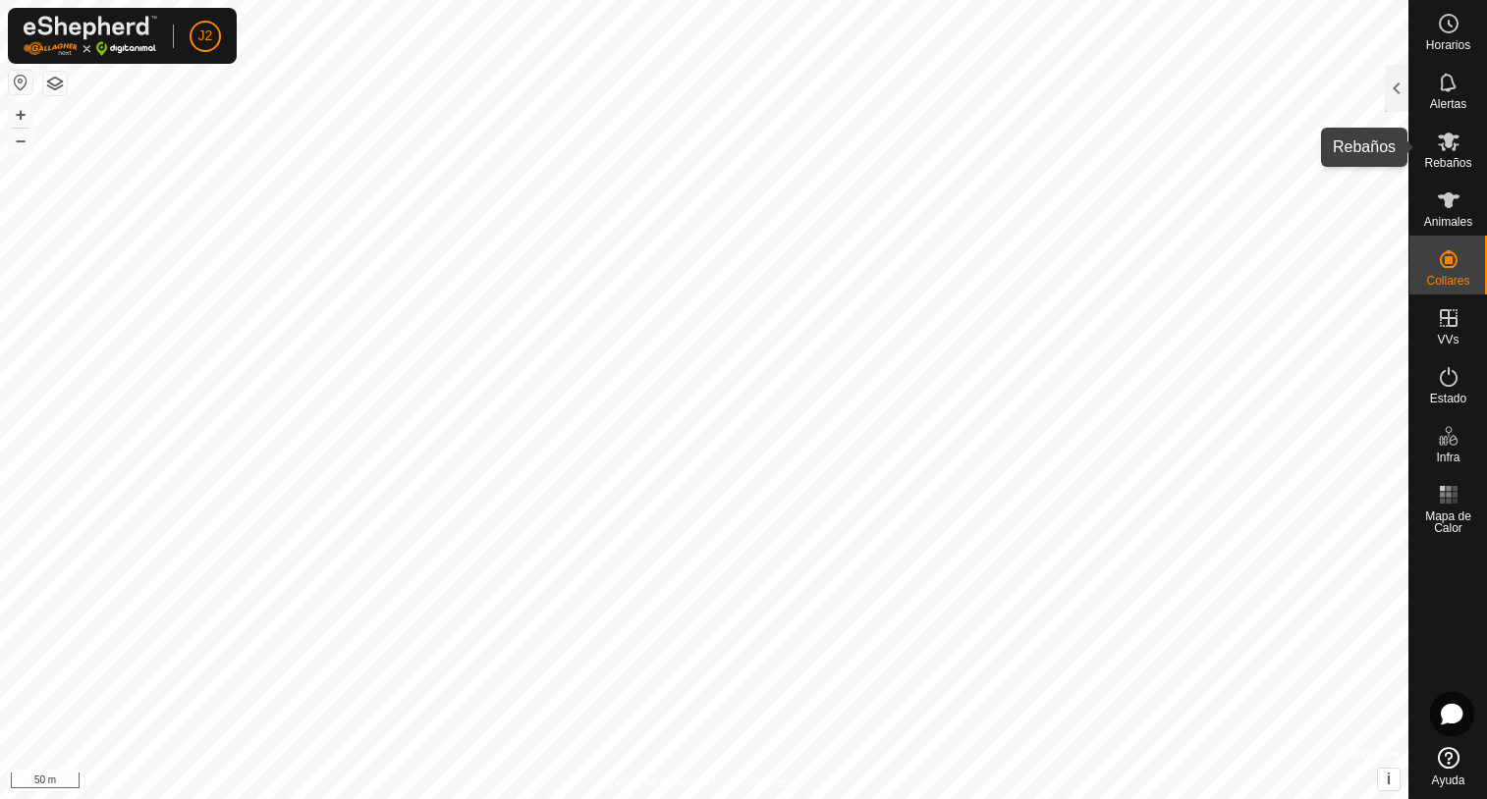
click at [1438, 148] on icon at bounding box center [1449, 142] width 24 height 24
click at [1387, 105] on div at bounding box center [1397, 88] width 24 height 47
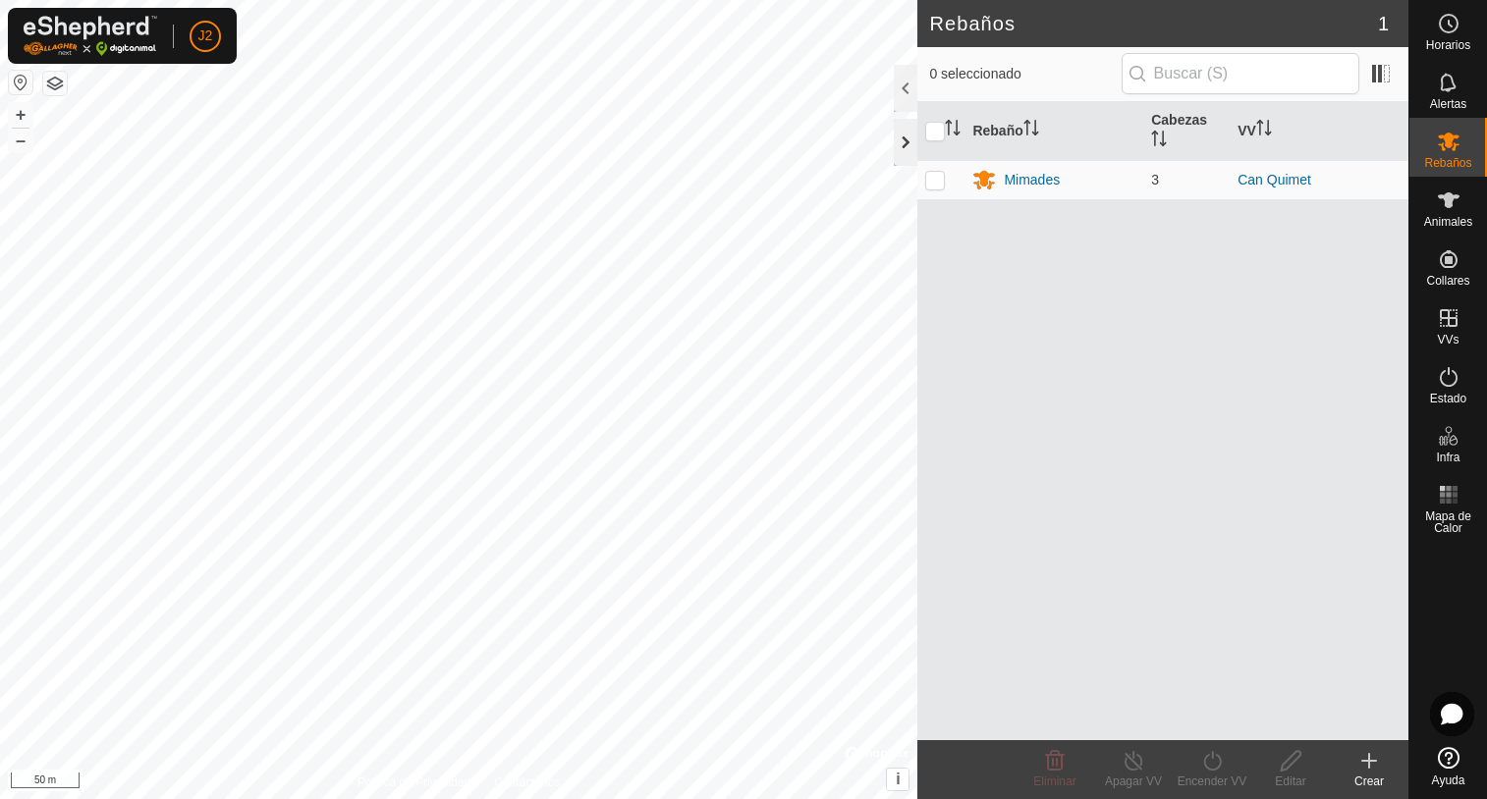
click at [908, 146] on div at bounding box center [906, 142] width 24 height 47
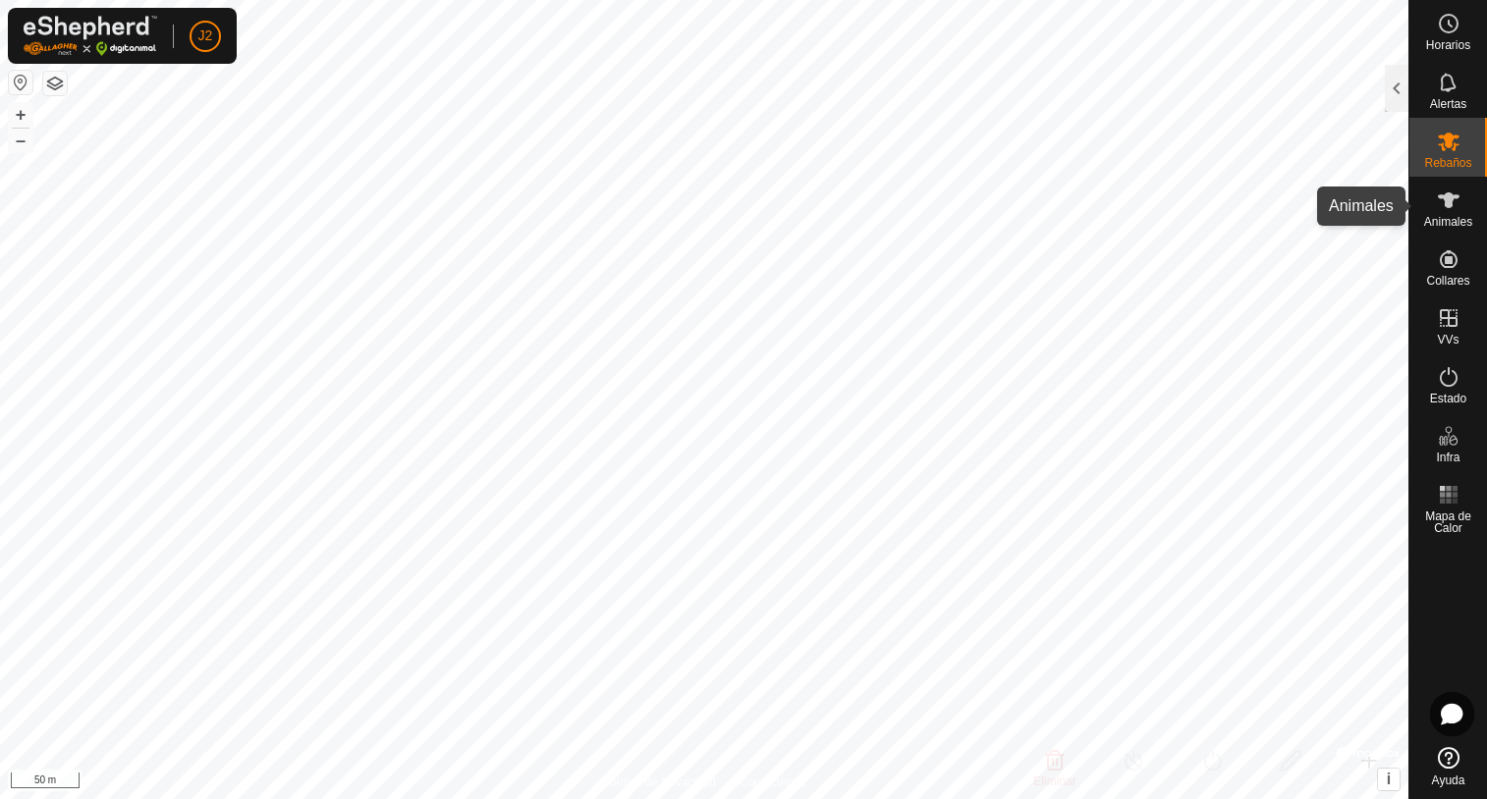
click at [1453, 202] on icon at bounding box center [1449, 201] width 24 height 24
click at [1451, 203] on icon at bounding box center [1449, 200] width 22 height 16
click at [1396, 100] on div at bounding box center [1397, 88] width 24 height 47
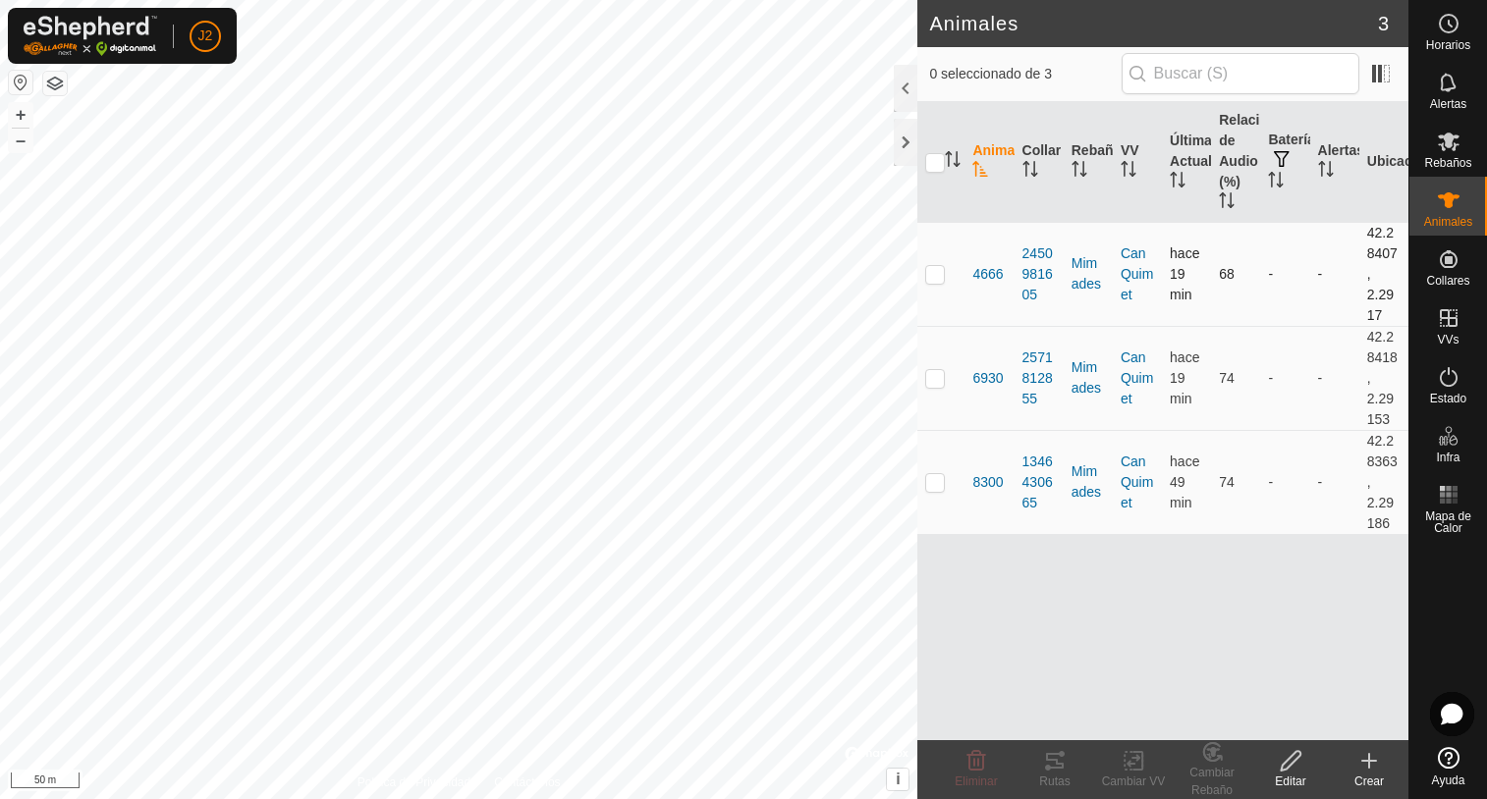
click at [941, 278] on p-checkbox at bounding box center [935, 274] width 20 height 16
click at [1058, 772] on icon at bounding box center [1055, 761] width 24 height 24
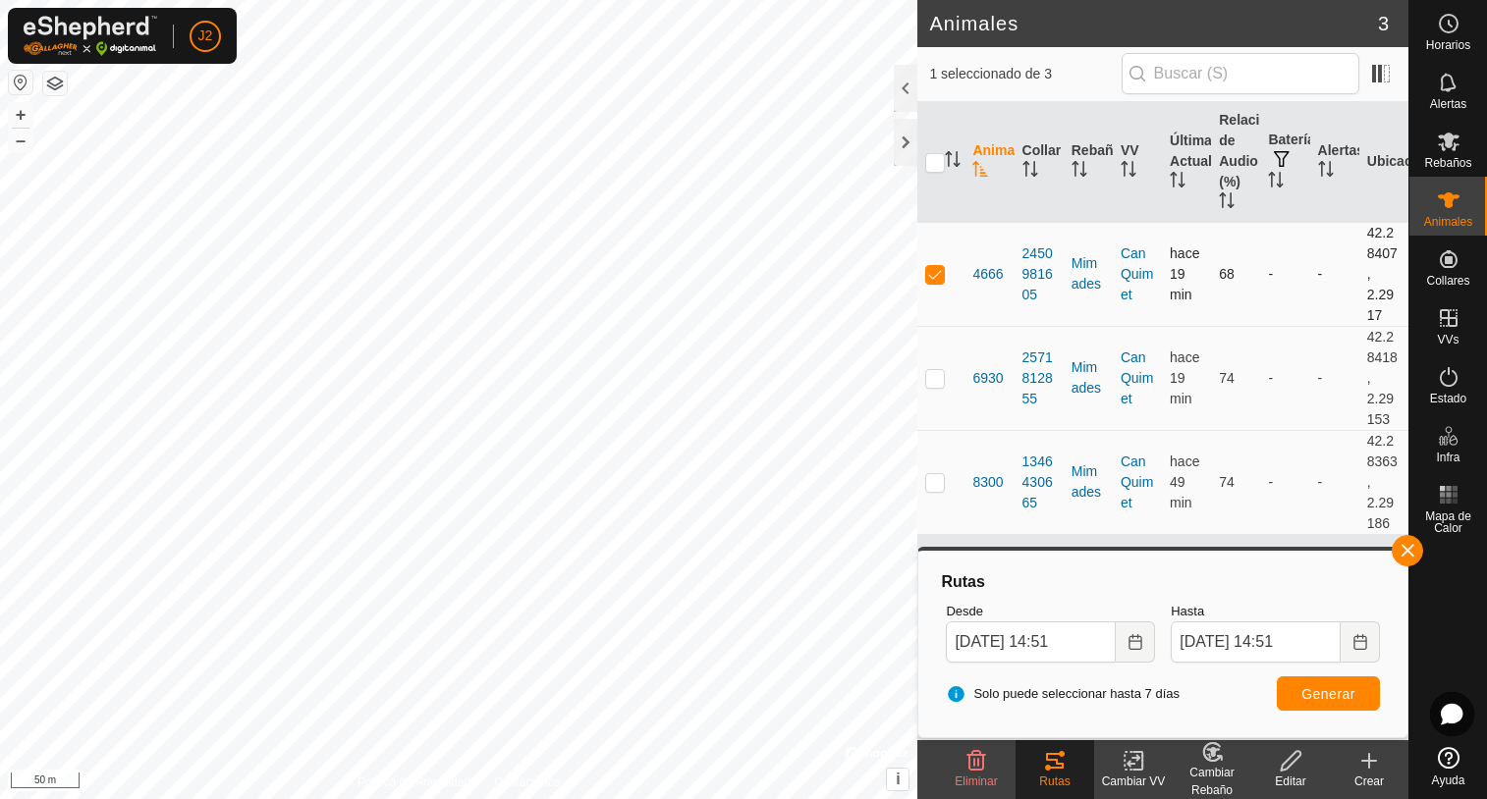
click at [929, 273] on p-checkbox at bounding box center [935, 274] width 20 height 16
checkbox input "false"
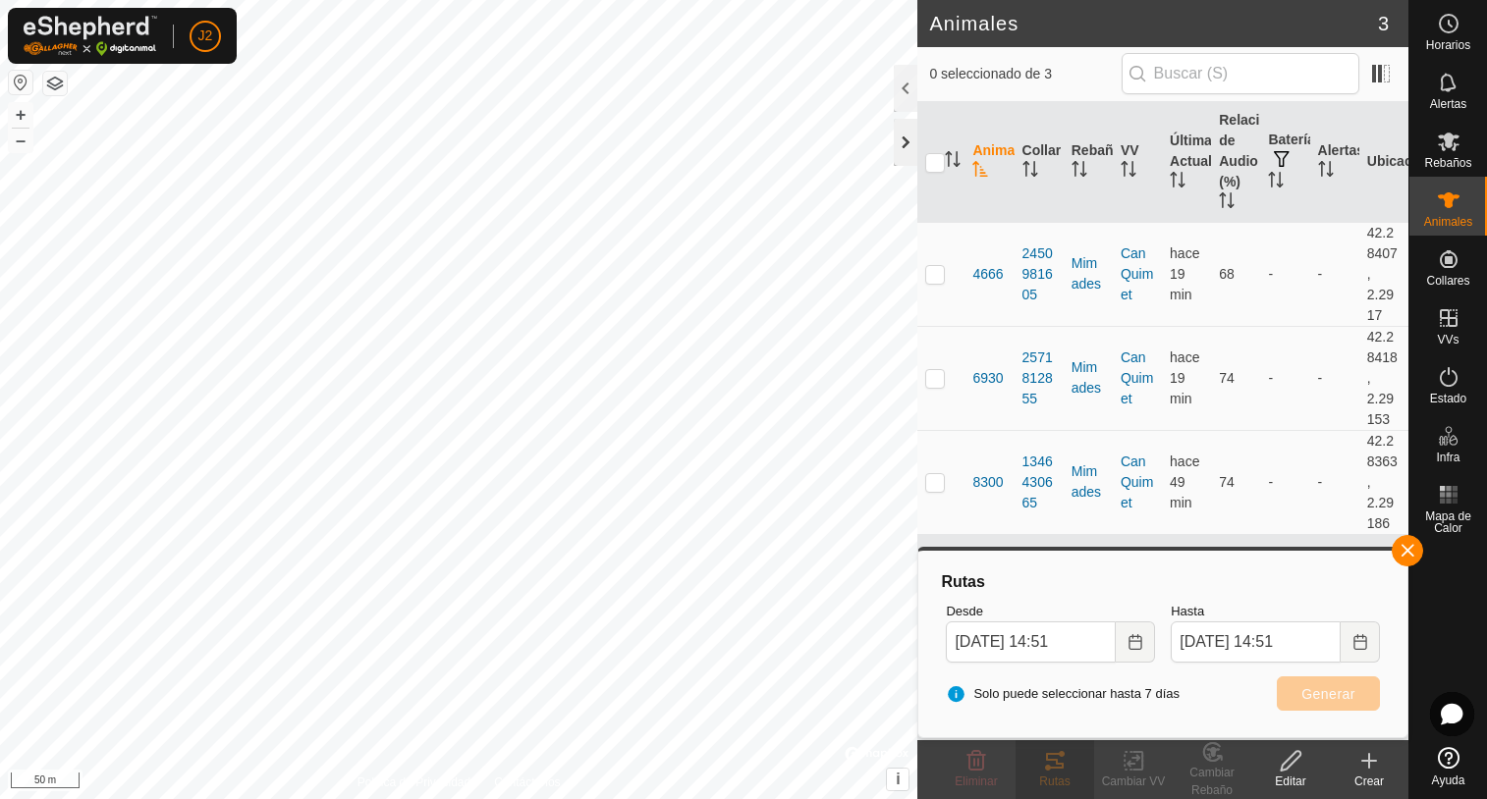
click at [911, 144] on div at bounding box center [906, 142] width 24 height 47
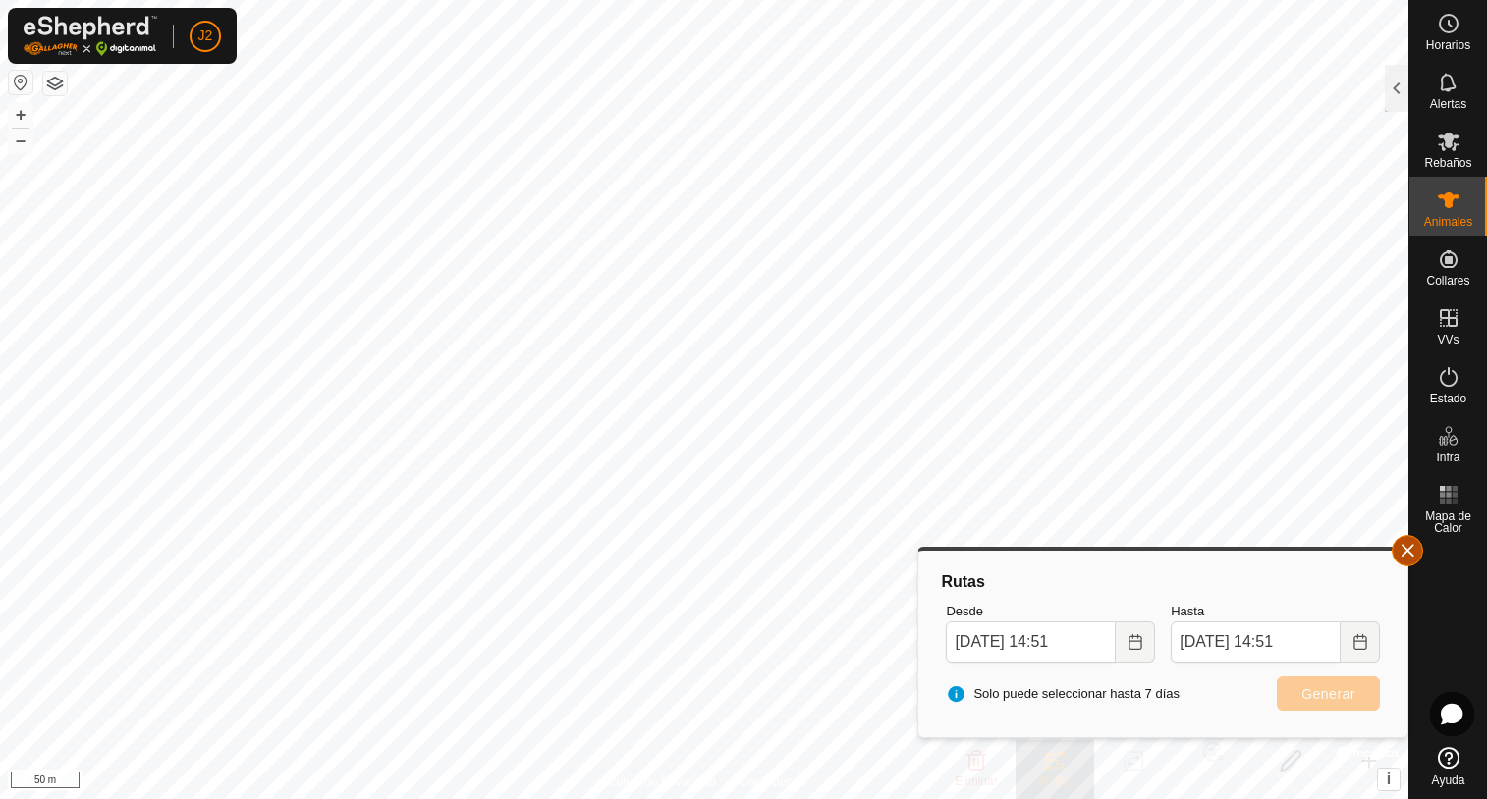
click at [1410, 554] on button "button" at bounding box center [1407, 550] width 31 height 31
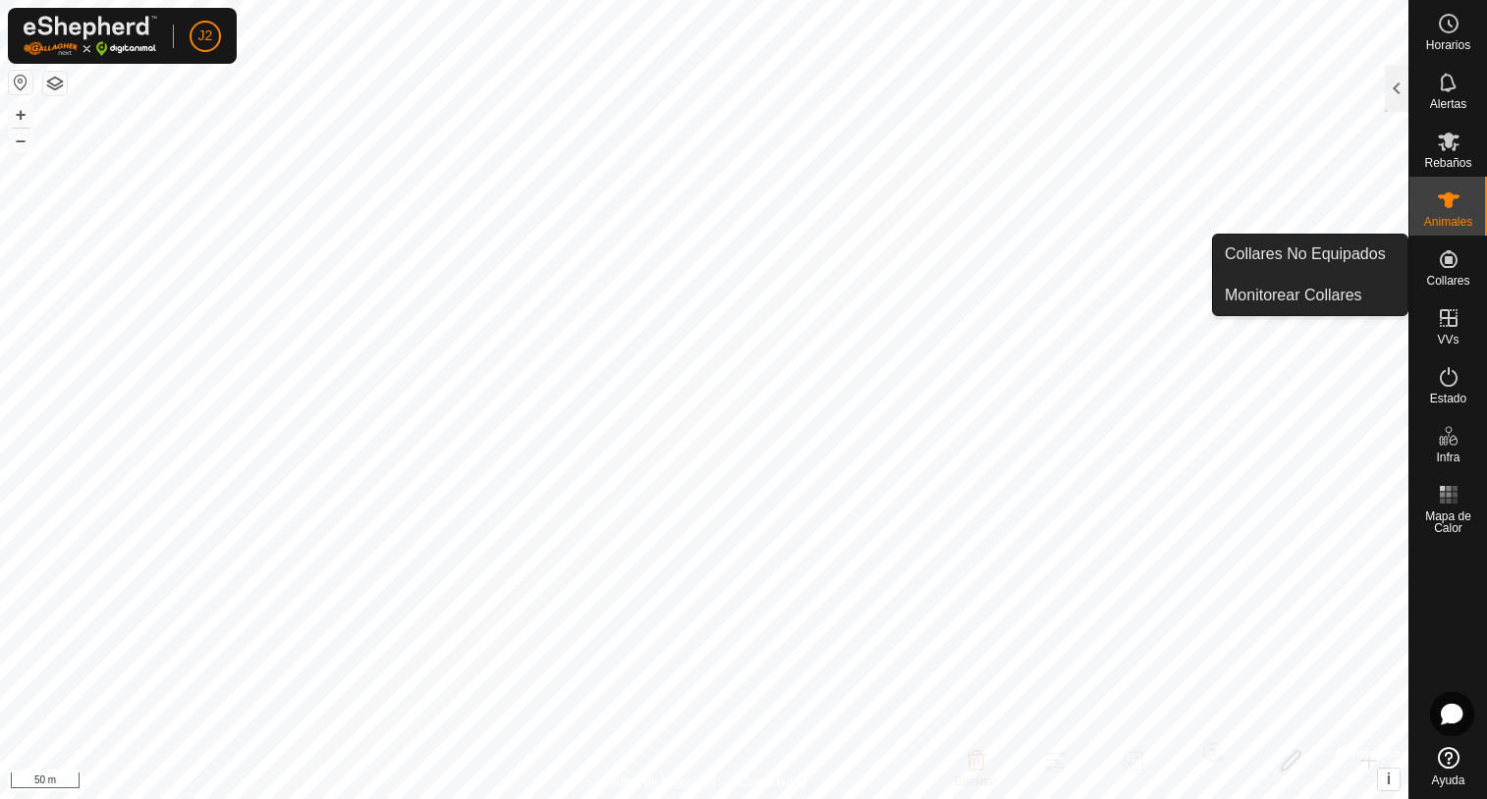
click at [1455, 271] on es-neckbands-svg-icon at bounding box center [1448, 259] width 35 height 31
click at [1444, 267] on icon at bounding box center [1449, 259] width 18 height 18
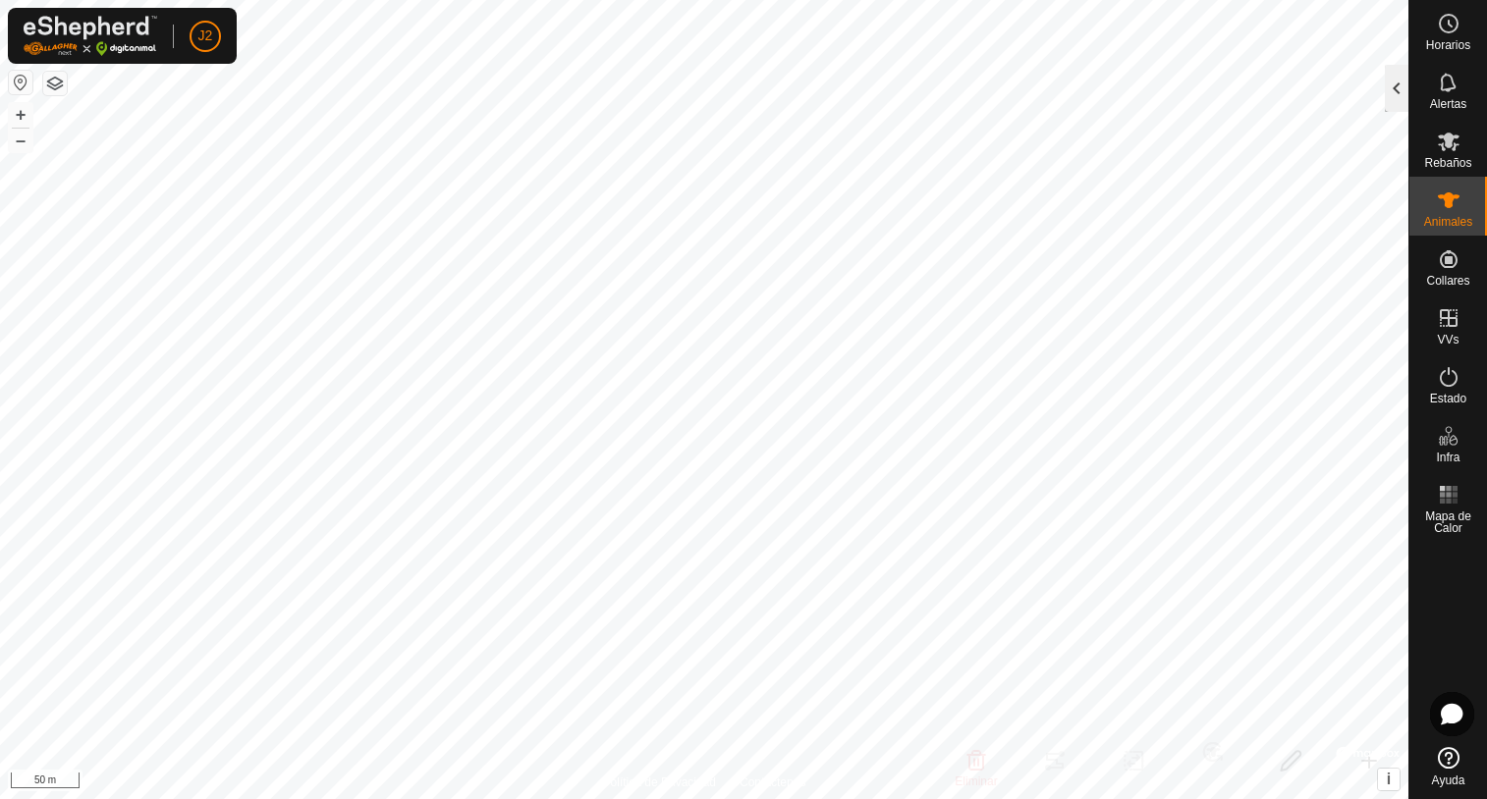
click at [1395, 99] on div at bounding box center [1397, 88] width 24 height 47
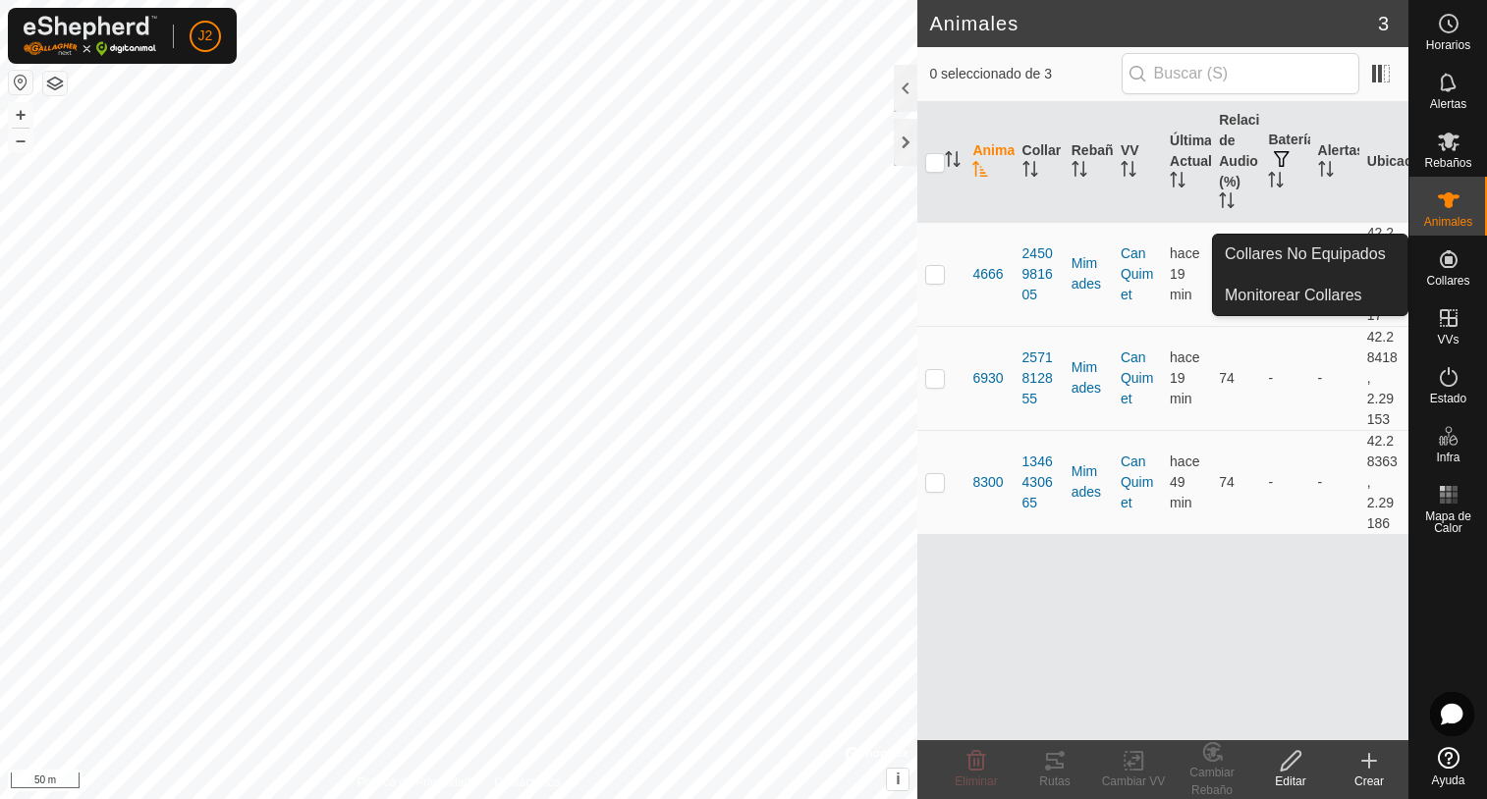
drag, startPoint x: 1458, startPoint y: 287, endPoint x: 1447, endPoint y: 264, distance: 25.5
click at [1447, 264] on icon at bounding box center [1449, 259] width 18 height 18
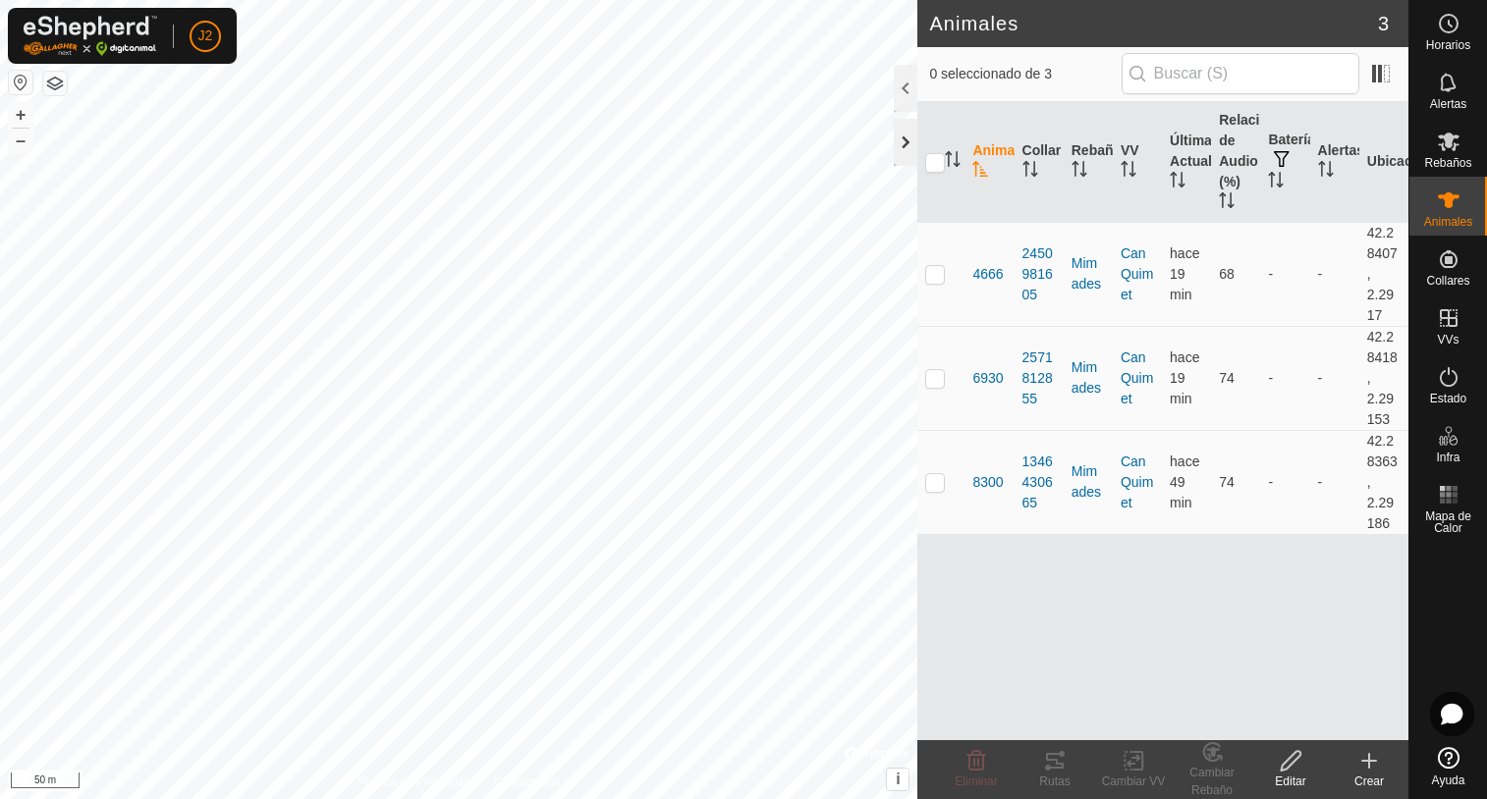
click at [905, 156] on div at bounding box center [906, 142] width 24 height 47
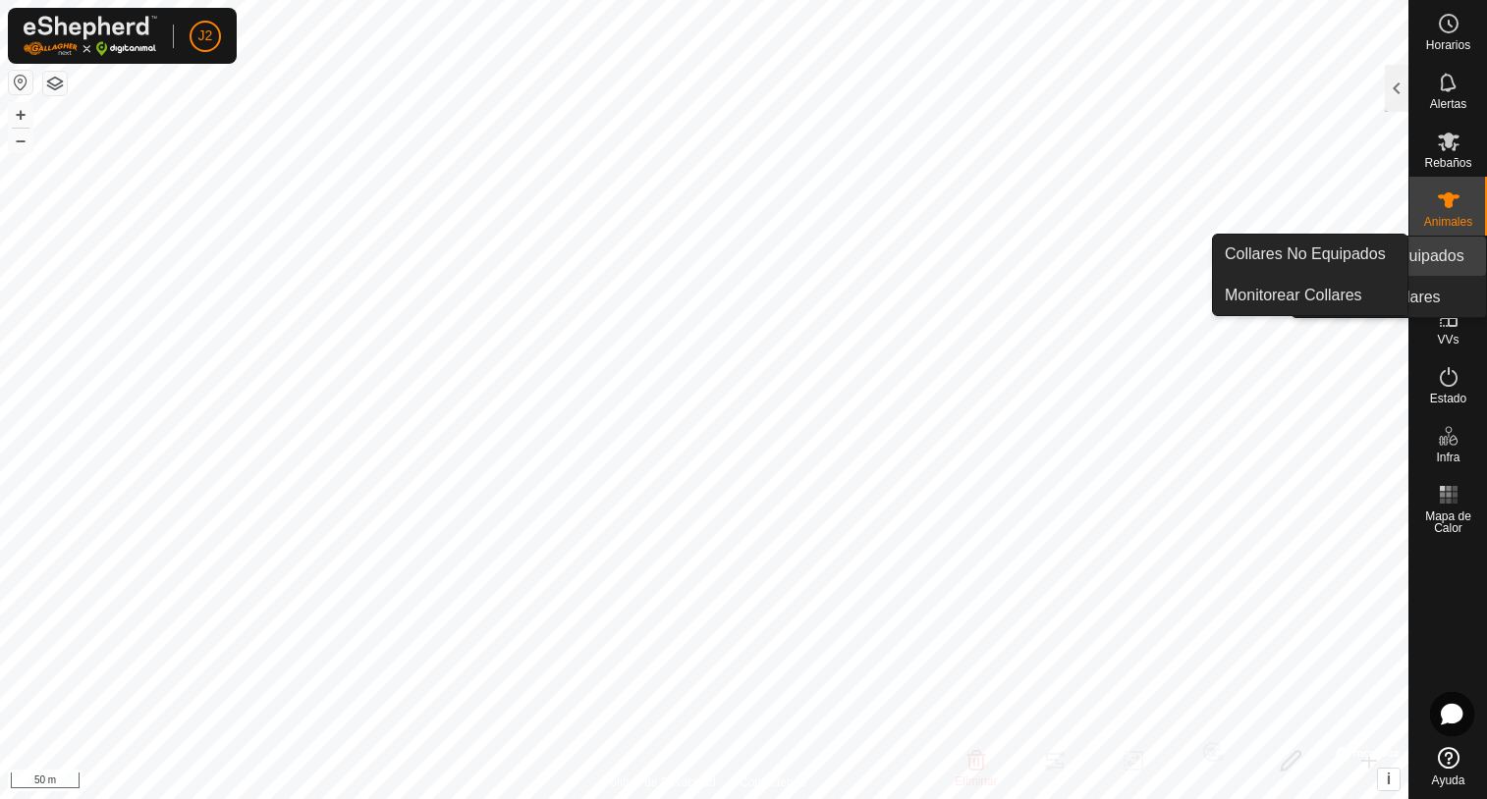
click at [1431, 251] on es-neckbands-svg-icon at bounding box center [1448, 259] width 35 height 31
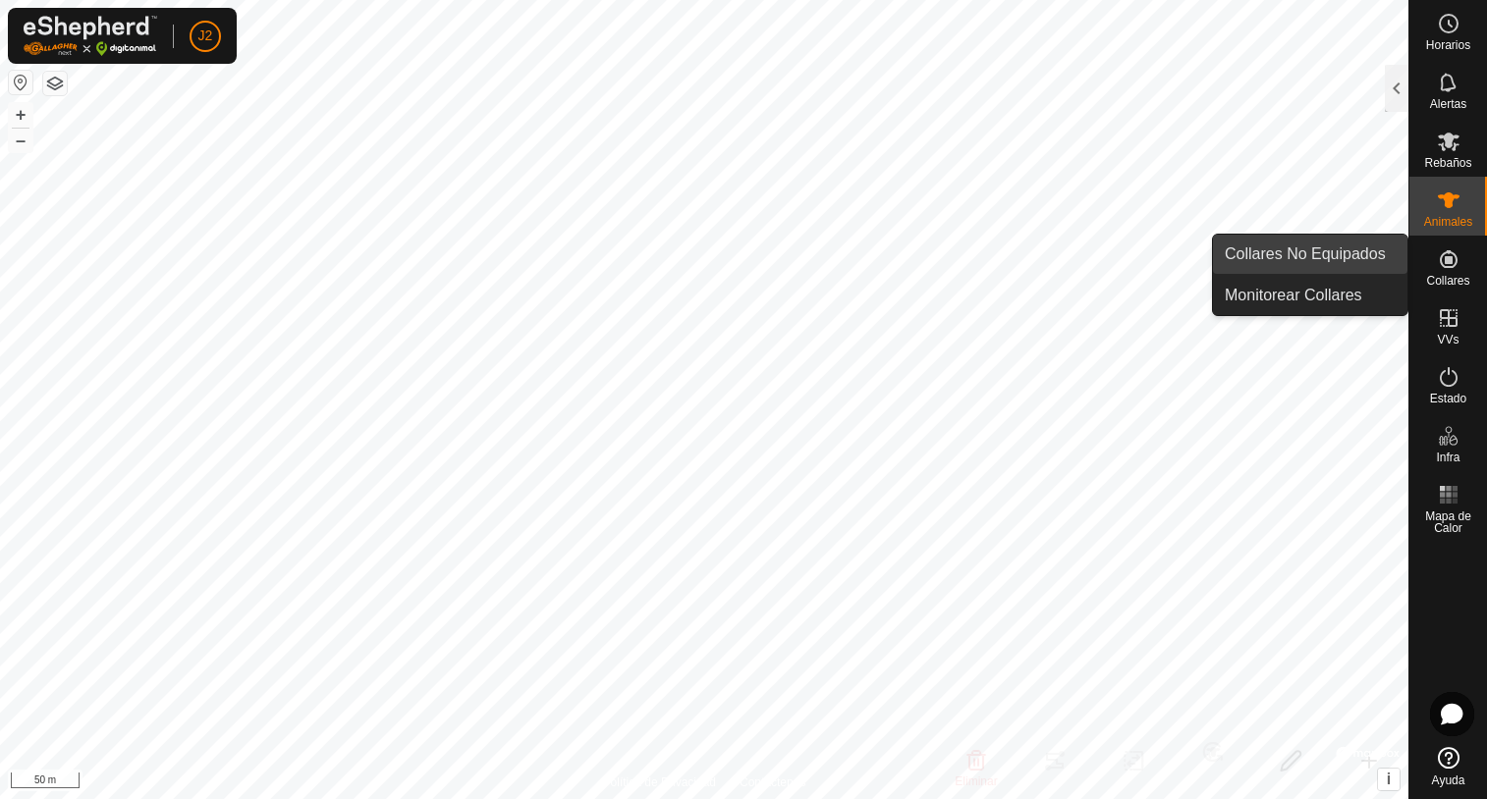
click at [1297, 260] on link "Collares No Equipados" at bounding box center [1310, 254] width 194 height 39
click at [1297, 259] on link "Collares No Equipados" at bounding box center [1310, 254] width 194 height 39
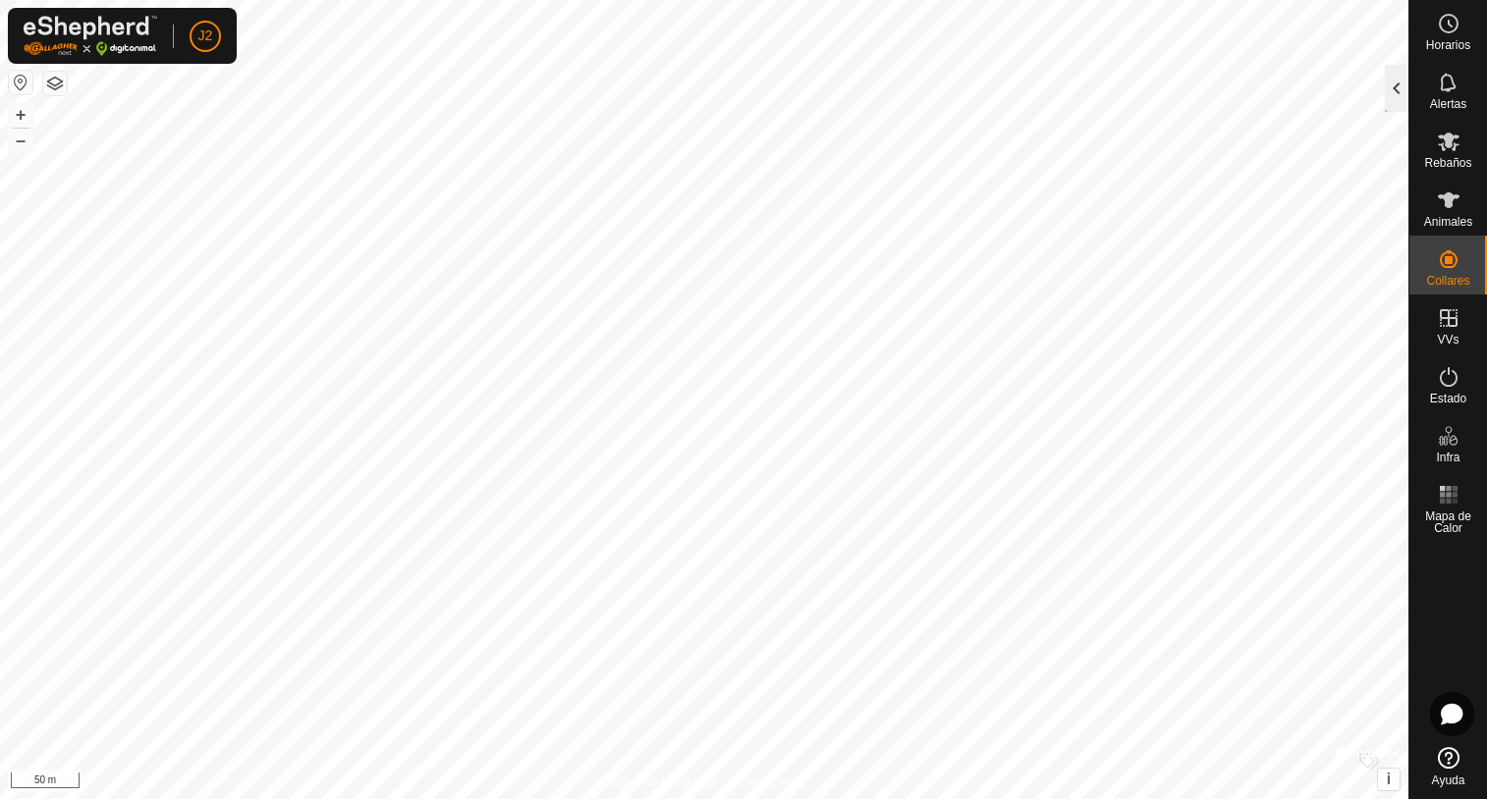
click at [1399, 110] on div at bounding box center [1397, 88] width 24 height 47
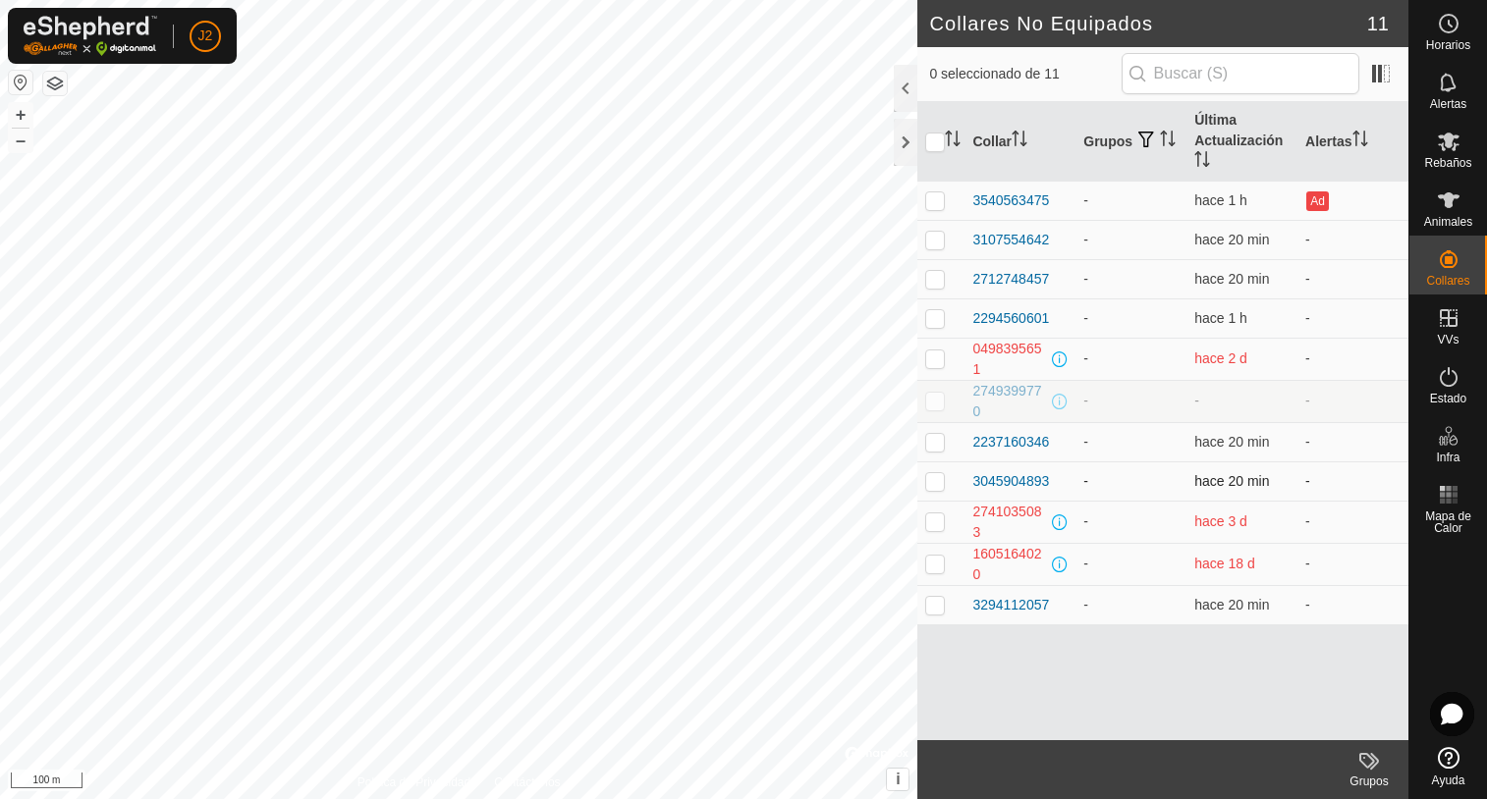
click at [932, 480] on p-checkbox at bounding box center [935, 481] width 20 height 16
click at [934, 482] on p-checkbox at bounding box center [935, 481] width 20 height 16
checkbox input "false"
click at [932, 443] on p-checkbox at bounding box center [935, 442] width 20 height 16
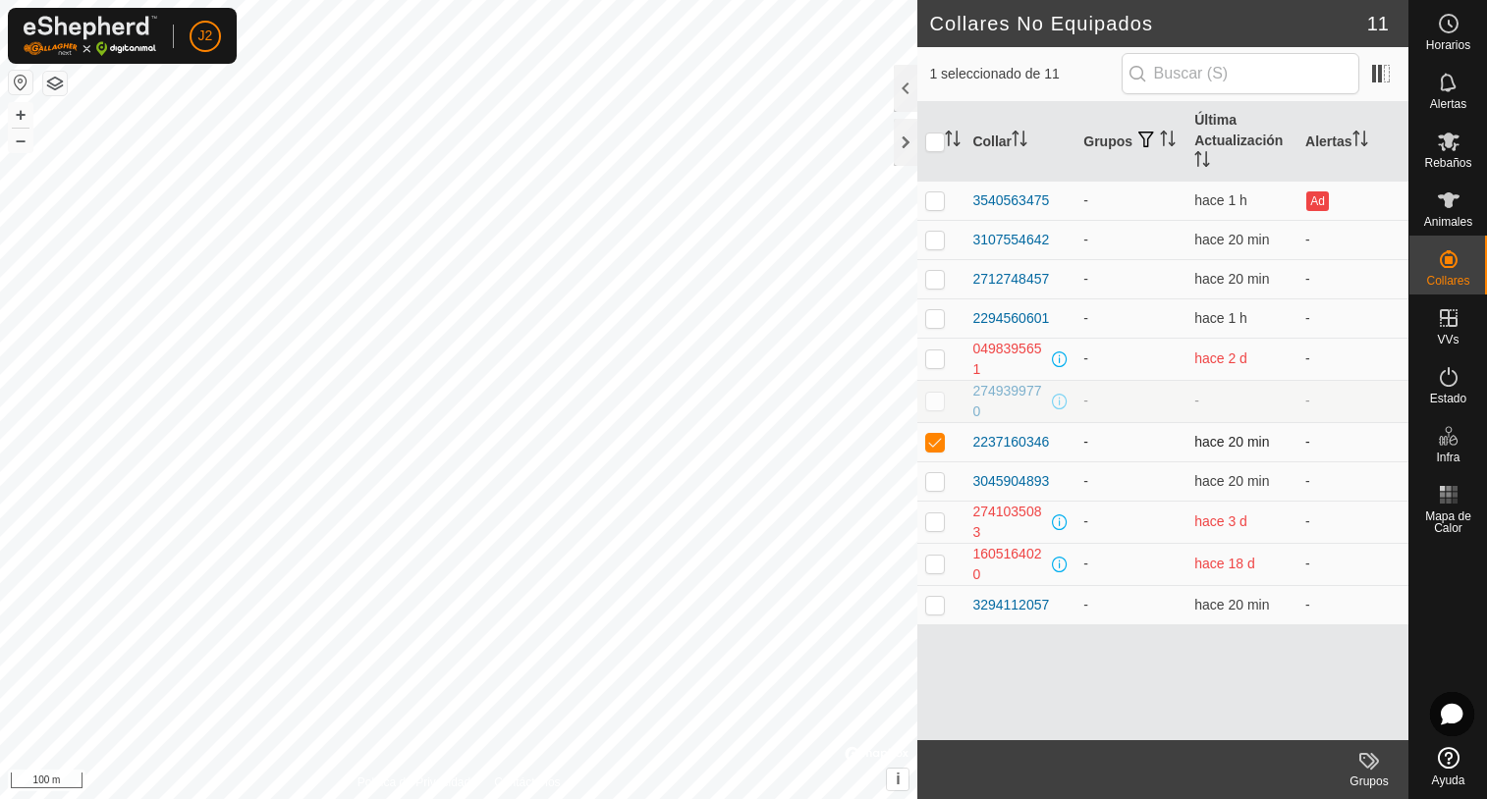
checkbox input "false"
click at [72, 63] on div "J2 Horarios Alertas Rebaños Animales Collares VVs Estado Infra Mapa de Calor Ay…" at bounding box center [743, 399] width 1487 height 799
click at [41, 0] on html "J2 Horarios Alertas Rebaños Animales Collares VVs Estado Infra Mapa de Calor Ay…" at bounding box center [743, 399] width 1487 height 799
